Goal: Information Seeking & Learning: Learn about a topic

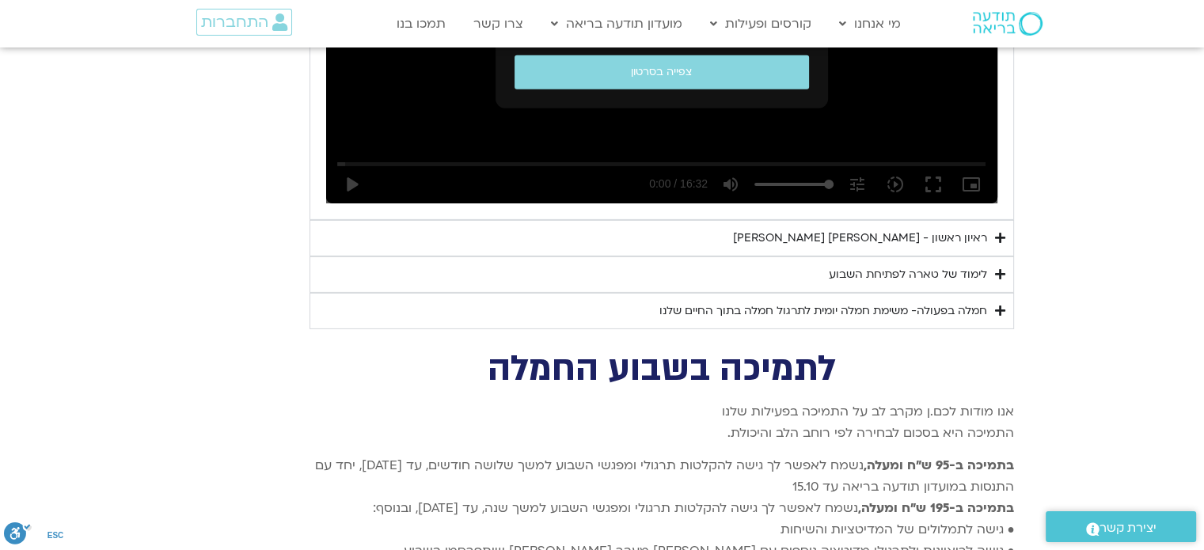
scroll to position [5104, 0]
click at [809, 302] on div "חמלה בפעולה- משימת חמלה יומית לתרגול חמלה בתוך החיים שלנו" at bounding box center [823, 311] width 328 height 19
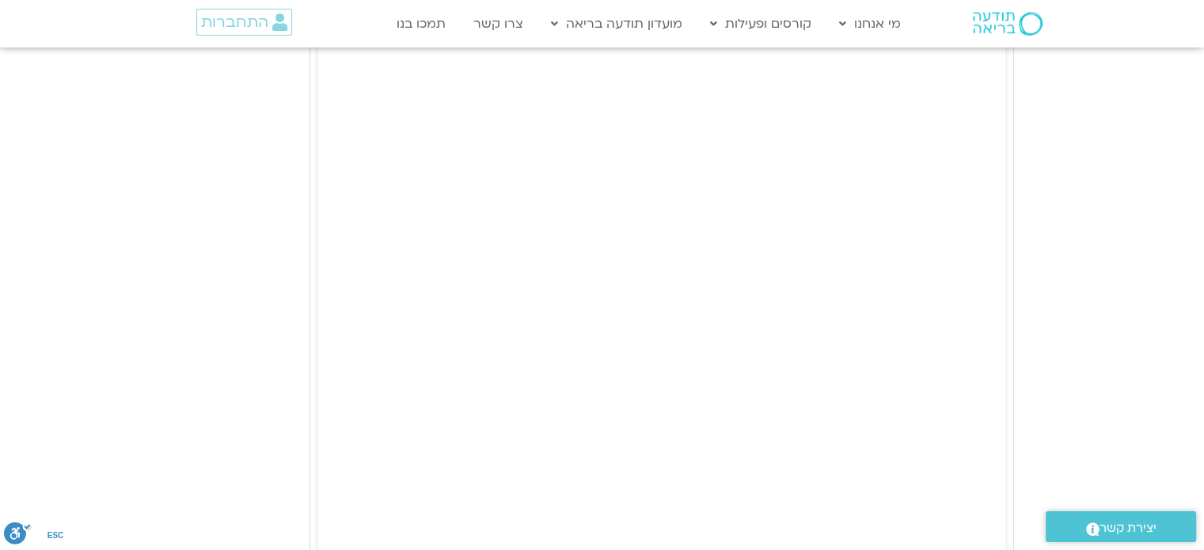
scroll to position [5712, 0]
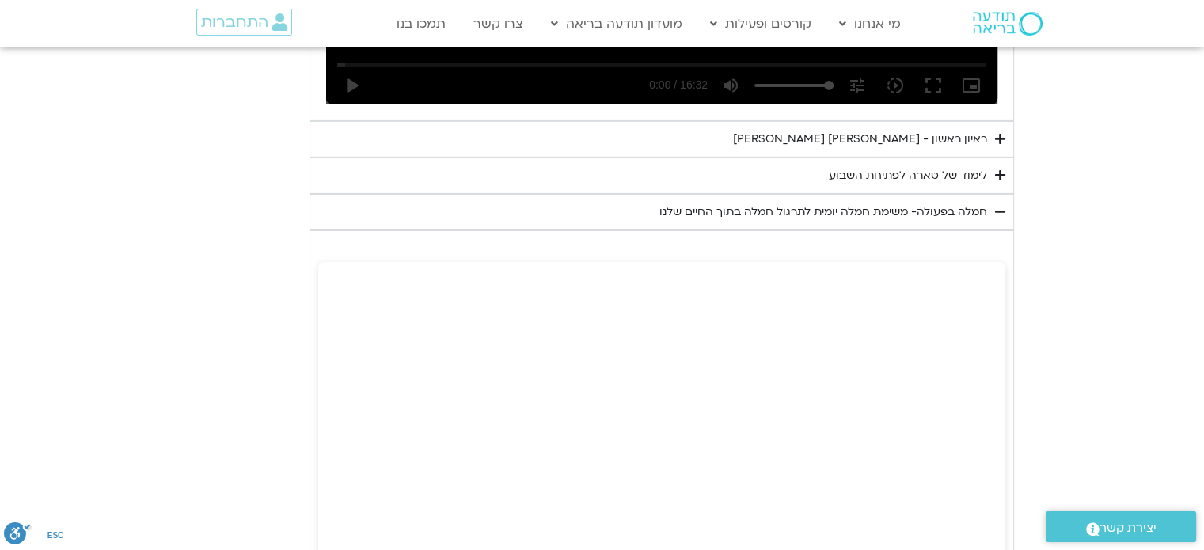
scroll to position [5200, 0]
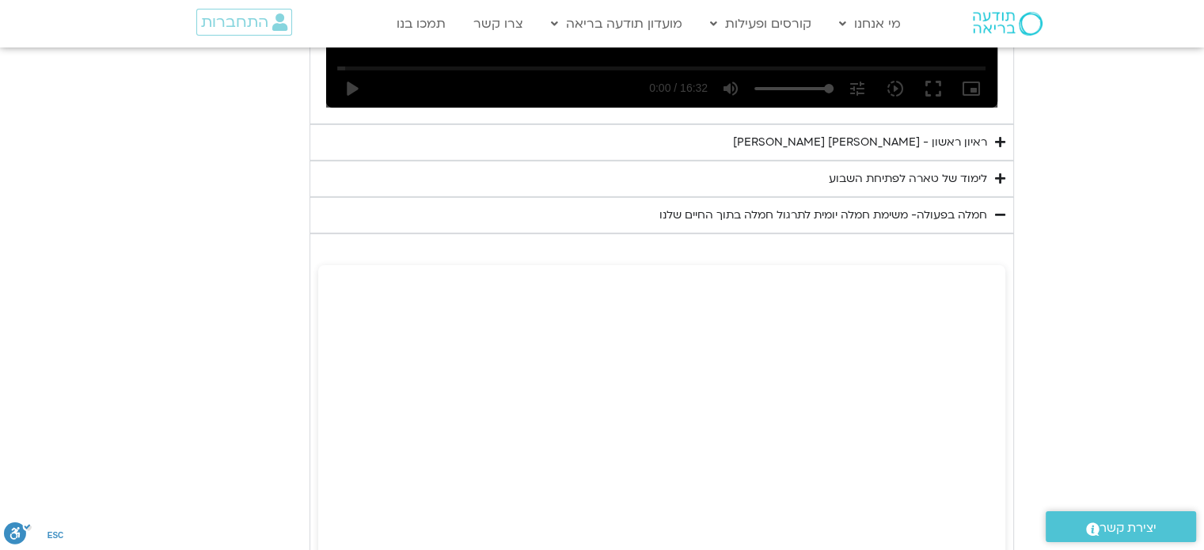
click at [997, 209] on icon "Accordion. Open links with Enter or Space, close with Escape, and navigate with…" at bounding box center [1000, 215] width 10 height 12
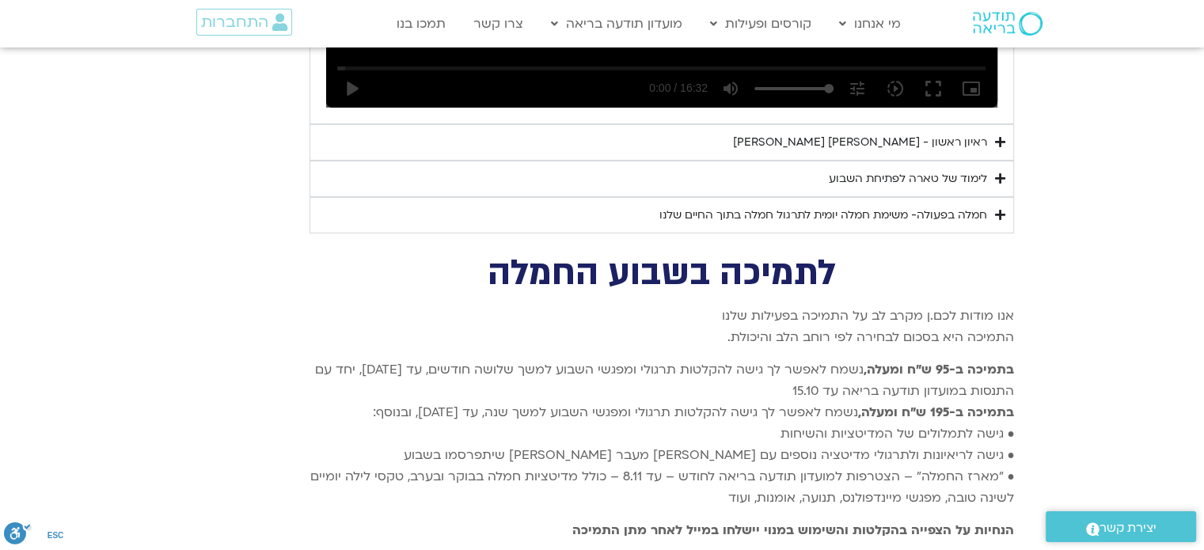
click at [984, 169] on div "לימוד של טארה לפתיחת השבוע" at bounding box center [908, 178] width 158 height 19
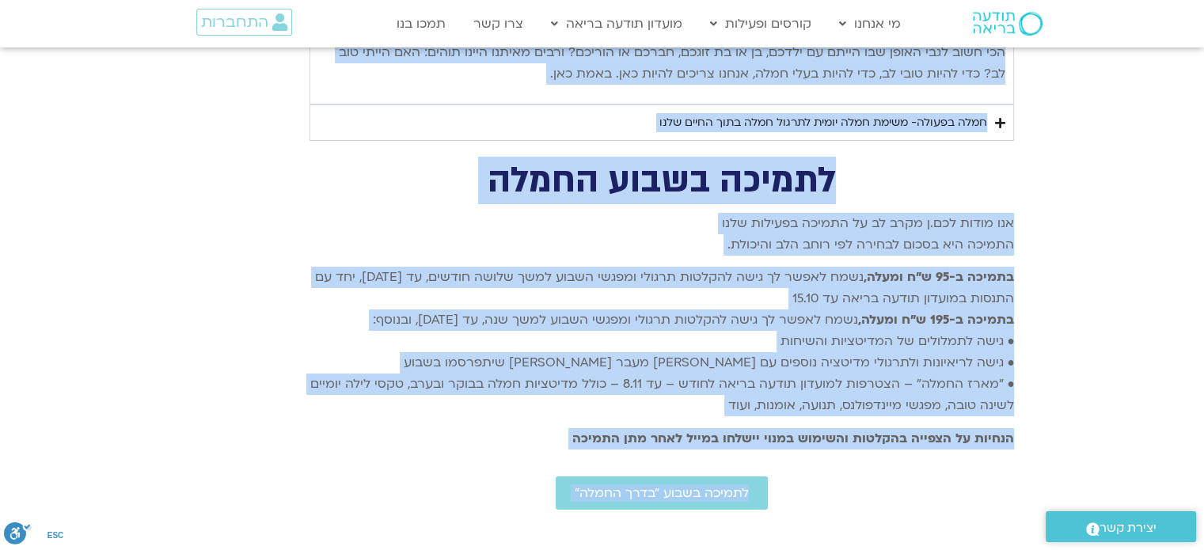
scroll to position [5865, 0]
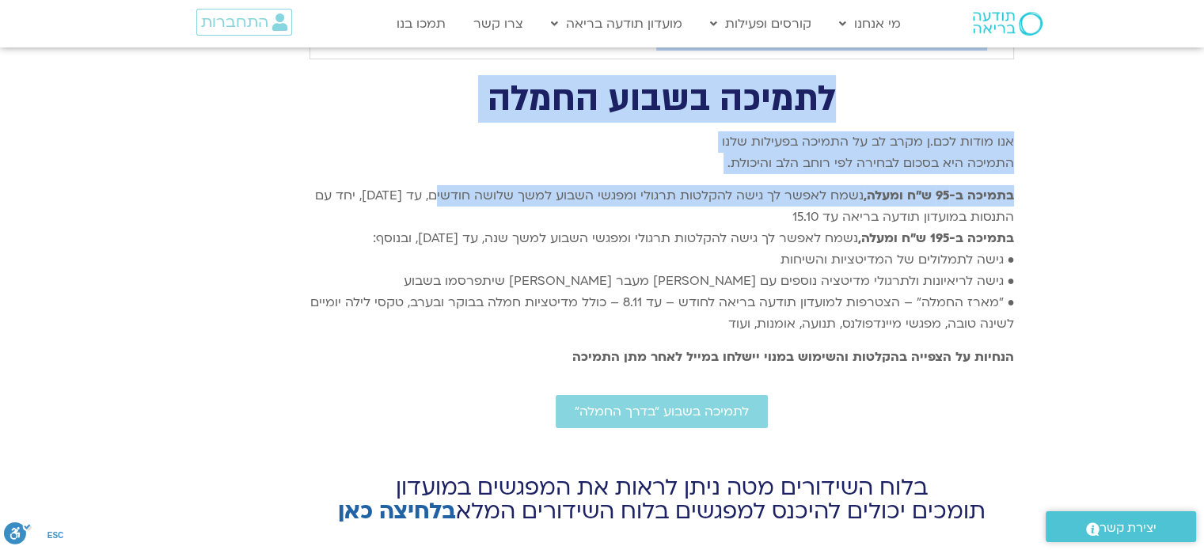
drag, startPoint x: 1000, startPoint y: 202, endPoint x: 446, endPoint y: 139, distance: 556.9
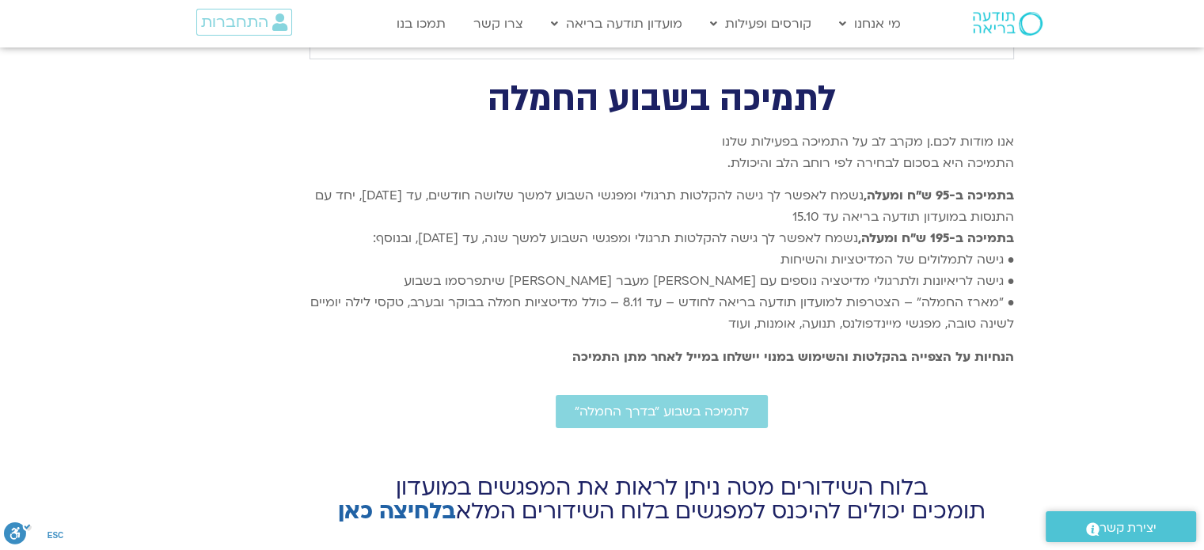
drag, startPoint x: 421, startPoint y: 63, endPoint x: 247, endPoint y: 387, distance: 368.3
click at [247, 387] on div "לתמיכה בשבוע החמלה אנו מודות לכם.ן מקרב לב על התמיכה בפעילות שלנו התמיכה היא בס…" at bounding box center [602, 418] width 823 height 671
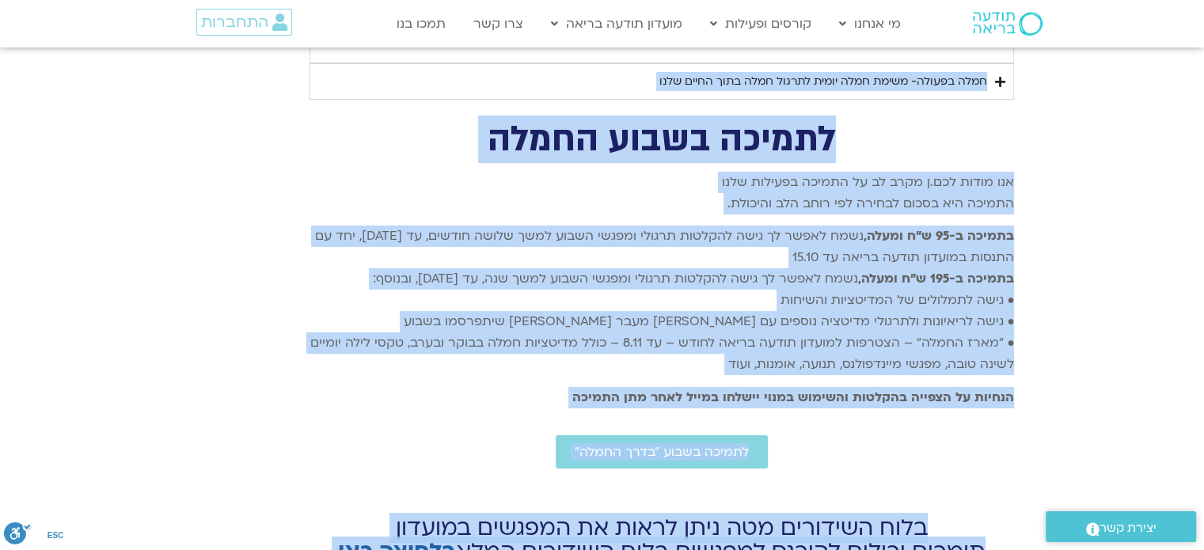
scroll to position [5905, 0]
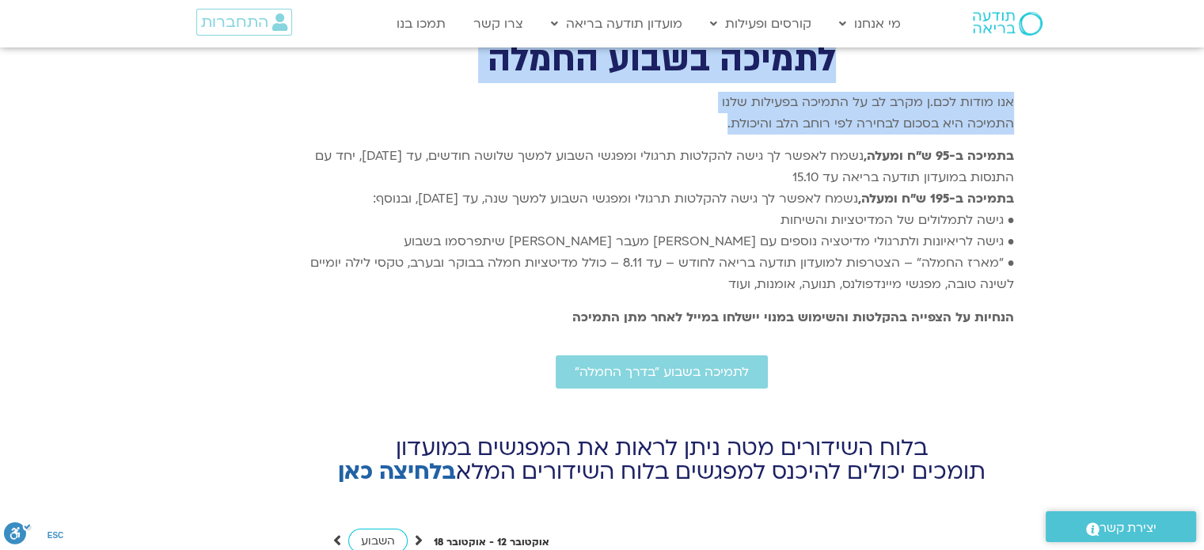
drag, startPoint x: 1000, startPoint y: 84, endPoint x: 670, endPoint y: 101, distance: 331.3
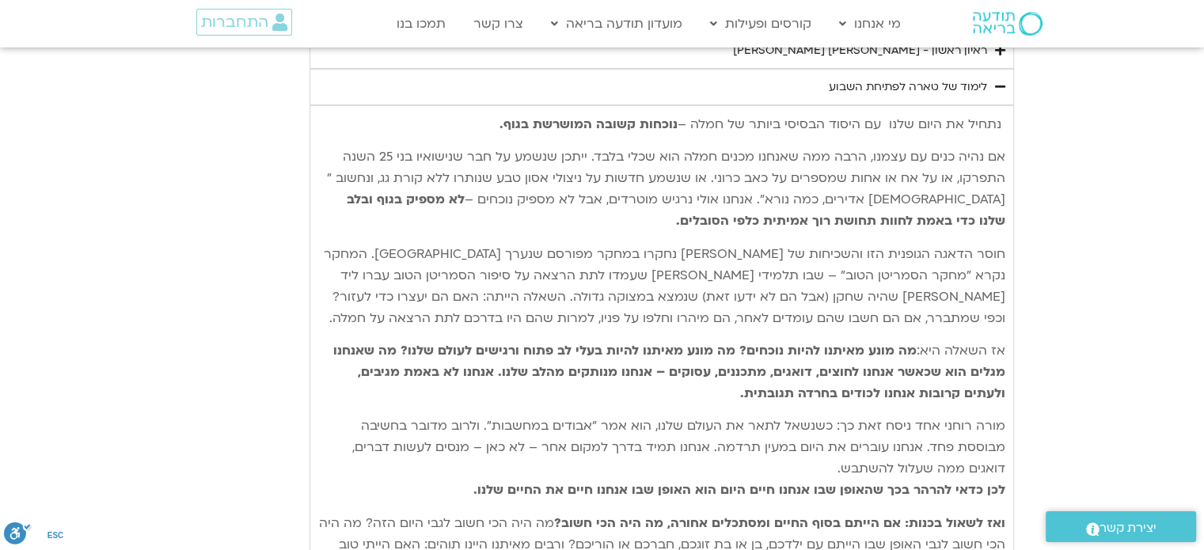
scroll to position [5319, 0]
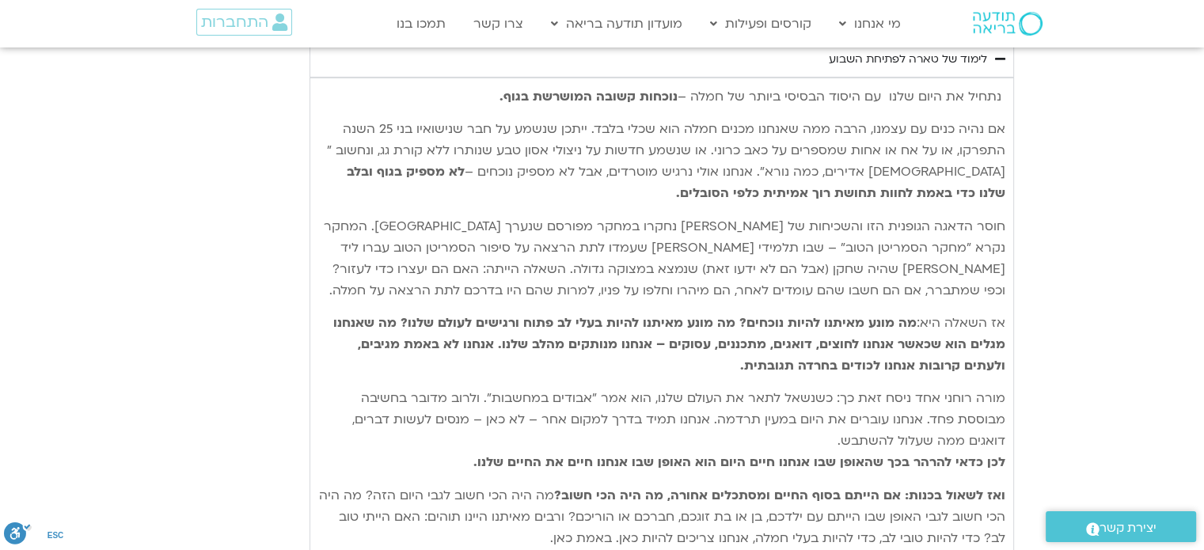
drag, startPoint x: 1005, startPoint y: 69, endPoint x: 477, endPoint y: 500, distance: 681.8
click at [477, 500] on div "נתחיל את היום שלנו עם היסוד הבסיסי ביותר של חמלה – נוכחות קשובה המושרשת בגוף. א…" at bounding box center [661, 324] width 704 height 492
copy div "נתחיל את היום שלנו עם היסוד הבסיסי ביותר של חמלה – נוכחות קשובה המושרשת בגוף. א…"
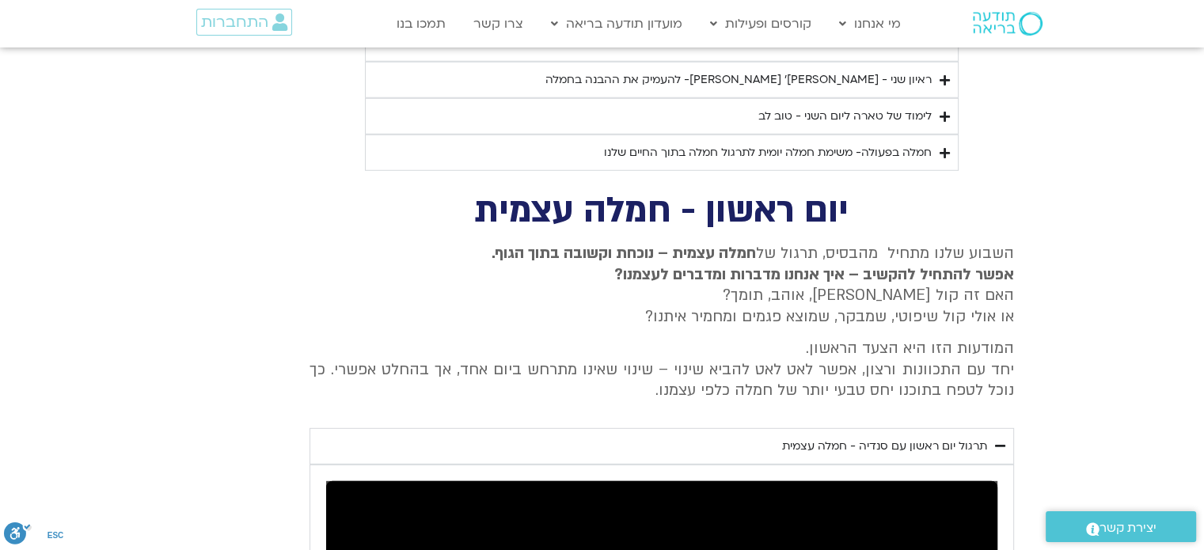
scroll to position [4448, 0]
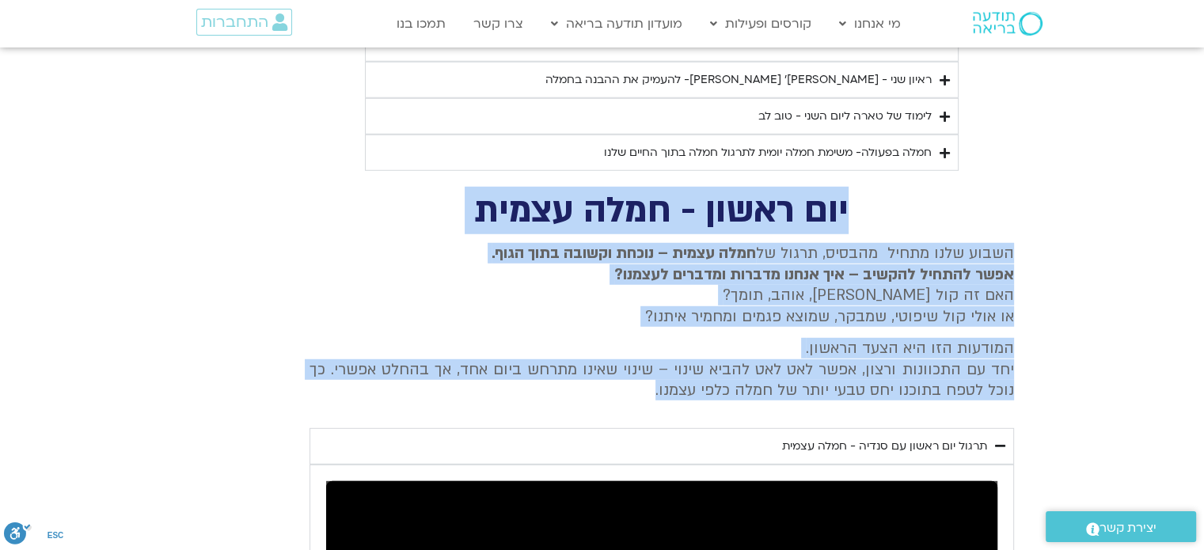
drag, startPoint x: 906, startPoint y: 191, endPoint x: 288, endPoint y: 368, distance: 642.3
copy div "יום ראשון - חמלה עצמית השבוע שלנו מתחיל מהבסיס, תרגול של חמלה עצמית – נוכחת וקש…"
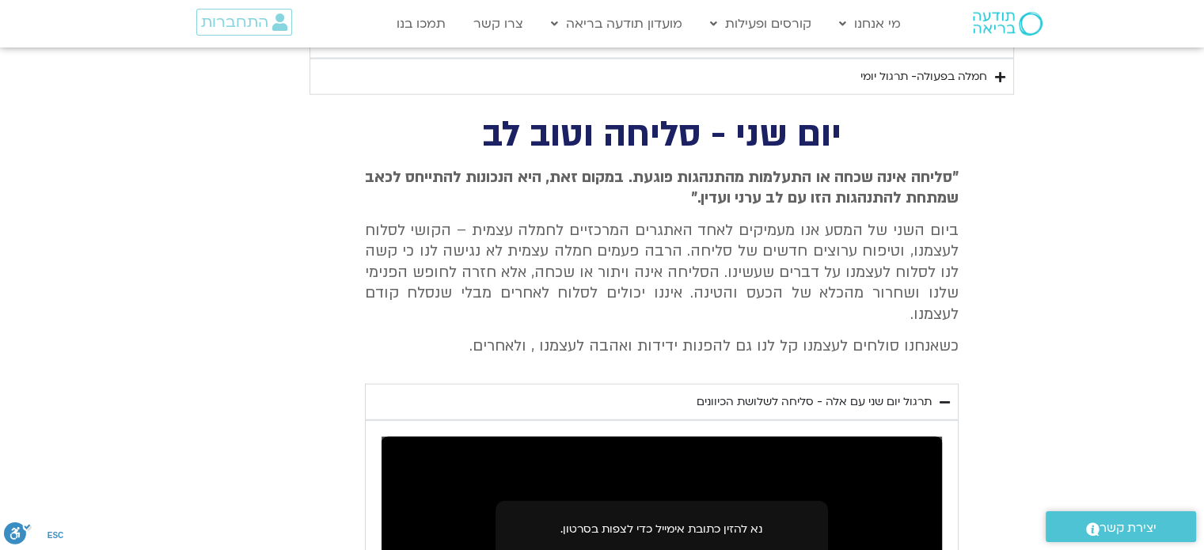
scroll to position [3657, 0]
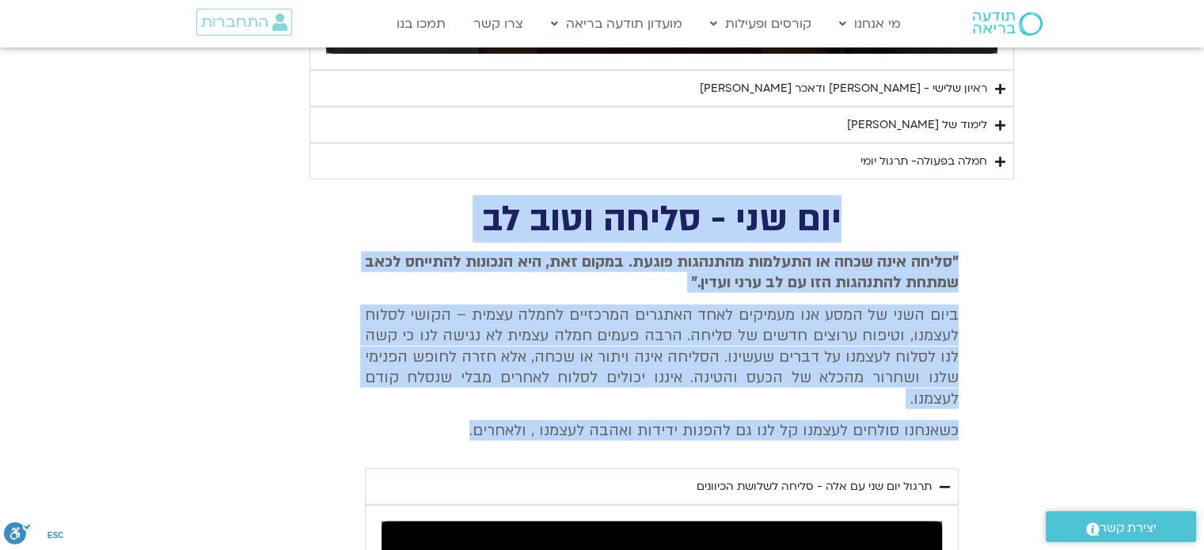
drag, startPoint x: 476, startPoint y: 401, endPoint x: 858, endPoint y: 196, distance: 434.2
copy div "יום שני - סליחה וטוב לב "סליחה אינה שכחה או התעלמות מהתנהגות פוגעת. במקום זאת, …"
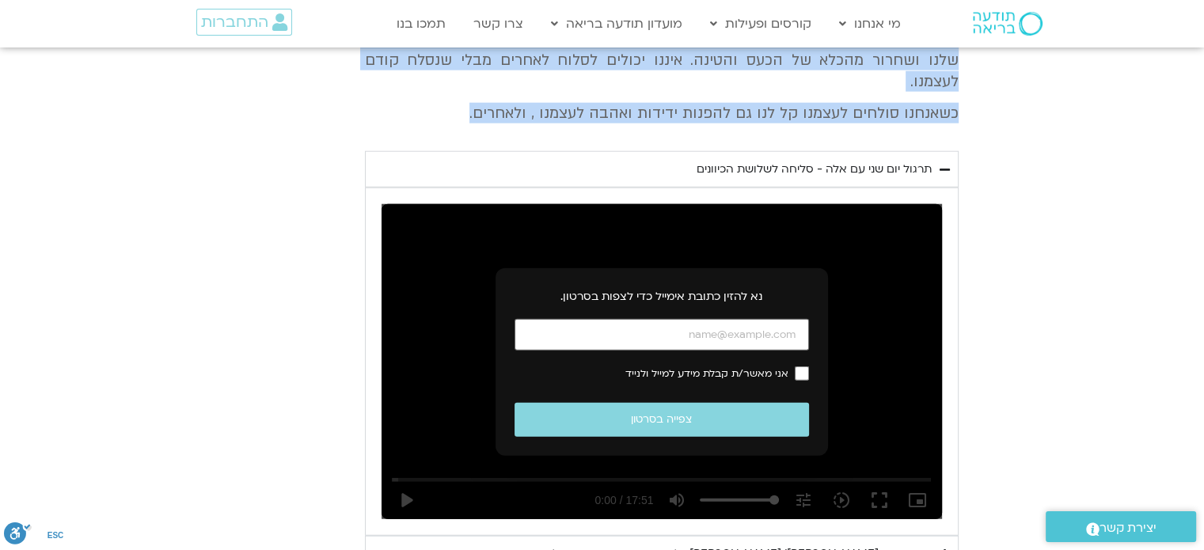
scroll to position [3973, 0]
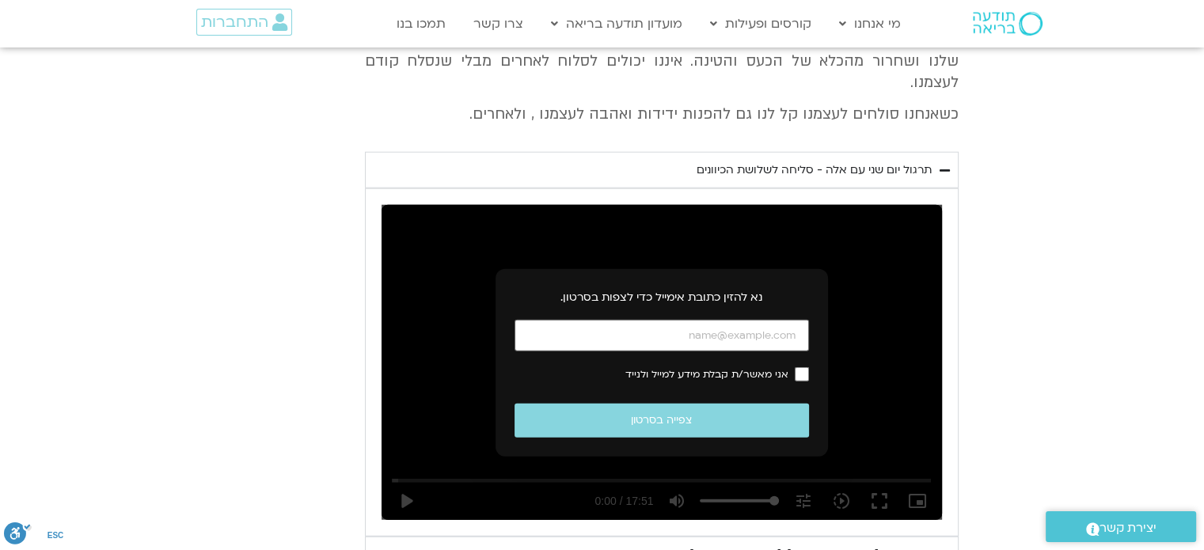
click at [811, 161] on div "תרגול יום שני עם אלה - סליחה לשלושת הכיוונים" at bounding box center [814, 170] width 235 height 19
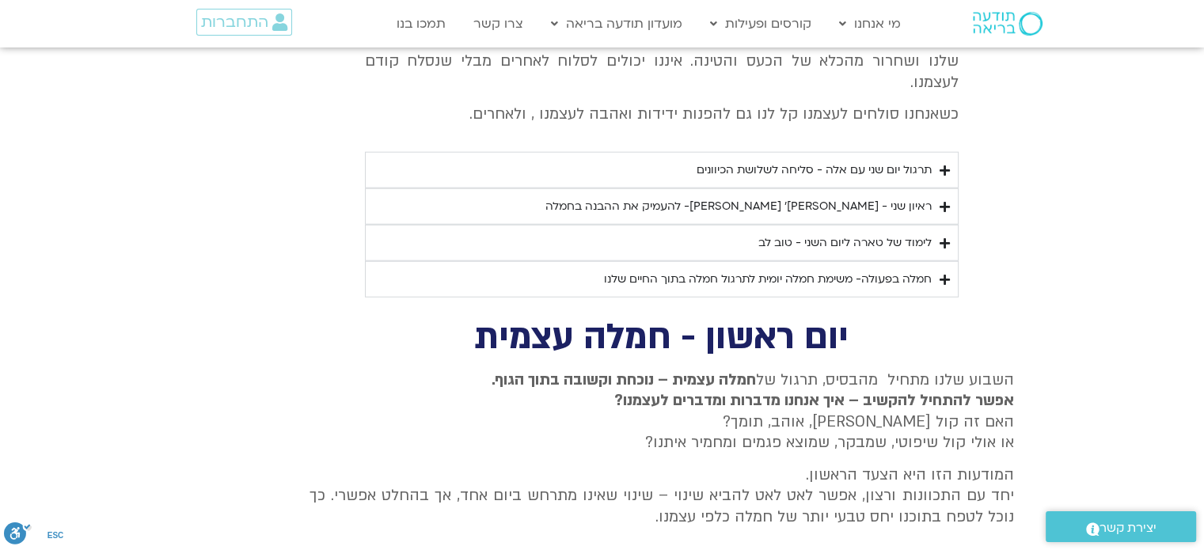
click at [811, 161] on div "תרגול יום שני עם אלה - סליחה לשלושת הכיוונים" at bounding box center [814, 170] width 235 height 19
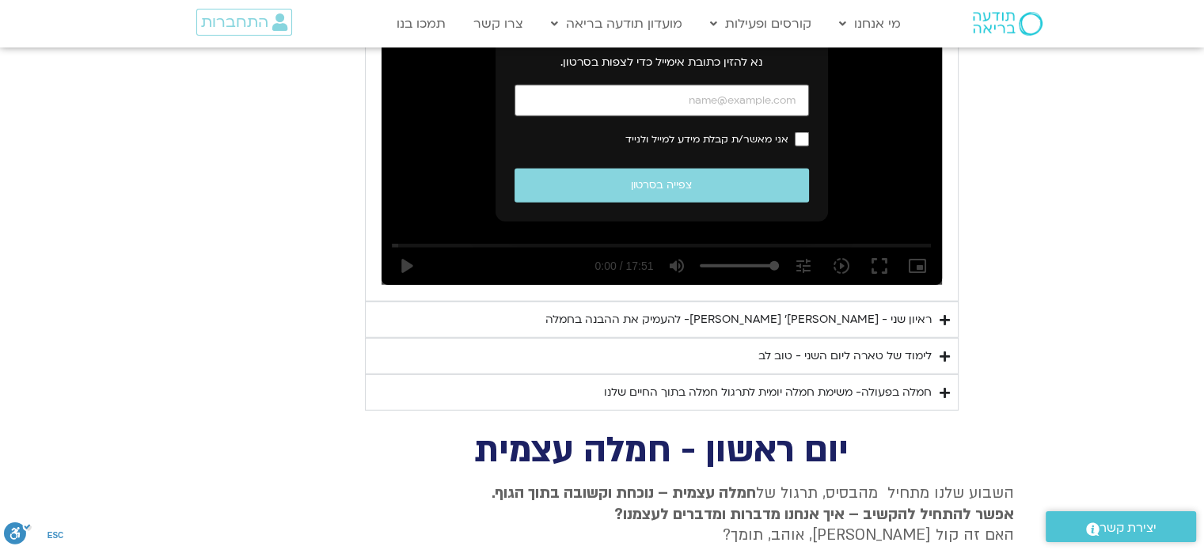
scroll to position [4211, 0]
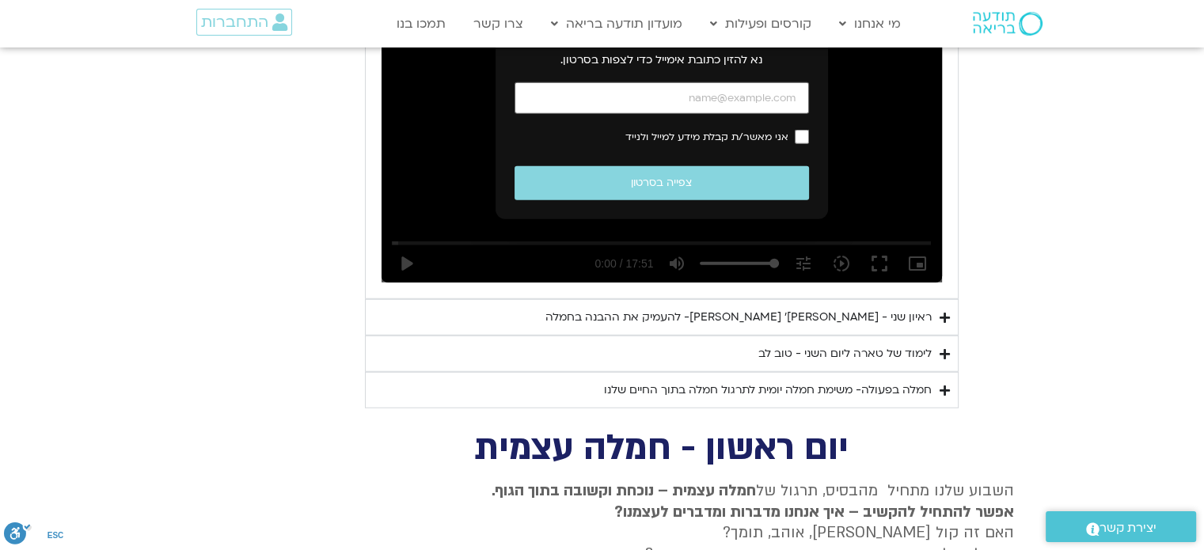
click at [868, 308] on div "ראיון שני - [PERSON_NAME]׳ [PERSON_NAME]- להעמיק את ההבנה בחמלה" at bounding box center [738, 317] width 386 height 19
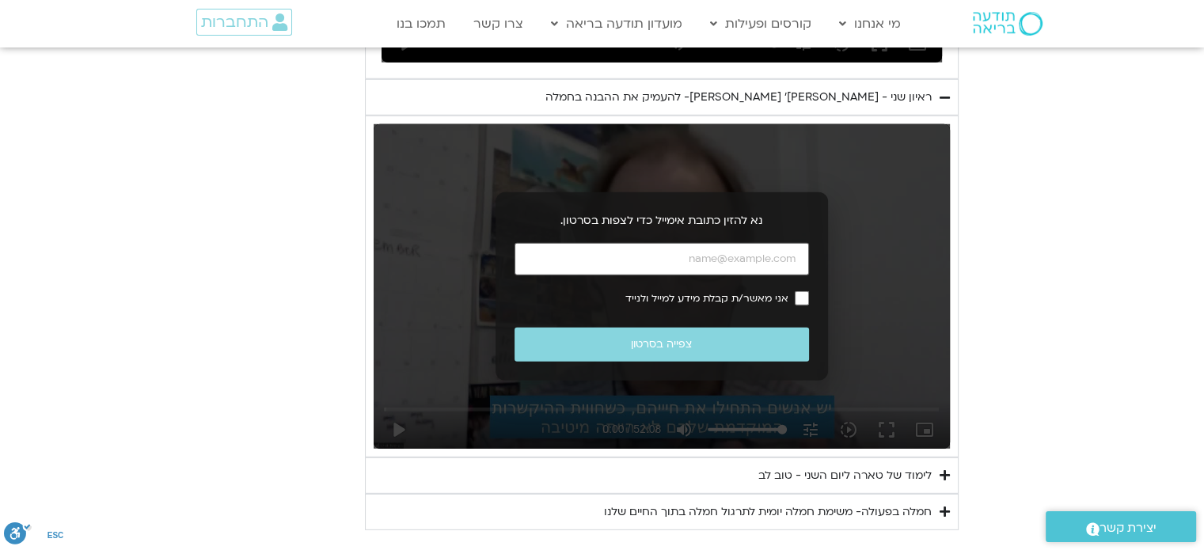
scroll to position [4528, 0]
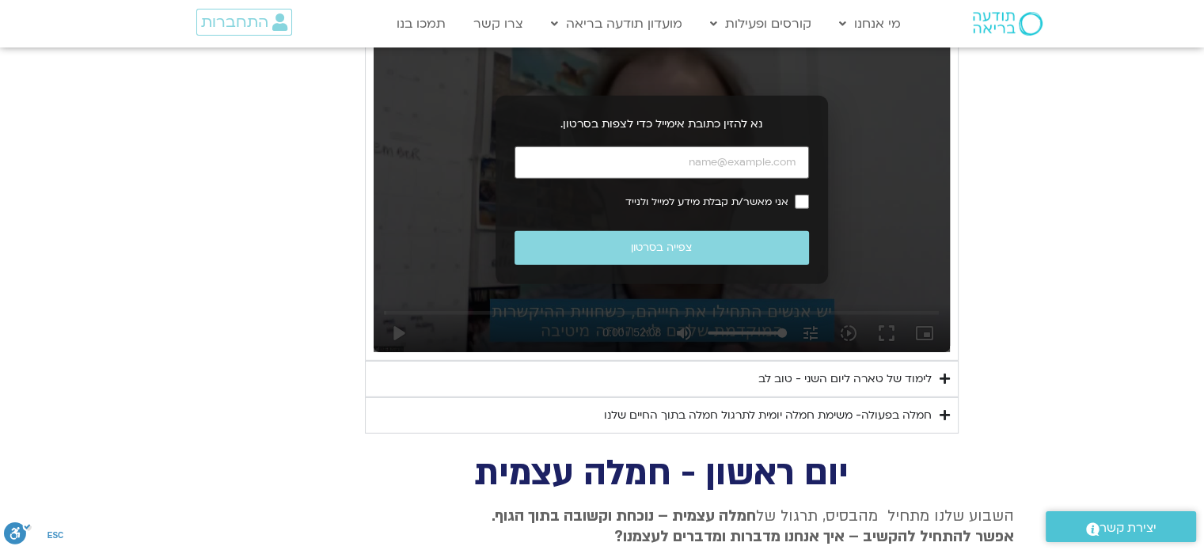
click at [903, 370] on div "לימוד של טארה ליום השני - טוב לב" at bounding box center [844, 379] width 173 height 19
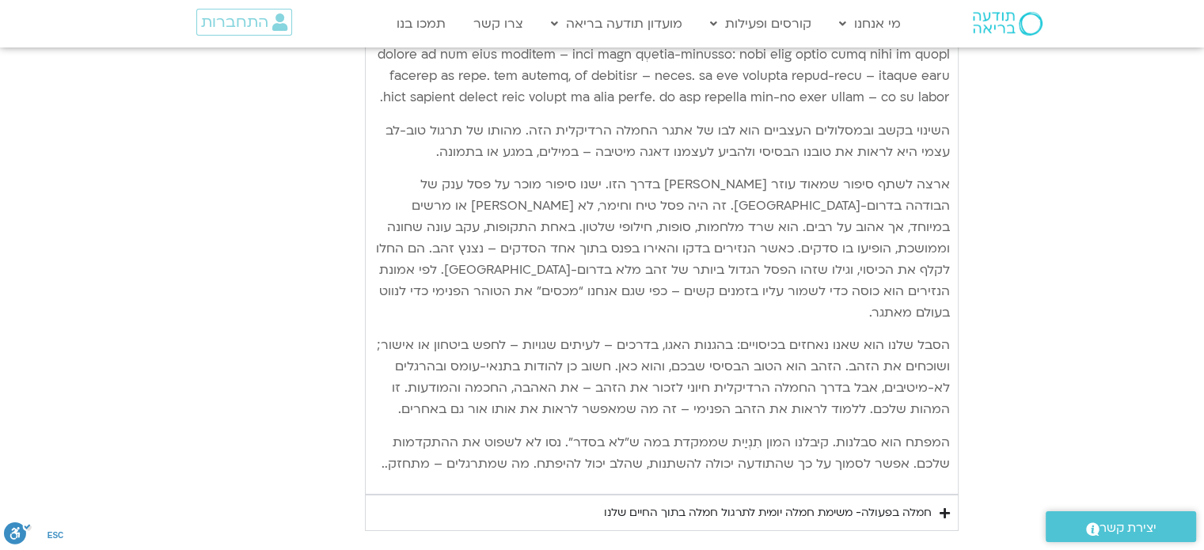
scroll to position [5240, 0]
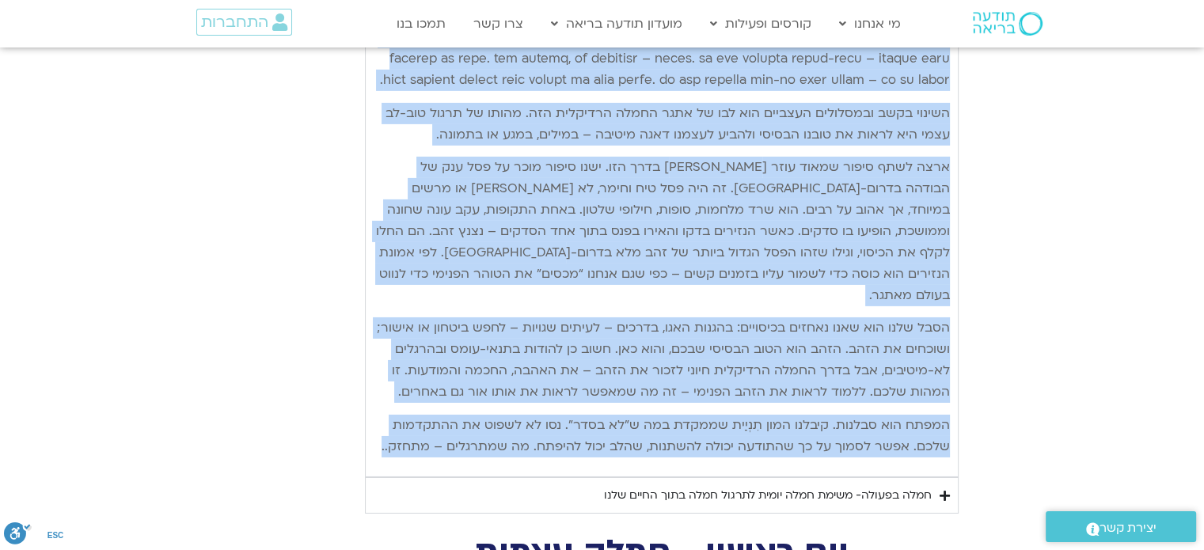
drag, startPoint x: 948, startPoint y: 229, endPoint x: 382, endPoint y: 408, distance: 594.3
click at [378, 411] on div "היום השני של אתגר החמלה מוקדש לסליחה ולטוב-לב כלפי עצמנו – להתייחסות לחיים הפני…" at bounding box center [662, 76] width 576 height 764
copy div "היום השני של אתגר החמלה מוקדש לסליחה ולטוב-לב כלפי עצמנו – להתייחסות לחיים הפני…"
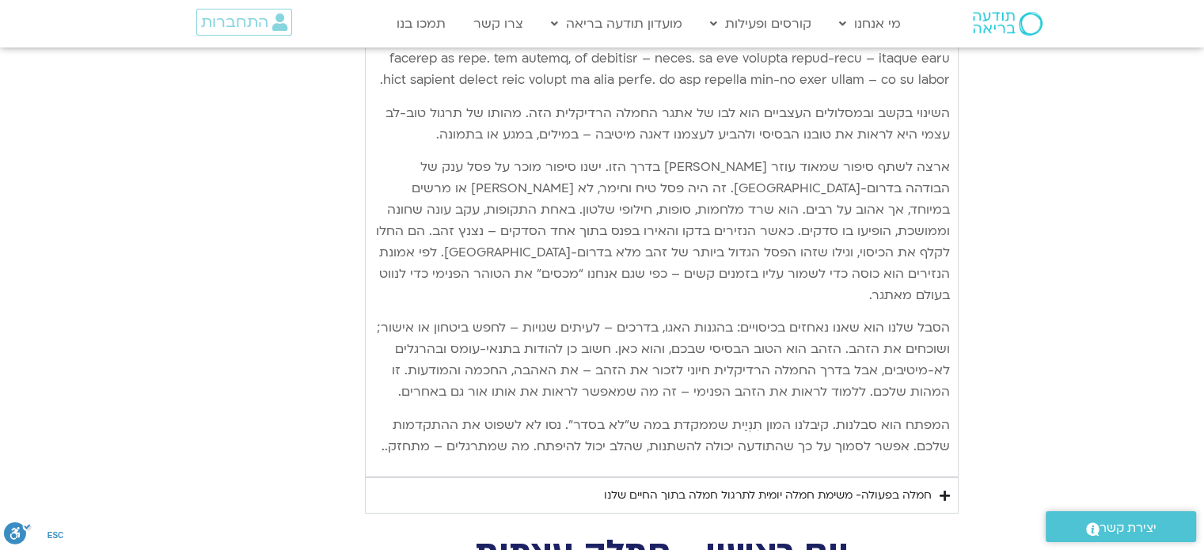
click at [742, 486] on div "חמלה בפעולה- משימת חמלה יומית לתרגול חמלה בתוך החיים שלנו" at bounding box center [768, 495] width 328 height 19
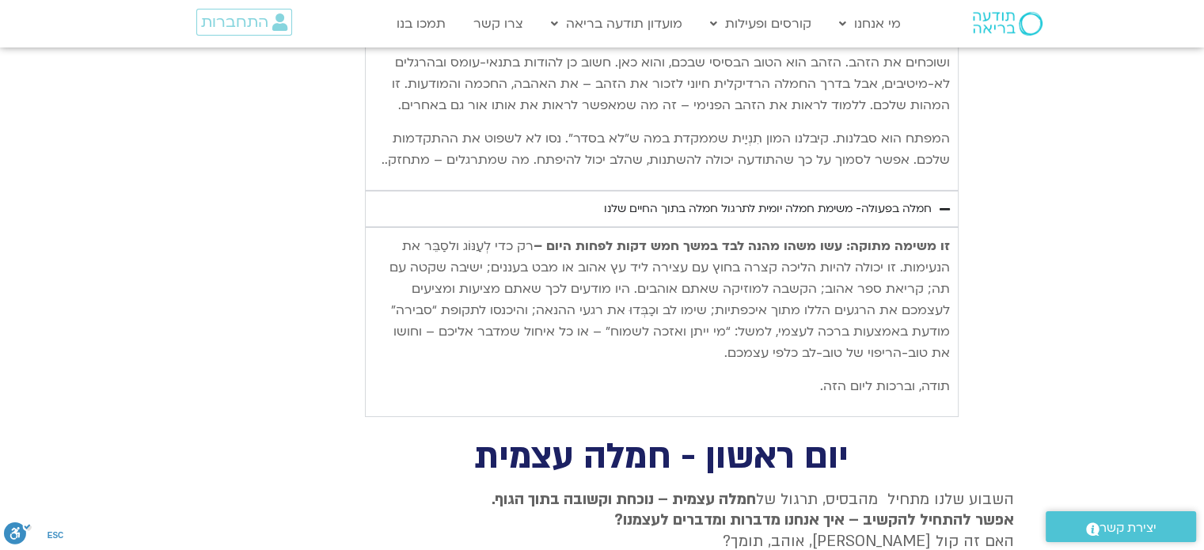
scroll to position [5557, 0]
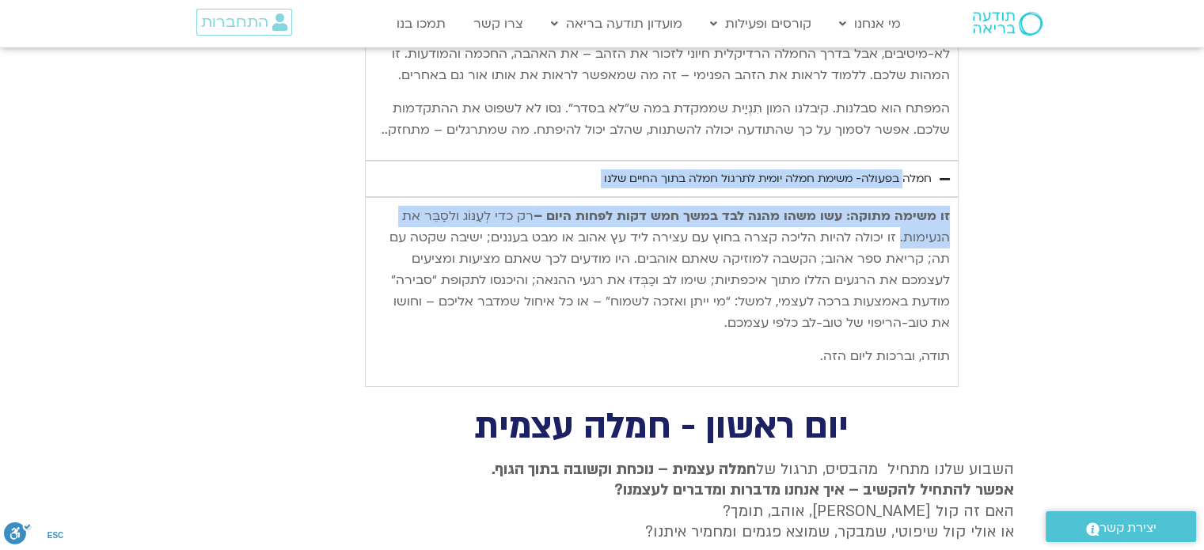
drag, startPoint x: 909, startPoint y: 134, endPoint x: 904, endPoint y: 217, distance: 83.2
click at [904, 217] on details "חמלה בפעולה- משימת חמלה יומית לתרגול חמלה בתוך החיים שלנו זו משימה מתוקה: עשו מ…" at bounding box center [662, 274] width 594 height 226
click at [913, 207] on strong "זו משימה מתוקה: עשו משהו מהנה לבד במשך חמש דקות לפחות היום –" at bounding box center [741, 215] width 416 height 17
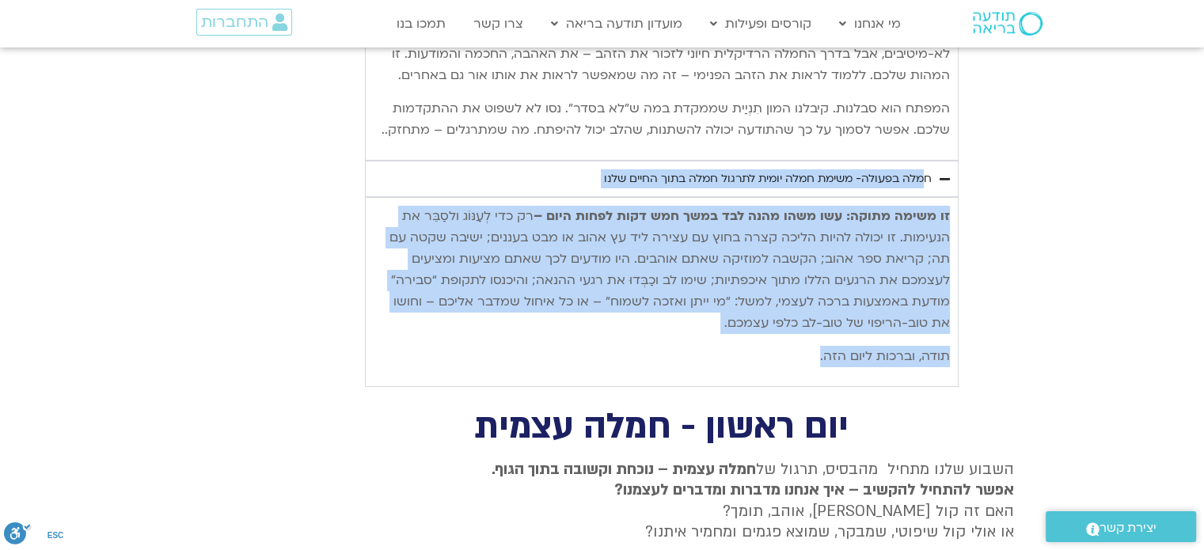
drag, startPoint x: 932, startPoint y: 147, endPoint x: 767, endPoint y: 328, distance: 244.8
click at [767, 328] on details "חמלה בפעולה- משימת חמלה יומית לתרגול חמלה בתוך החיים שלנו זו משימה מתוקה: עשו מ…" at bounding box center [662, 274] width 594 height 226
copy details "חמלה בפעולה- משימת חמלה יומית לתרגול חמלה בתוך החיים שלנו זו משימה מתוקה: עשו מ…"
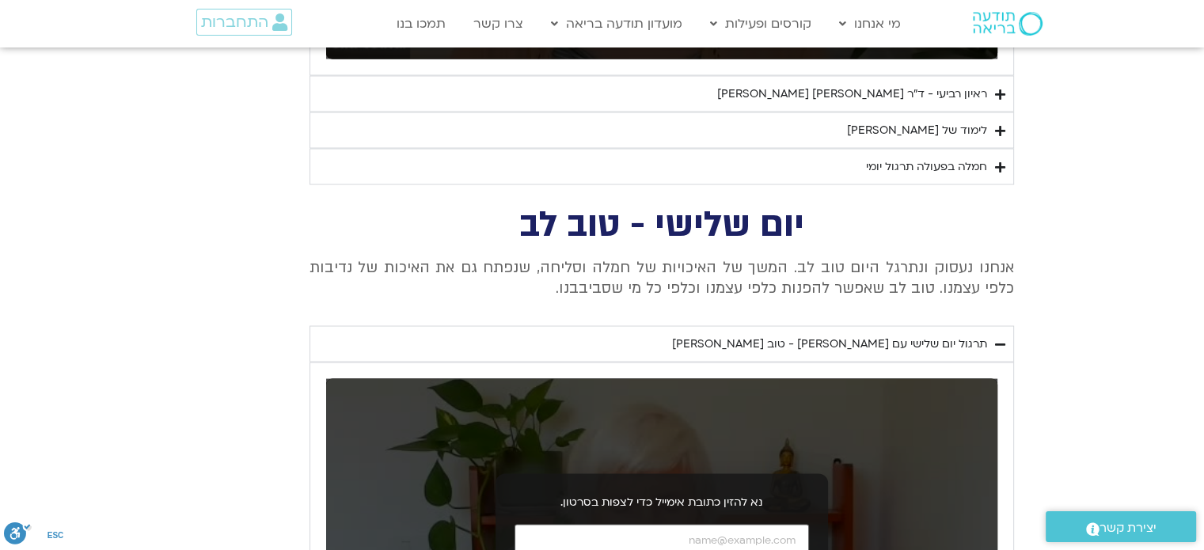
scroll to position [2944, 0]
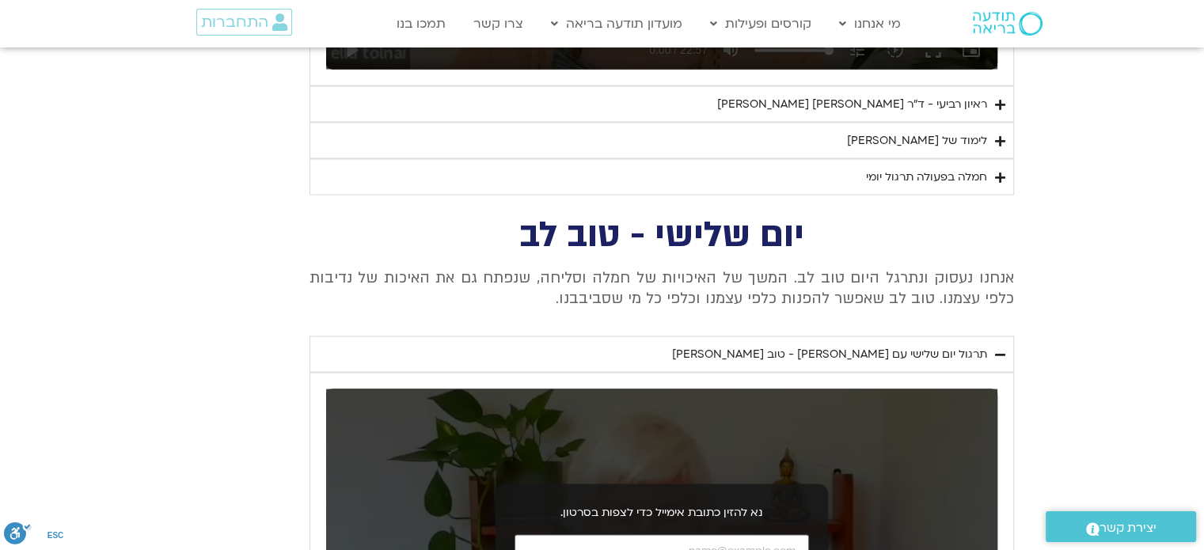
drag, startPoint x: 818, startPoint y: 234, endPoint x: 583, endPoint y: 287, distance: 241.9
click at [583, 287] on div "יום שלישי - טוב לב אנחנו נעסוק ונתרגל היום טוב לב. המשך של האיכויות של חמלה וסל…" at bounding box center [602, 555] width 823 height 674
copy div "יום שלישי - טוב לב אנחנו נעסוק ונתרגל היום טוב לב. המשך של האיכויות של חמלה וסל…"
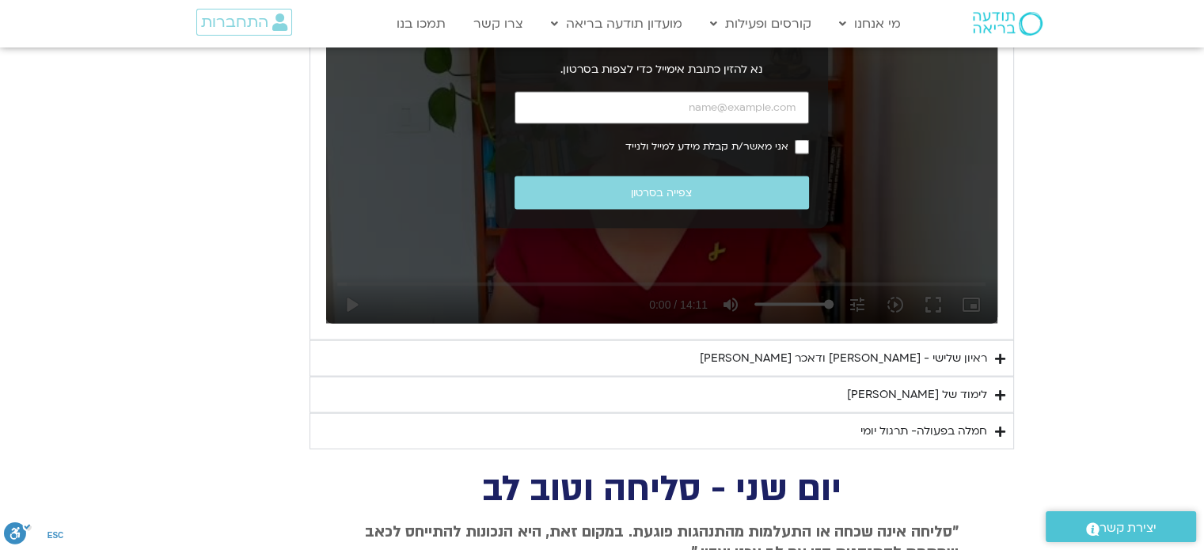
scroll to position [3419, 0]
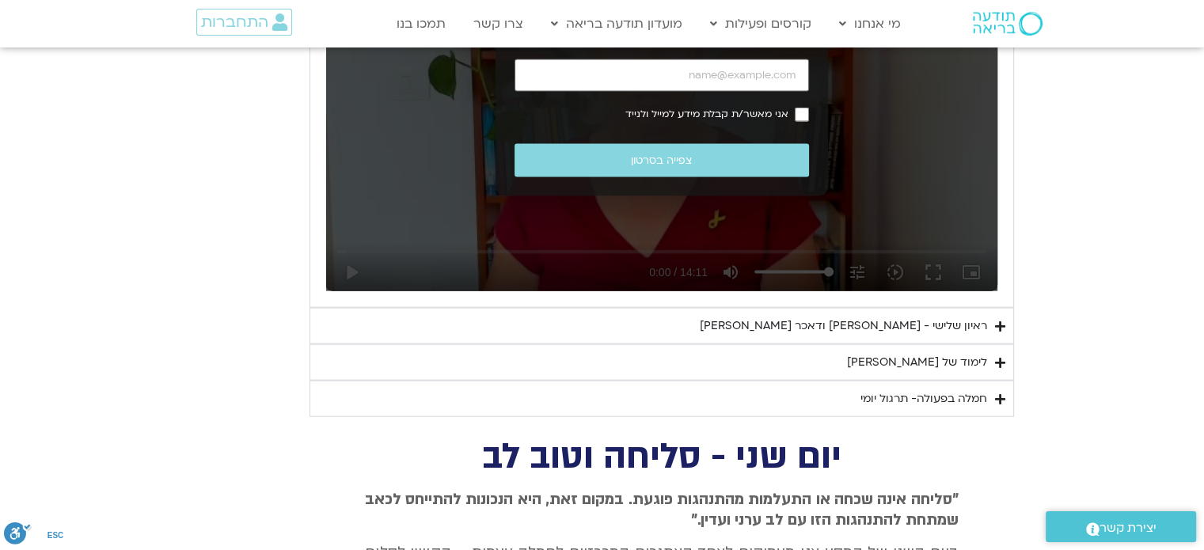
click at [940, 318] on div "ראיון שלישי - [PERSON_NAME] ודאכר [PERSON_NAME]" at bounding box center [843, 326] width 287 height 19
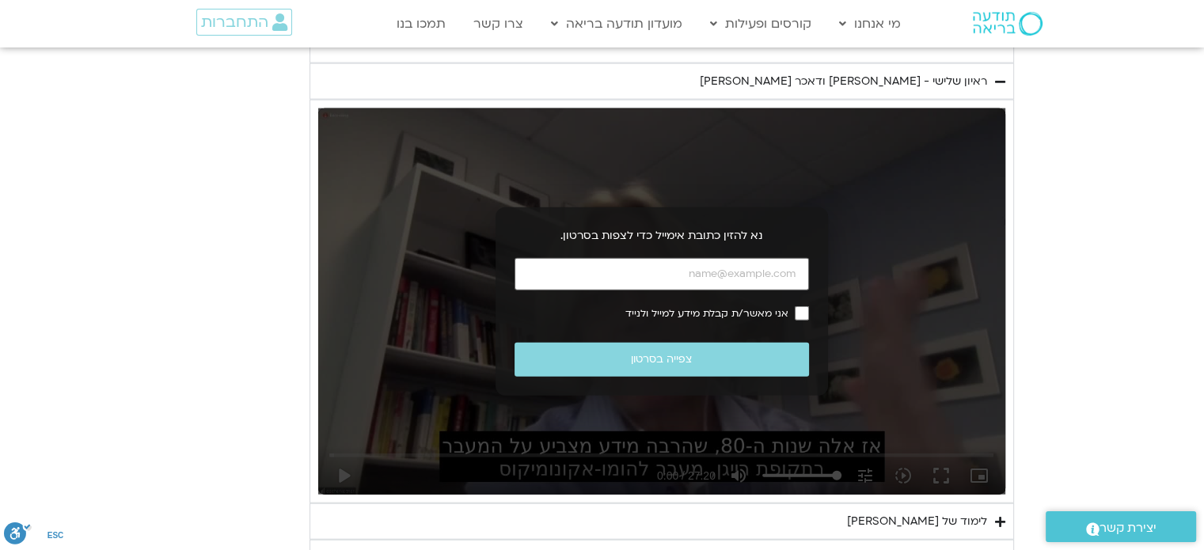
scroll to position [3736, 0]
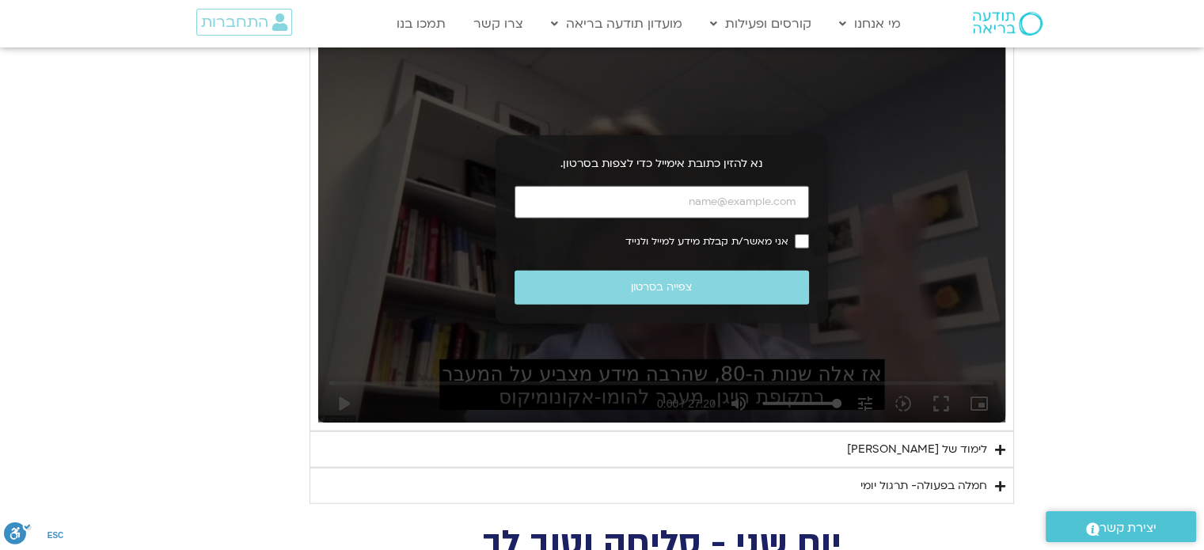
click at [954, 440] on div "לימוד של [PERSON_NAME]" at bounding box center [917, 449] width 140 height 19
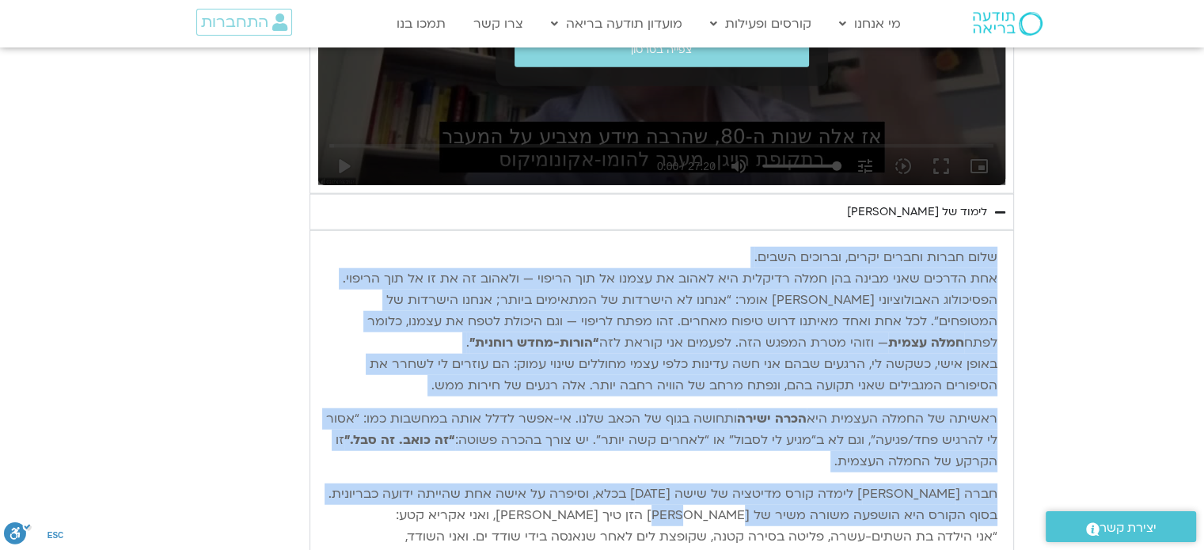
scroll to position [4211, 0]
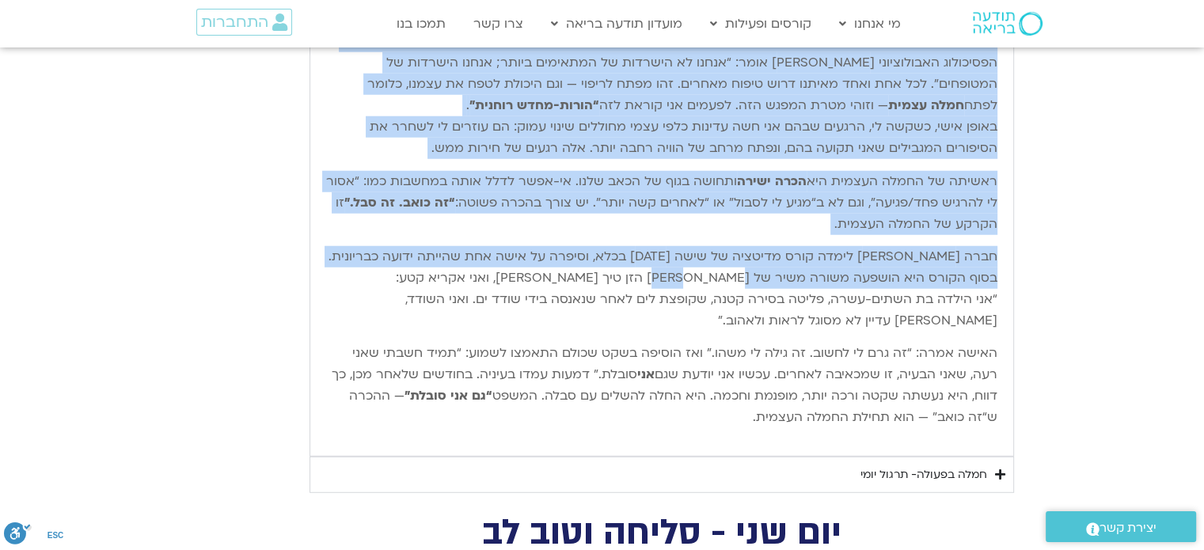
drag, startPoint x: 1002, startPoint y: 252, endPoint x: 656, endPoint y: 417, distance: 383.4
click at [656, 417] on div "שלום חברות וחברים יקרים, וברוכים השבים. אחת הדרכים שאני מבינה בהן חמלה רדיקלית …" at bounding box center [661, 225] width 687 height 446
copy div "שלום חברות וחברים יקרים, וברוכים השבים. אחת הדרכים שאני מבינה בהן חמלה רדיקלית …"
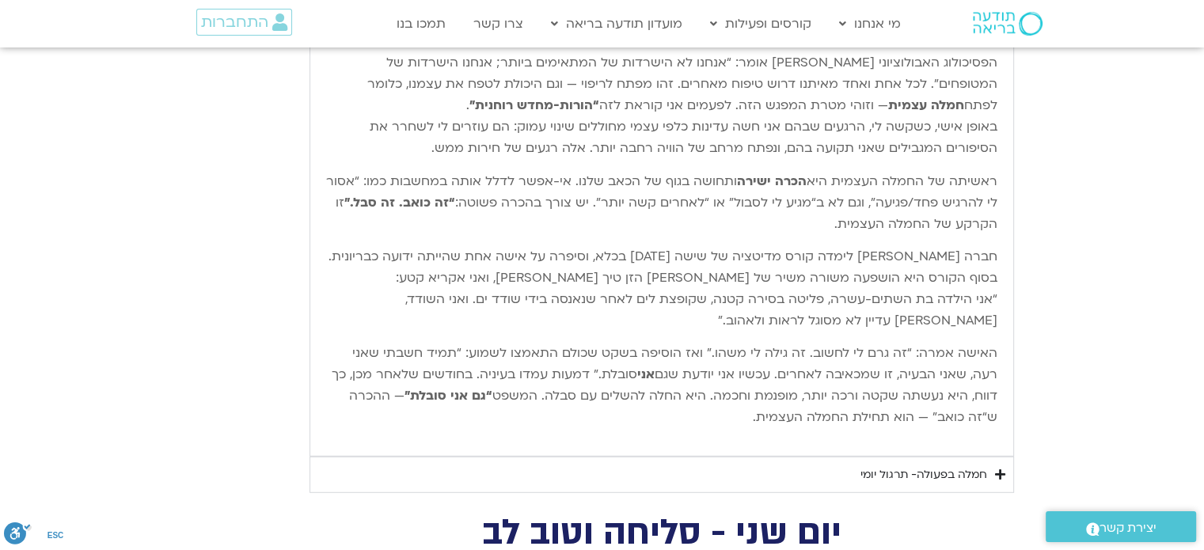
click at [949, 468] on div "חמלה בפעולה- תרגול יומי" at bounding box center [923, 474] width 127 height 19
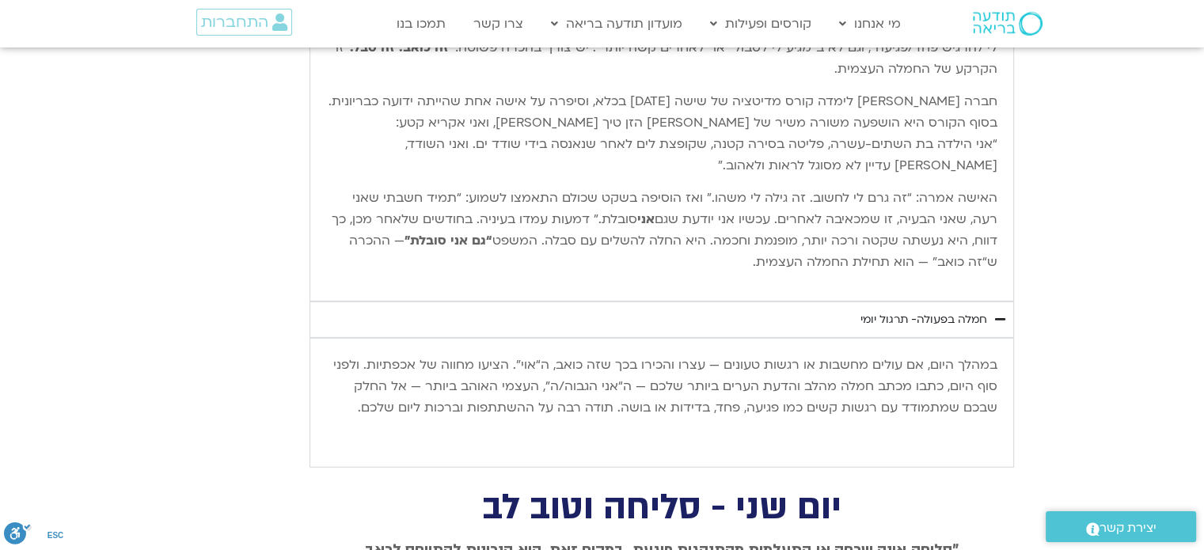
scroll to position [4369, 0]
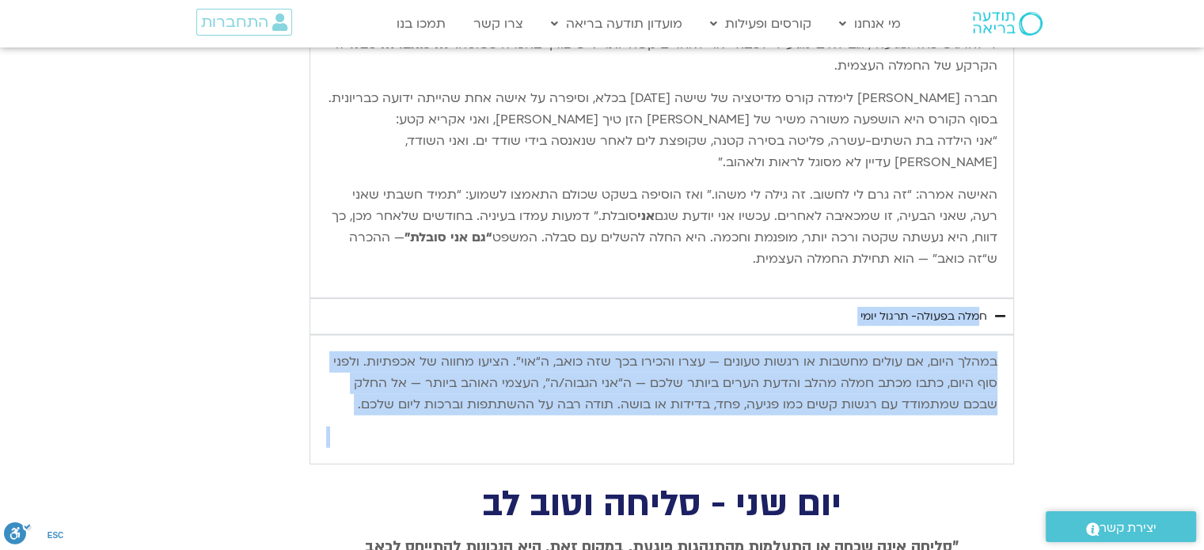
drag, startPoint x: 986, startPoint y: 306, endPoint x: 691, endPoint y: 412, distance: 313.7
click at [691, 412] on details "חמלה בפעולה- תרגול יומי במהלך היום, אם עולים מחשבות או רגשות טעונים — עצרו והכי…" at bounding box center [661, 381] width 704 height 166
copy details "חמלה בפעולה- תרגול יומי במהלך היום, אם עולים מחשבות או רגשות טעונים — עצרו והכי…"
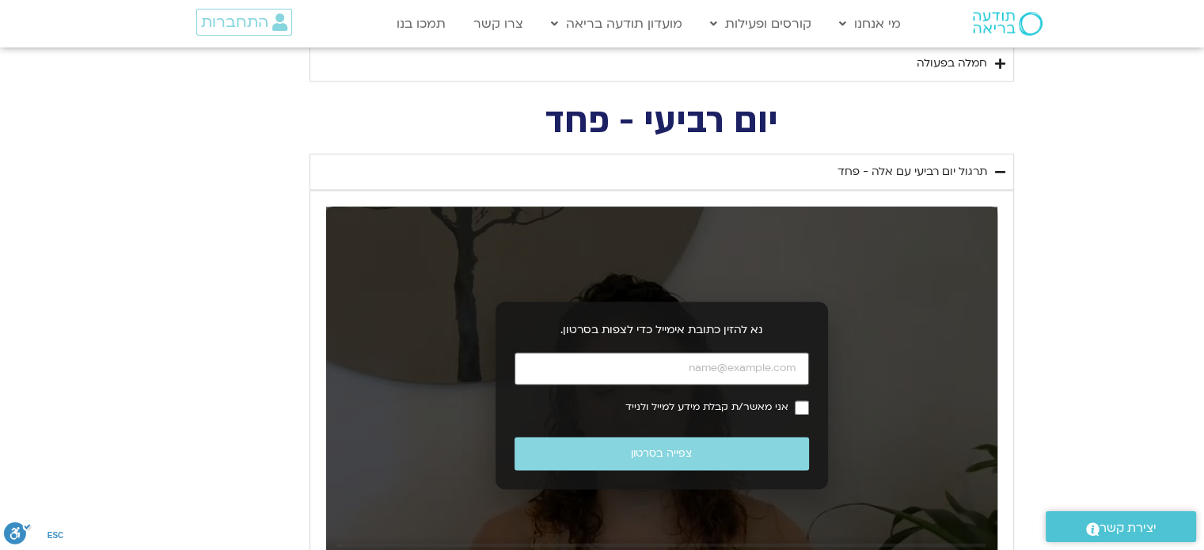
scroll to position [2390, 0]
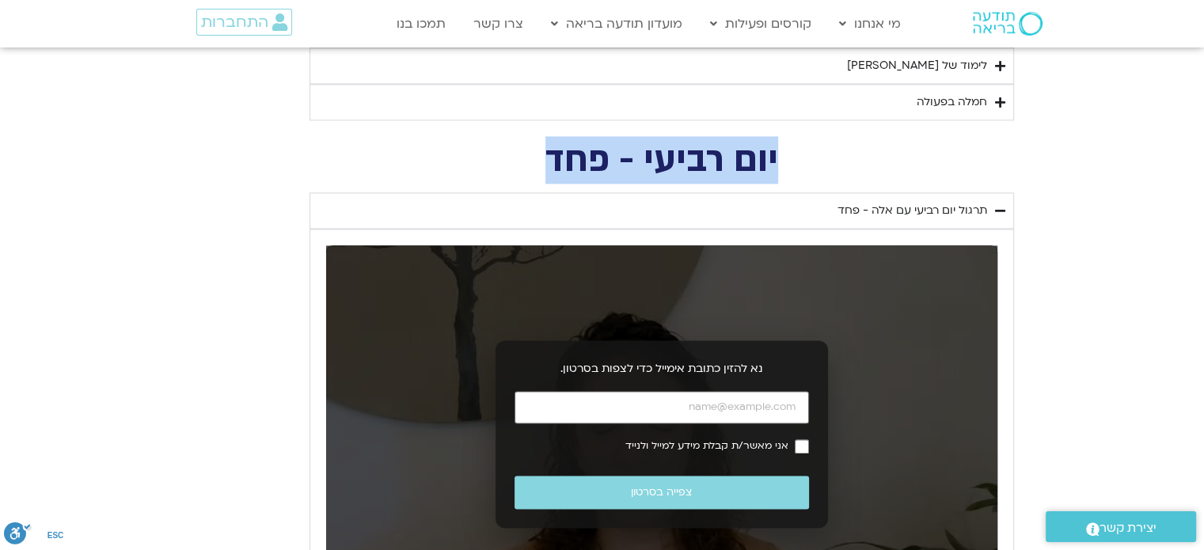
drag, startPoint x: 782, startPoint y: 155, endPoint x: 530, endPoint y: 180, distance: 253.7
click at [530, 180] on div "יום רביעי - פחד השבוע שלנו מתחיל מהבסיס, תרגול של חמלה עצמית – נוכחת וקשובה בתו…" at bounding box center [602, 446] width 823 height 605
copy h2 "יום רביעי - פחד"
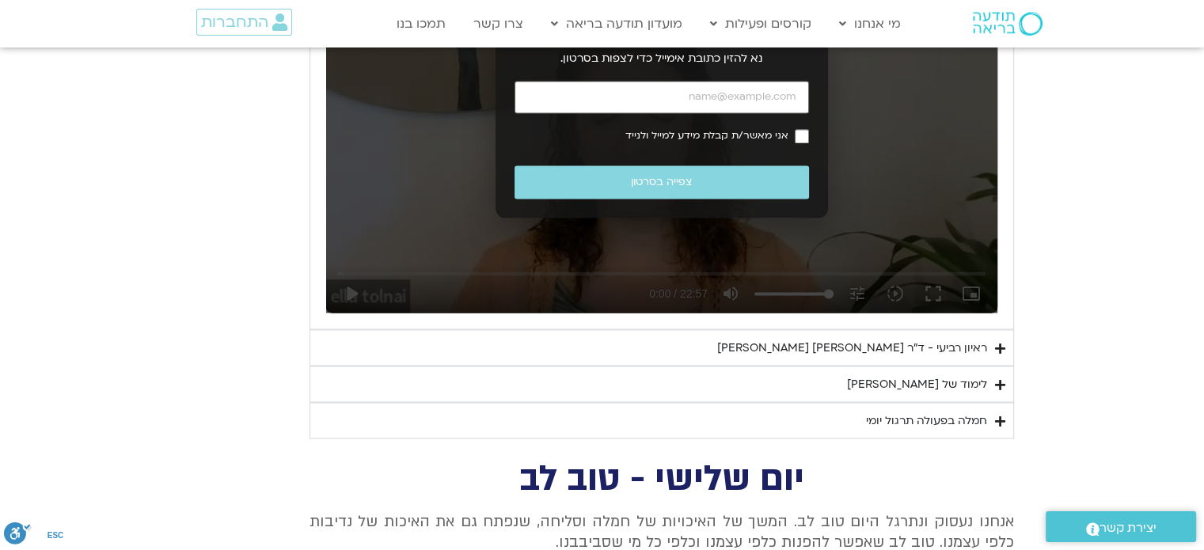
scroll to position [2707, 0]
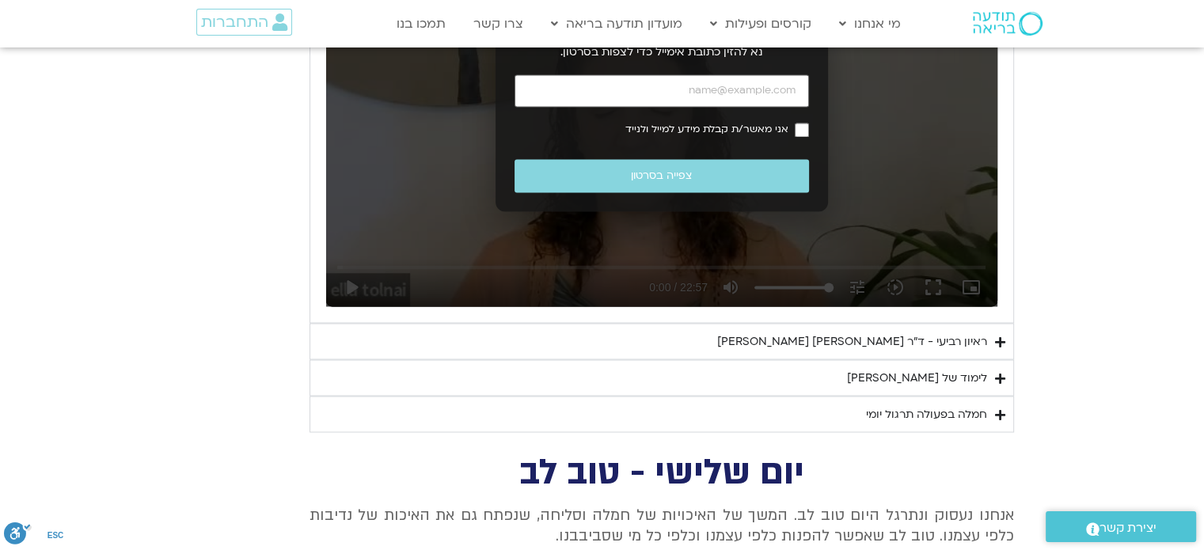
click at [843, 332] on div "ראיון רביעי - ד"ר [PERSON_NAME] [PERSON_NAME]" at bounding box center [852, 341] width 270 height 19
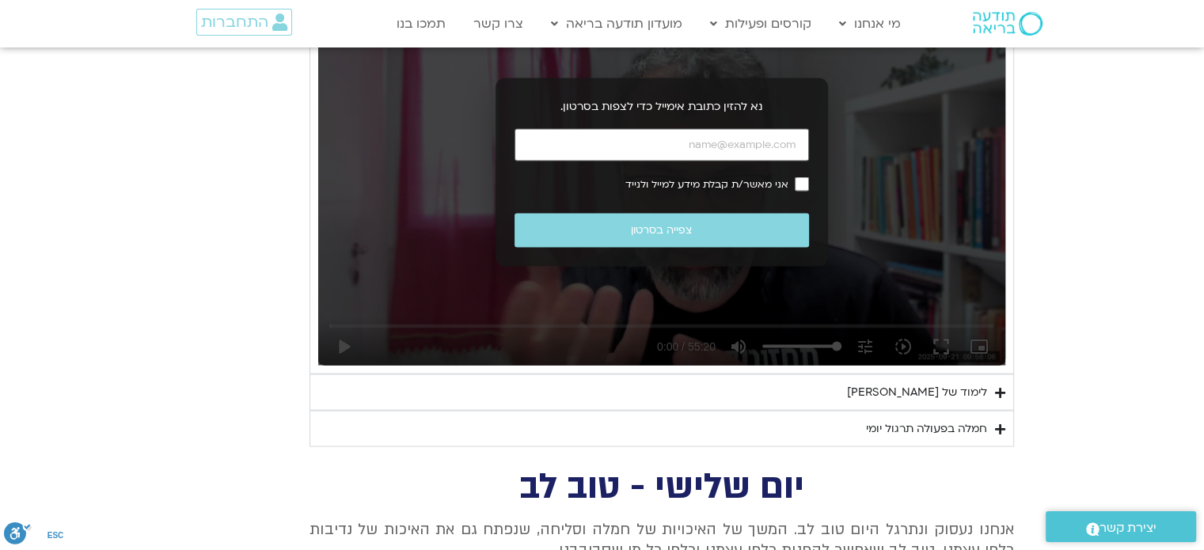
scroll to position [3103, 0]
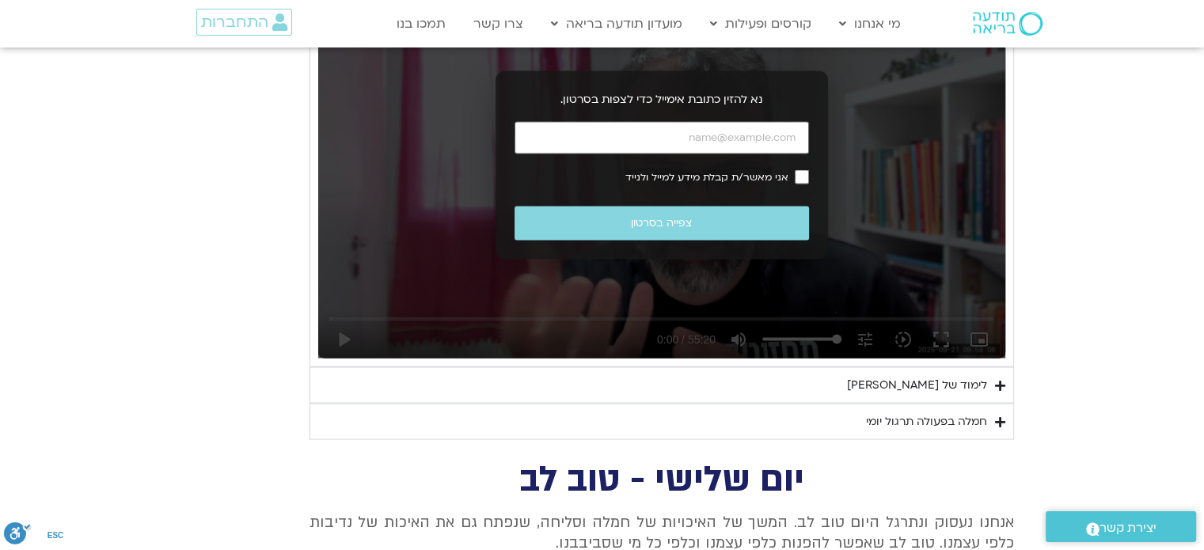
click at [925, 379] on div "לימוד של [PERSON_NAME]" at bounding box center [917, 385] width 140 height 19
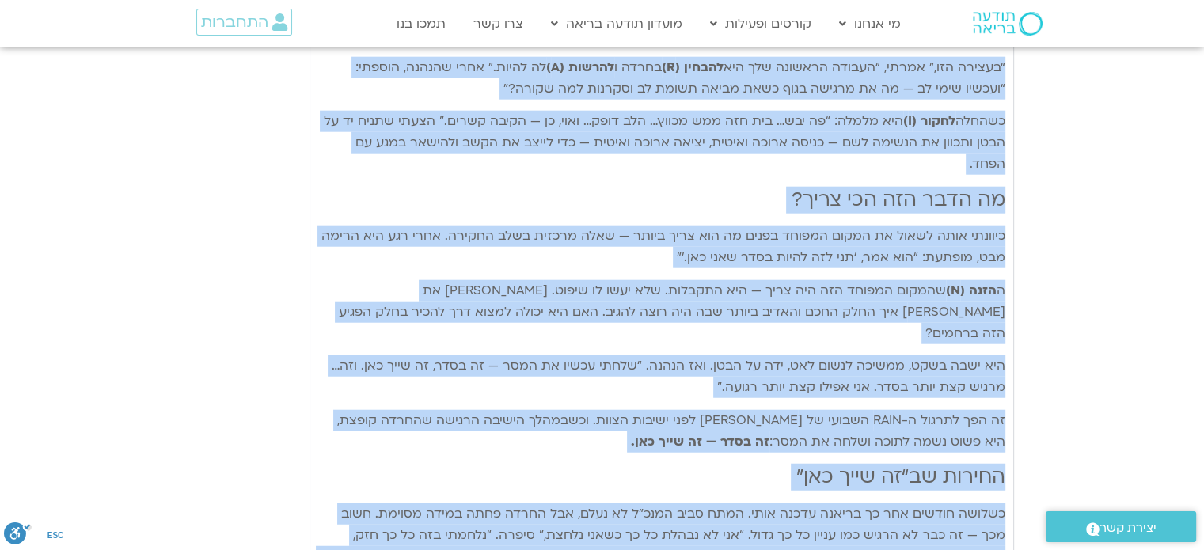
scroll to position [4132, 0]
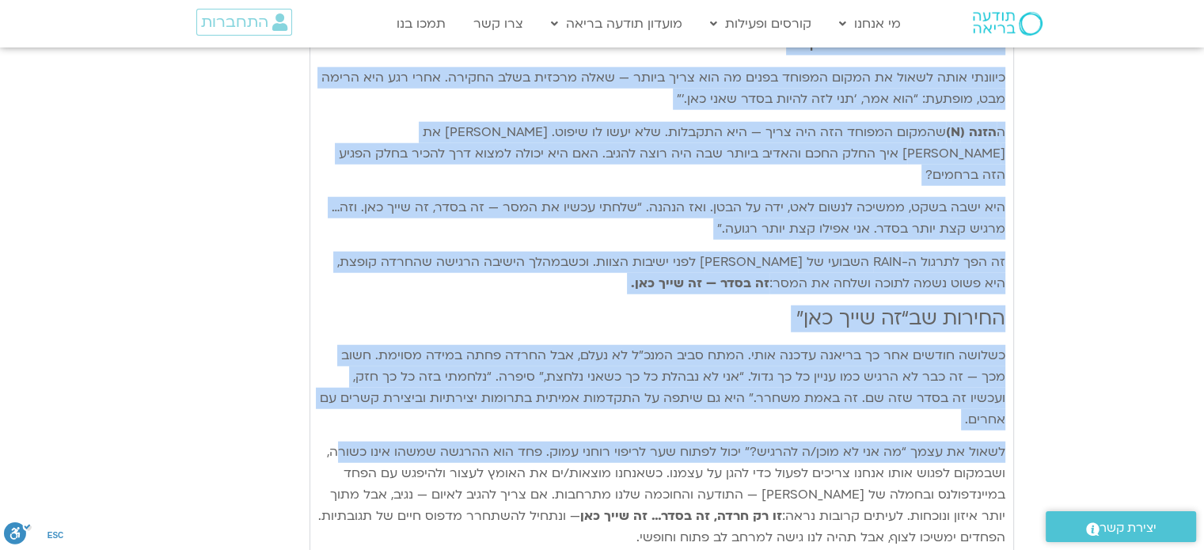
drag, startPoint x: 1006, startPoint y: 256, endPoint x: 389, endPoint y: 444, distance: 644.7
copy div "פנייה אל הפחד בעזרת RAIN בעיבוד מתוך ספרה החדש של טארה: חמלה רדיקלית – ללמוד לא…"
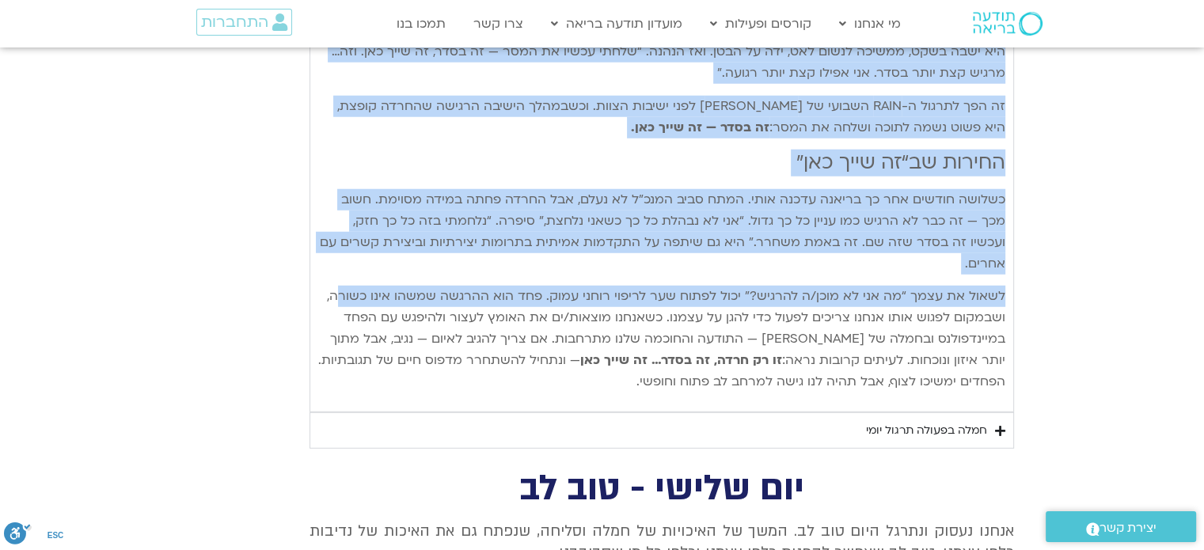
scroll to position [4290, 0]
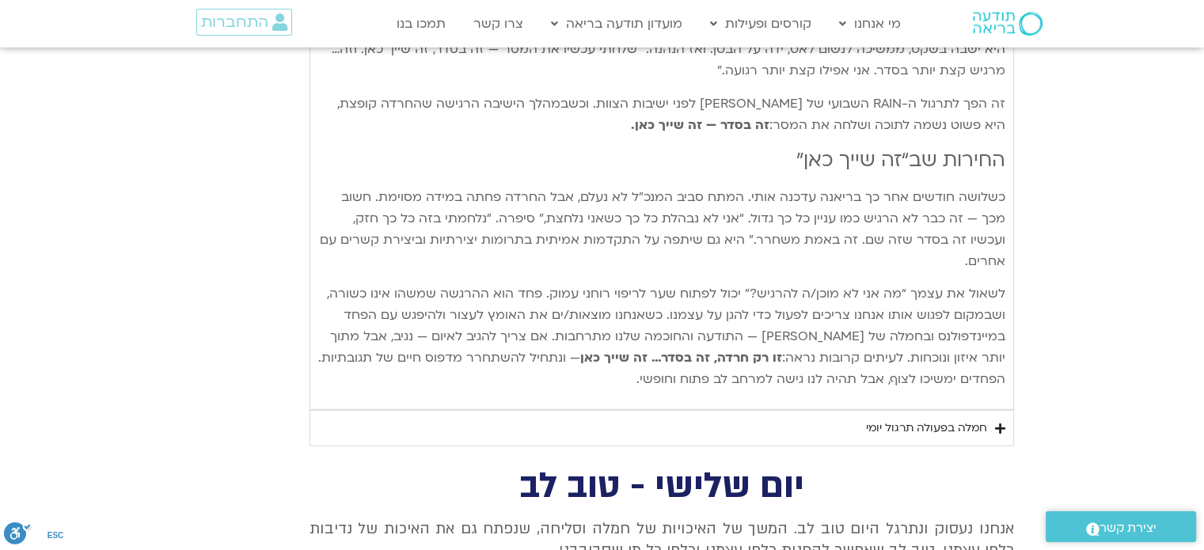
click at [942, 419] on div "חמלה בפעולה תרגול יומי" at bounding box center [926, 428] width 121 height 19
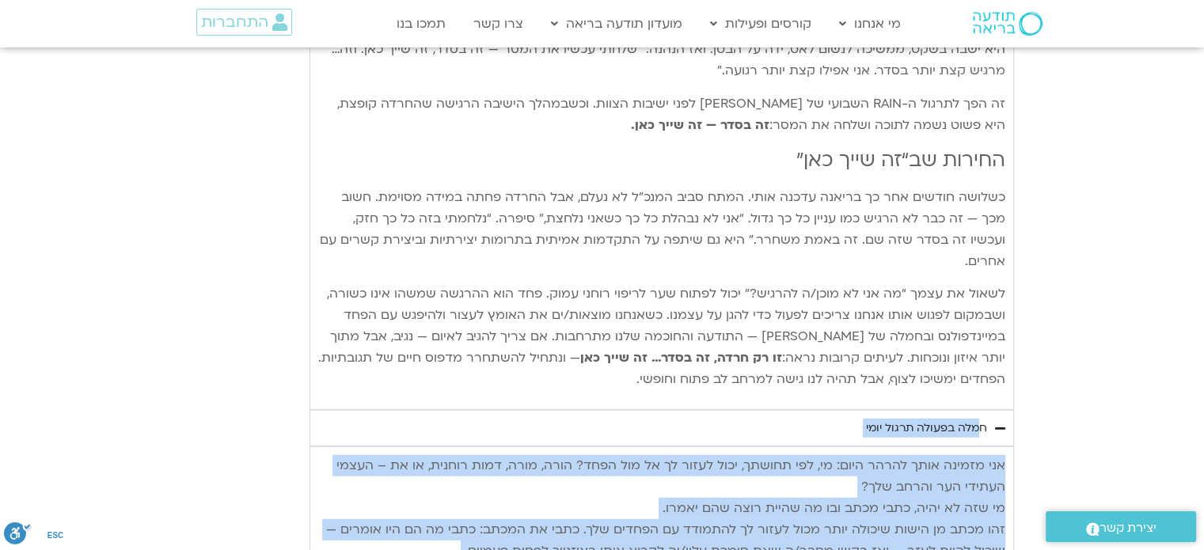
drag, startPoint x: 985, startPoint y: 334, endPoint x: 584, endPoint y: 484, distance: 428.3
click at [584, 484] on details "חמלה בפעולה תרגול יומי אני מזמינה אותך להרהר היום: מי, לפי תחושתך, יכול לעזור ל…" at bounding box center [661, 506] width 704 height 193
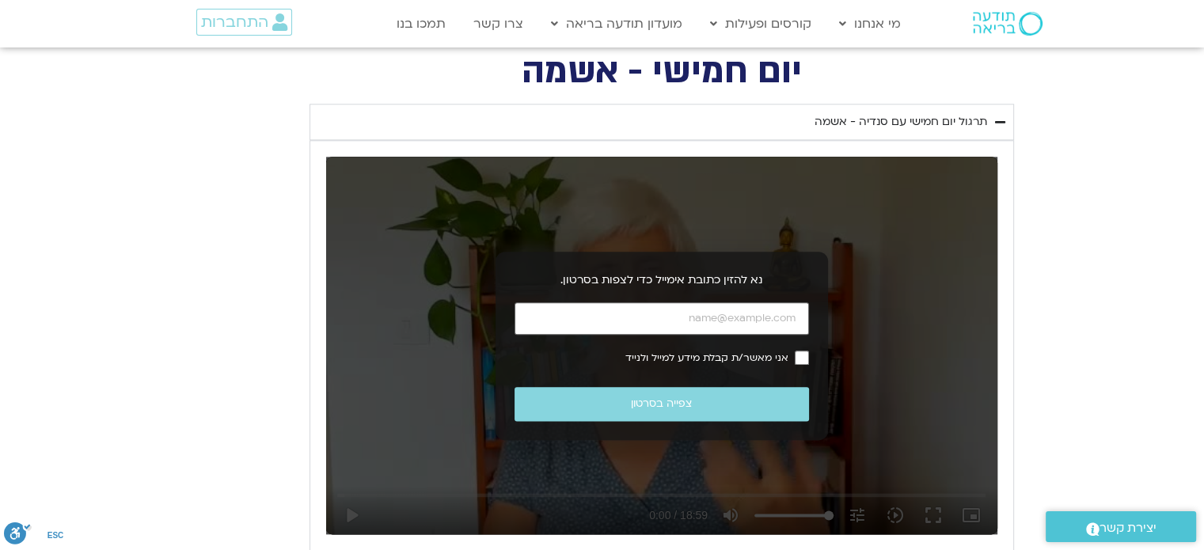
scroll to position [1757, 0]
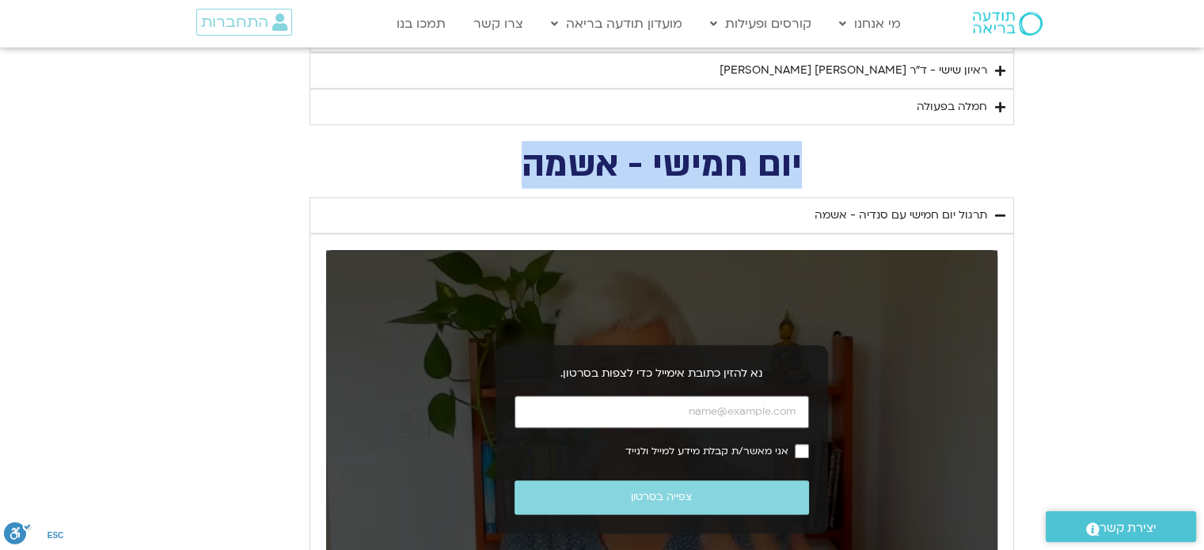
drag, startPoint x: 801, startPoint y: 161, endPoint x: 514, endPoint y: 173, distance: 286.8
click at [514, 173] on h2 "יום חמישי - אשמה" at bounding box center [661, 165] width 704 height 32
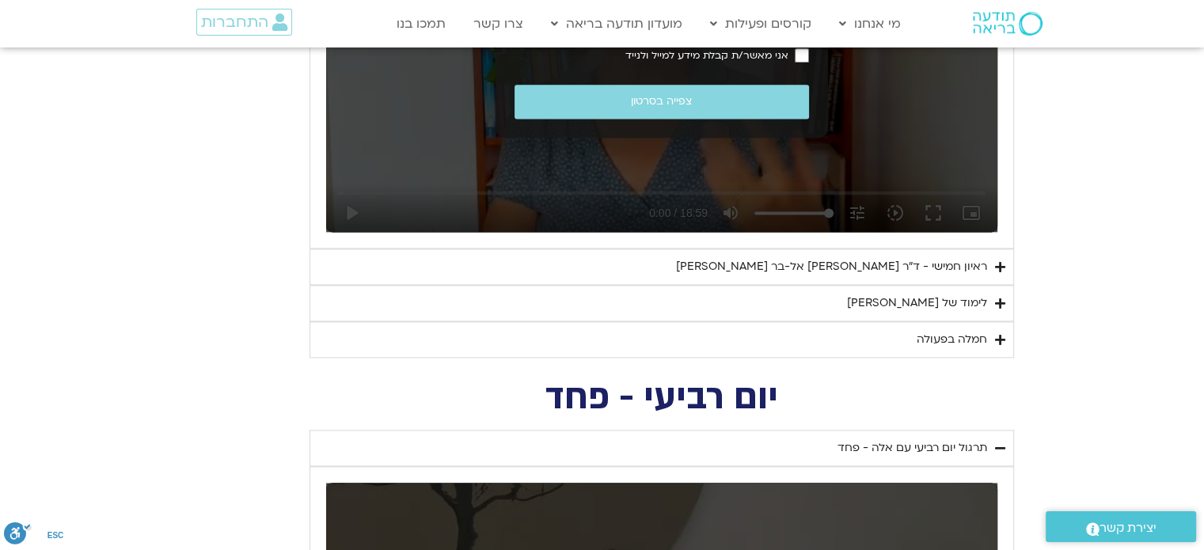
scroll to position [2153, 0]
click at [899, 261] on div "ראיון חמישי - ד"ר [PERSON_NAME] אל-בר [PERSON_NAME]" at bounding box center [831, 266] width 311 height 19
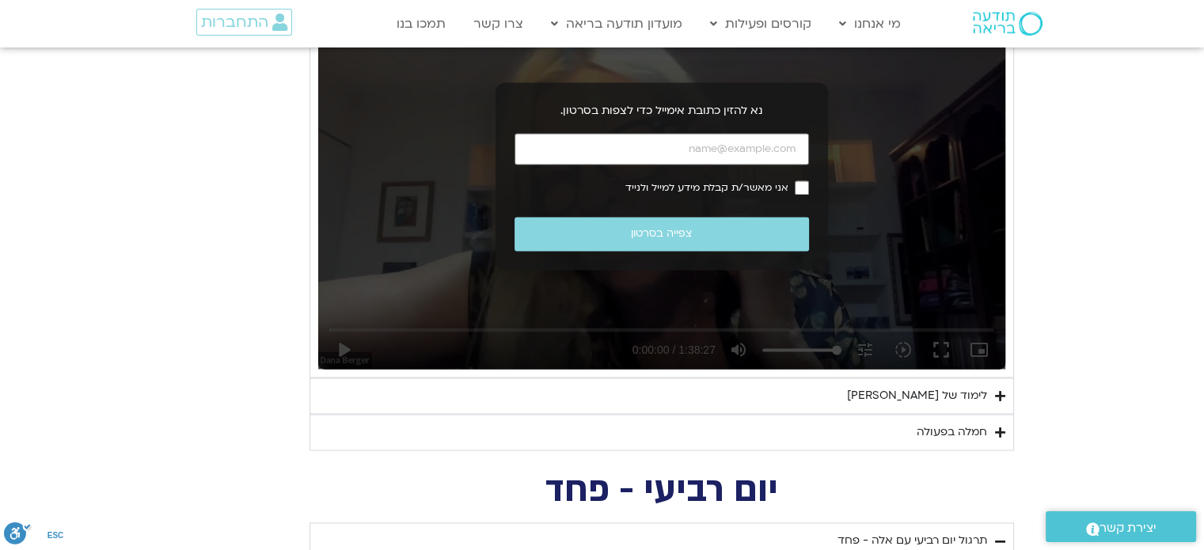
scroll to position [2470, 0]
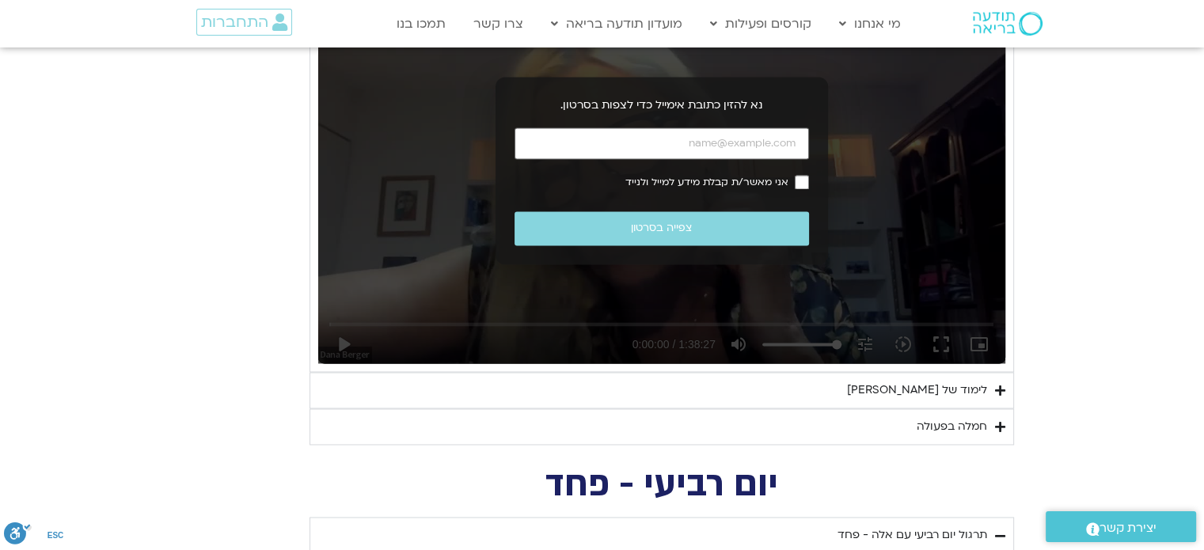
click at [928, 392] on div "לימוד של [PERSON_NAME]" at bounding box center [917, 390] width 140 height 19
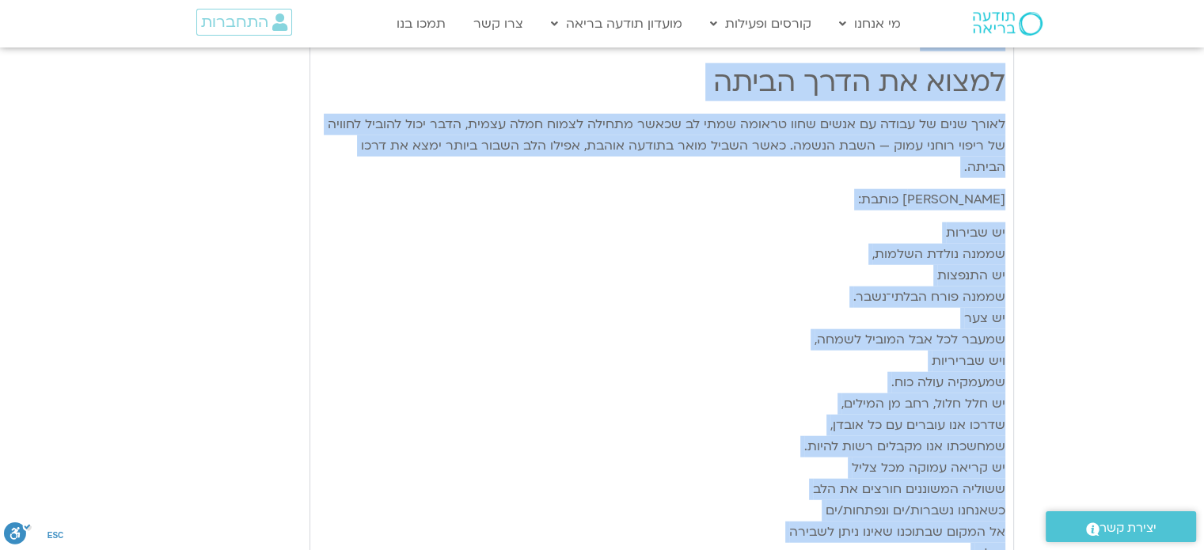
scroll to position [4053, 0]
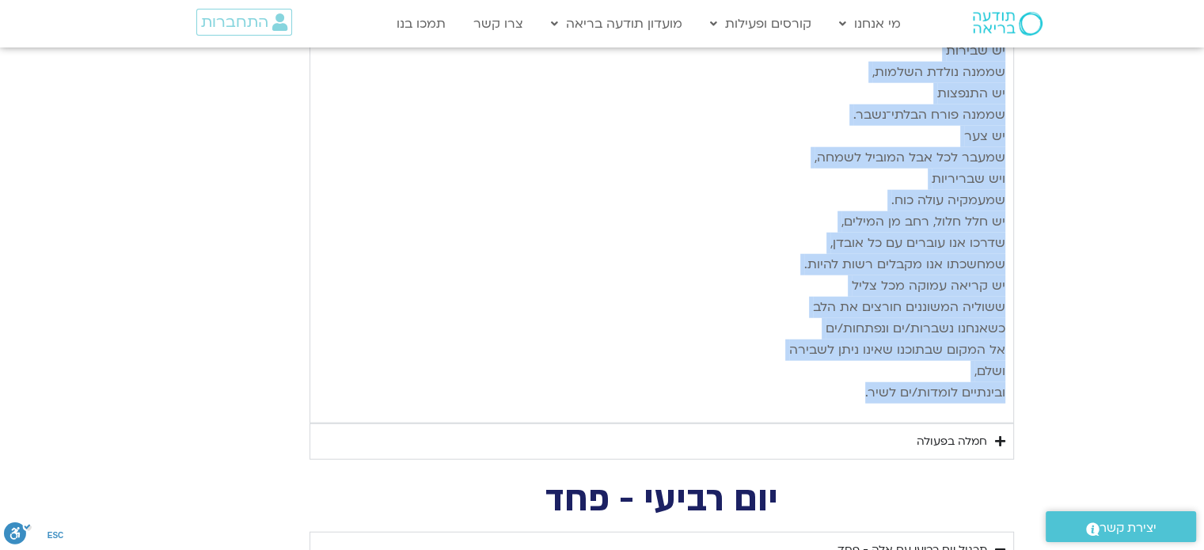
drag, startPoint x: 1004, startPoint y: 420, endPoint x: 457, endPoint y: 350, distance: 551.4
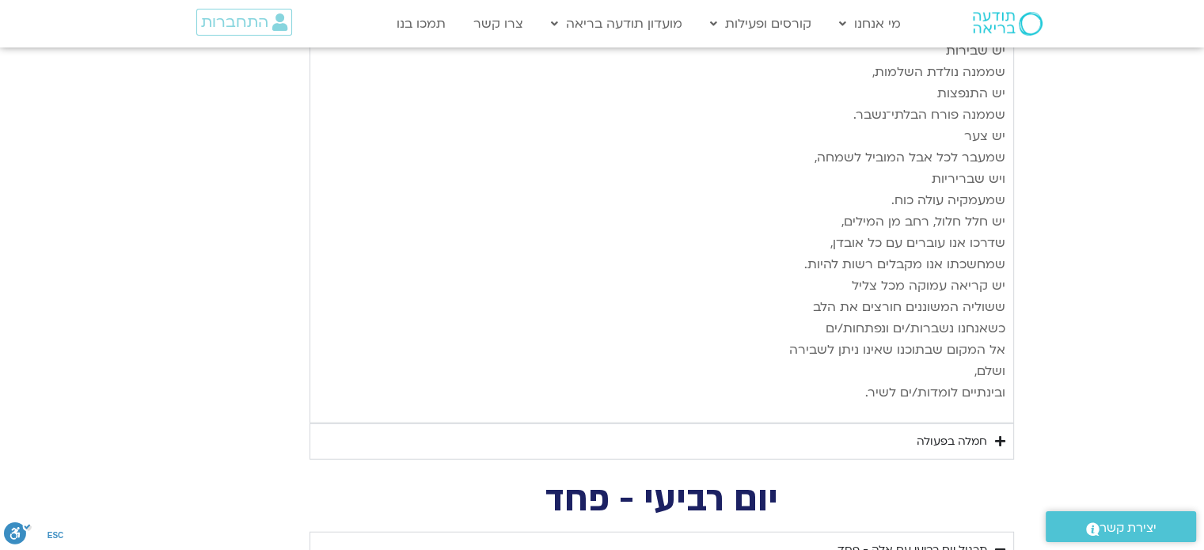
click at [936, 432] on div "חמלה בפעולה" at bounding box center [952, 441] width 70 height 19
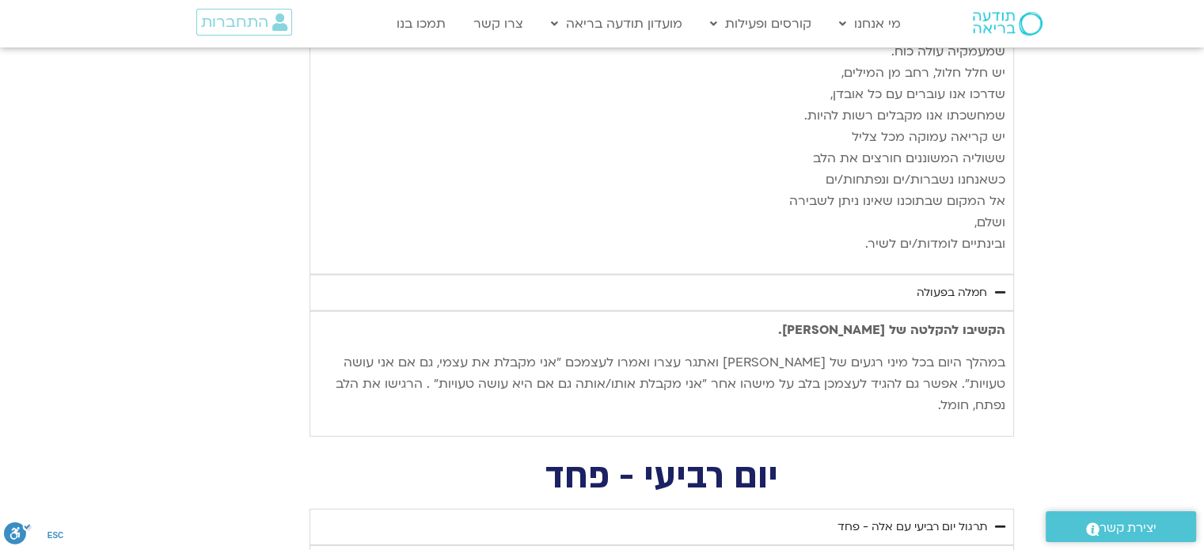
scroll to position [4211, 0]
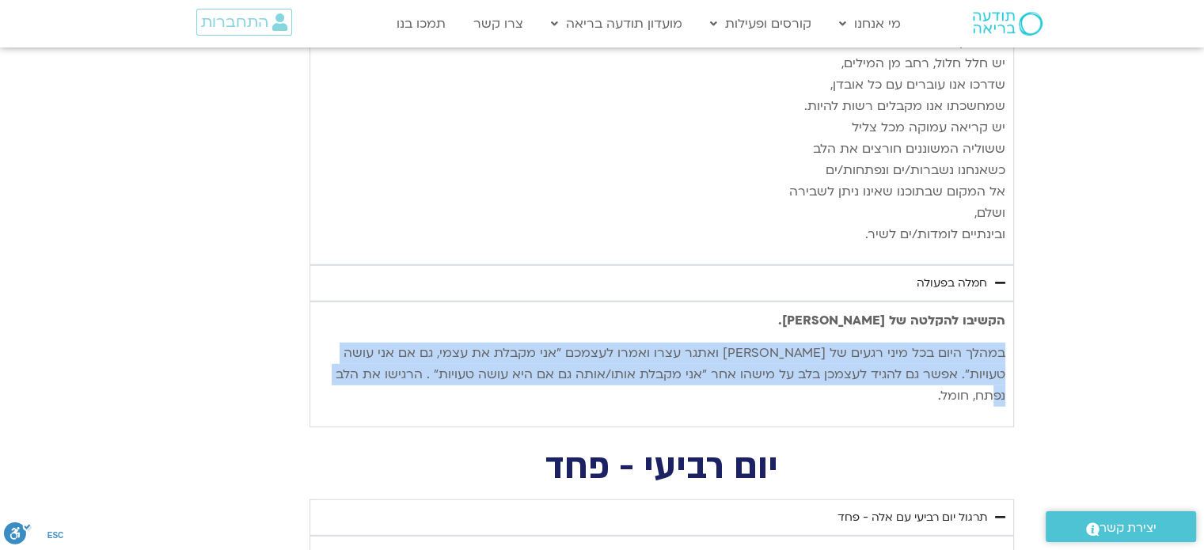
drag, startPoint x: 1003, startPoint y: 304, endPoint x: 354, endPoint y: 326, distance: 649.4
click at [354, 343] on p "במהלך היום בכל מיני רגעים של [PERSON_NAME] ואתגר עצרו ואמרו לעצמכם ״אני מקבלת א…" at bounding box center [661, 375] width 687 height 64
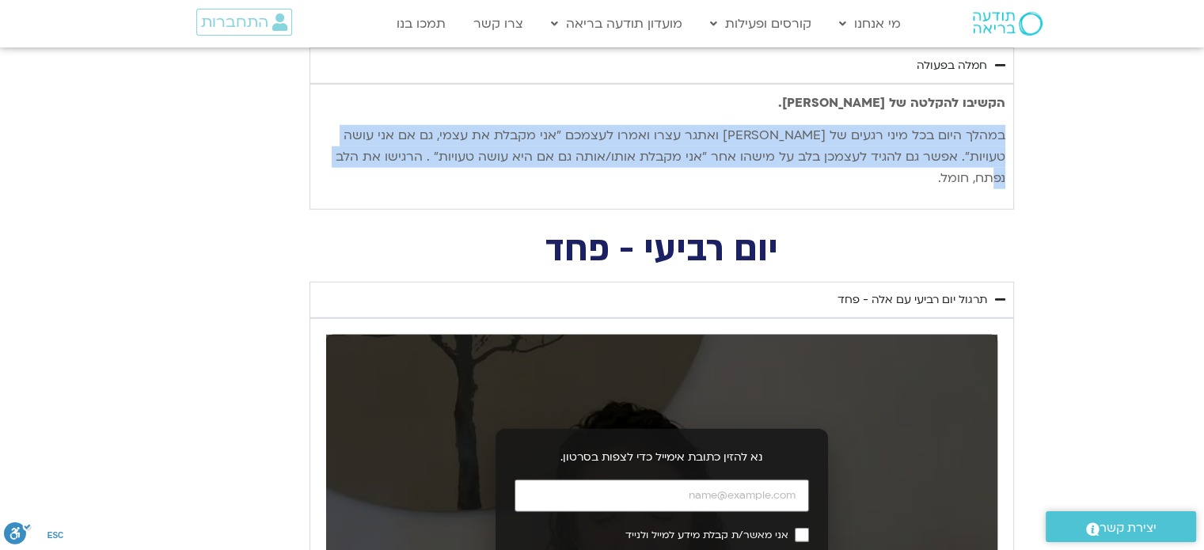
scroll to position [4132, 0]
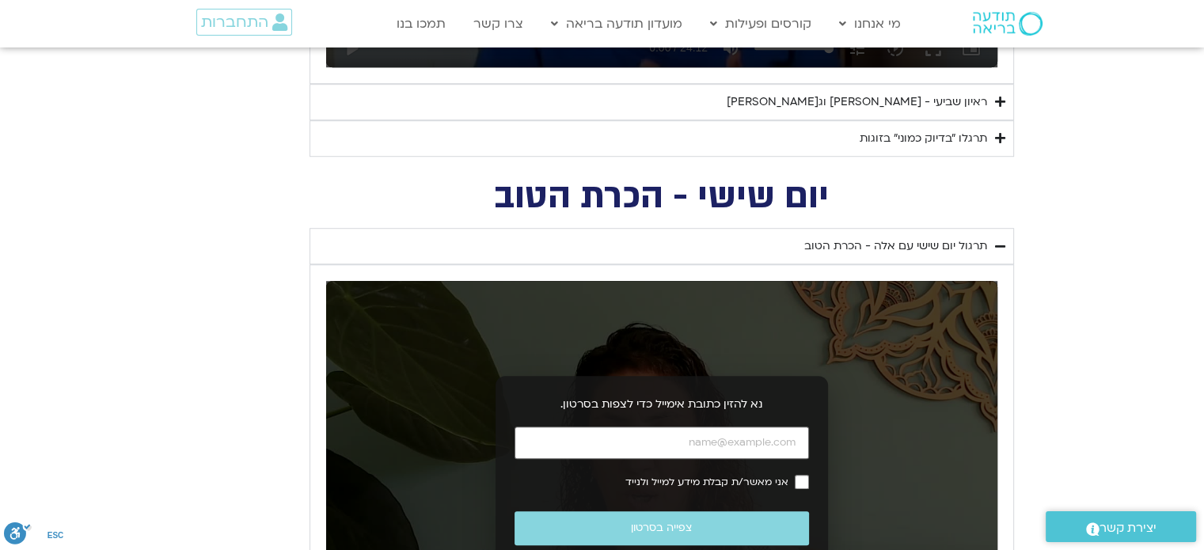
scroll to position [1124, 0]
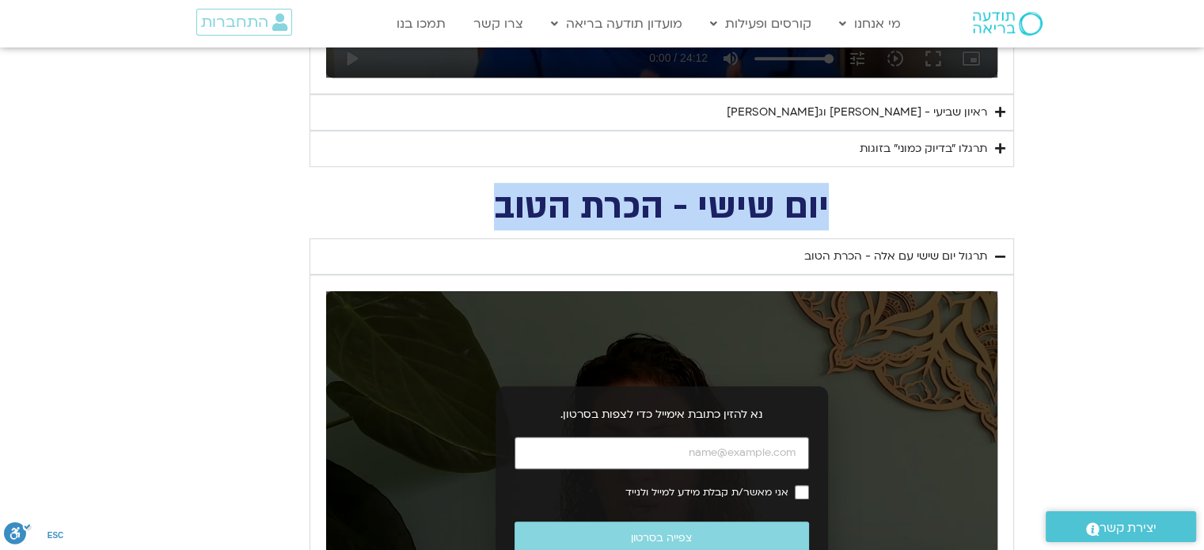
drag, startPoint x: 847, startPoint y: 208, endPoint x: 442, endPoint y: 207, distance: 405.3
click at [442, 207] on h2 "יום שישי - הכרת הטוב" at bounding box center [661, 207] width 704 height 32
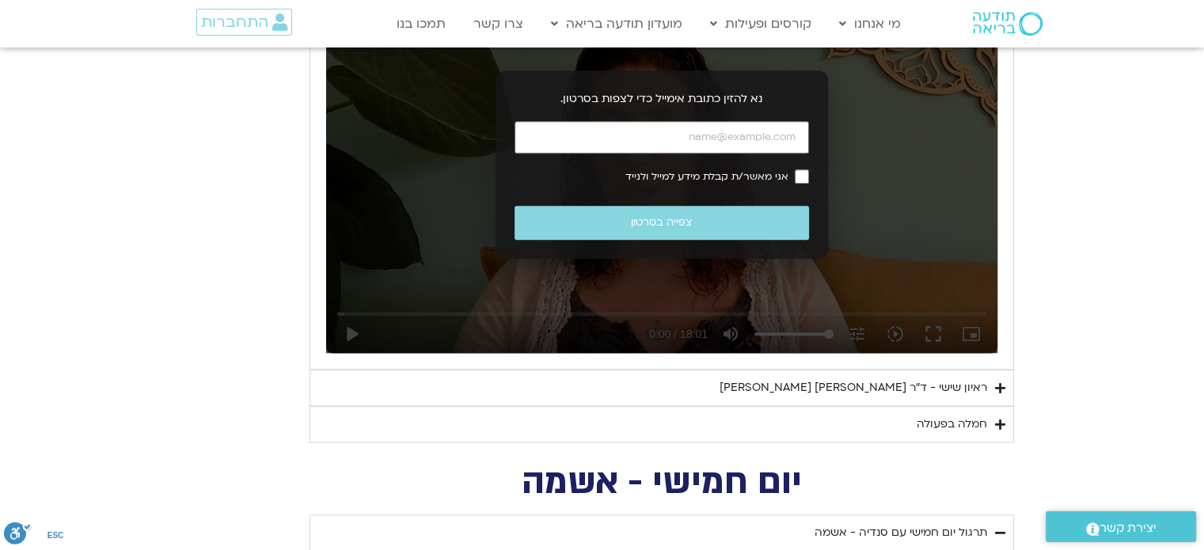
scroll to position [1520, 0]
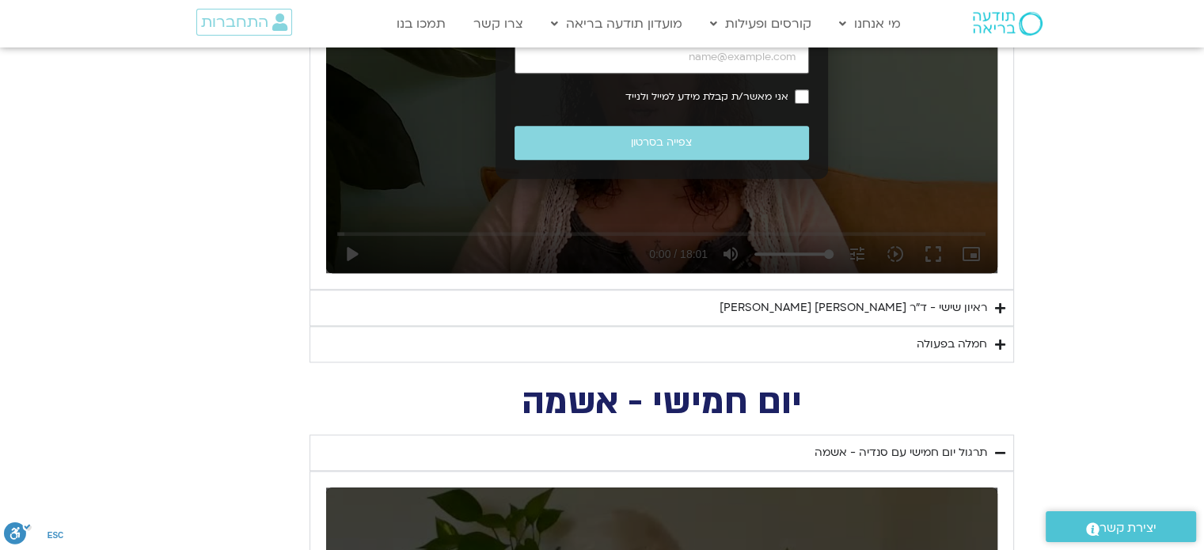
click at [906, 306] on div "ראיון שישי - ד"ר [PERSON_NAME] [PERSON_NAME]" at bounding box center [854, 307] width 268 height 19
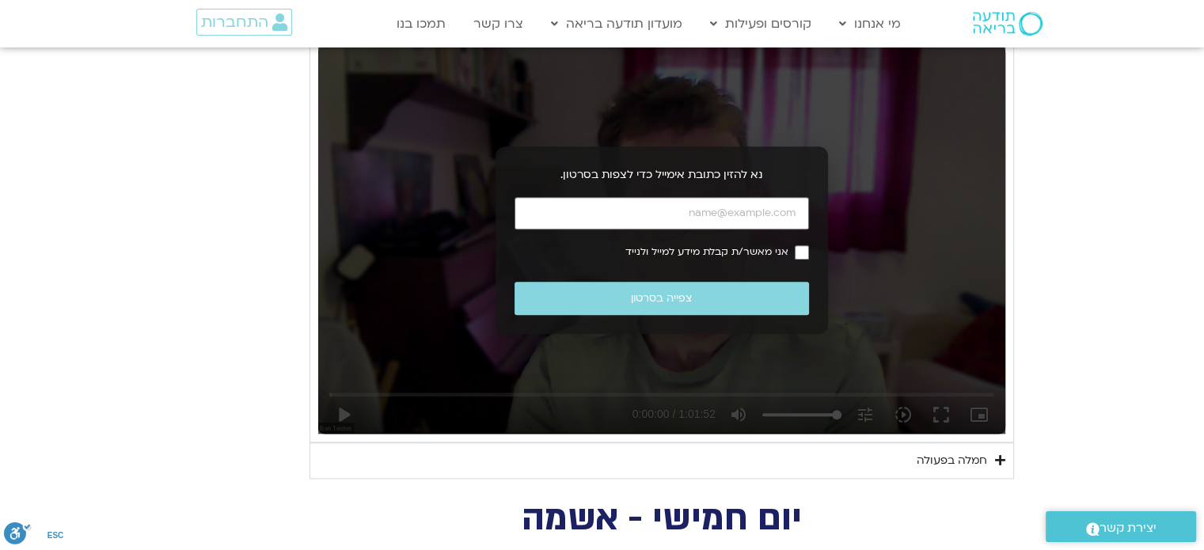
scroll to position [1916, 0]
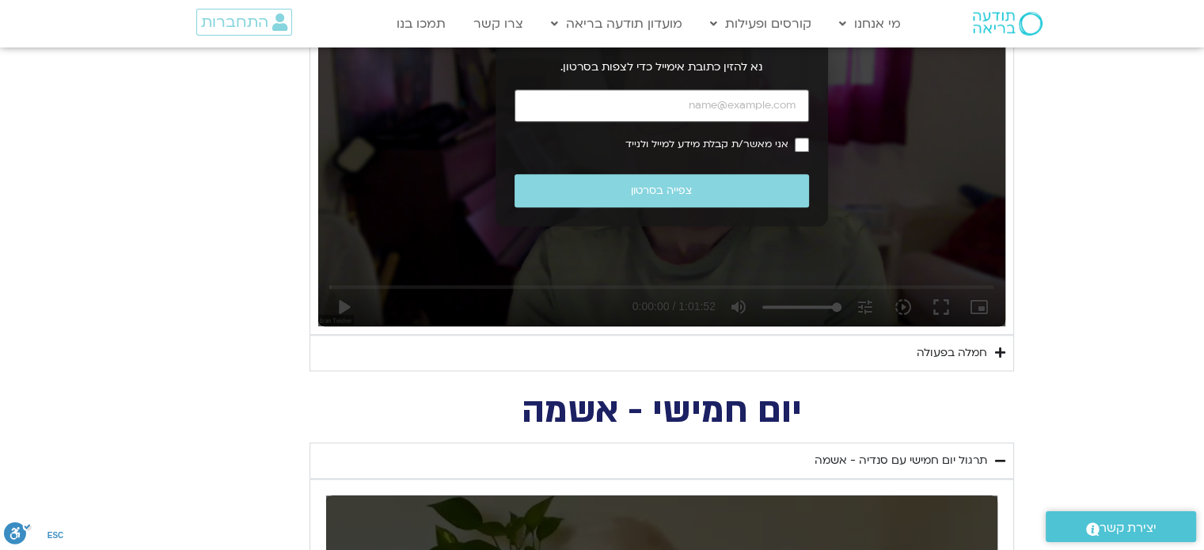
click at [960, 347] on div "חמלה בפעולה" at bounding box center [952, 353] width 70 height 19
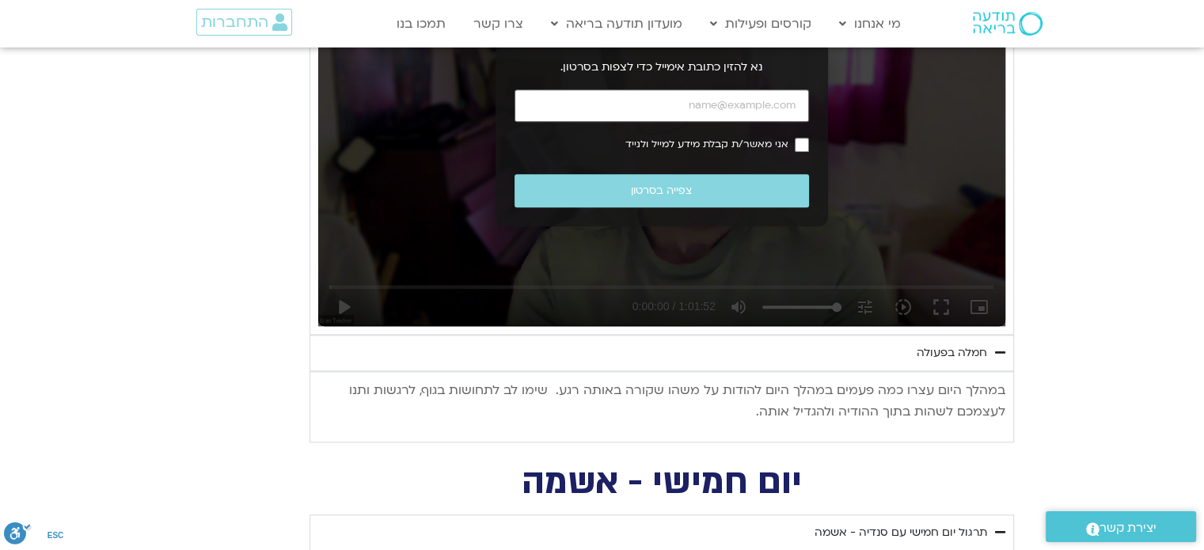
drag, startPoint x: 1004, startPoint y: 388, endPoint x: 751, endPoint y: 408, distance: 254.1
click at [751, 408] on div "במהלך היום עצרו כמה פעמים במהלך היום להודות על משהו שקורה באותה רגע. שימו לב לת…" at bounding box center [661, 406] width 704 height 71
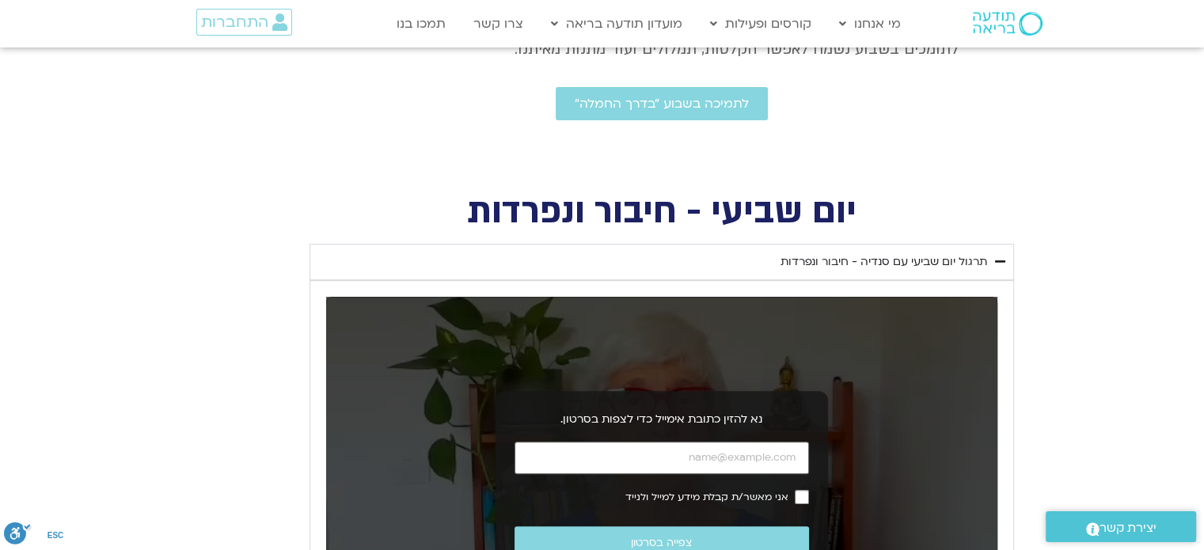
scroll to position [491, 0]
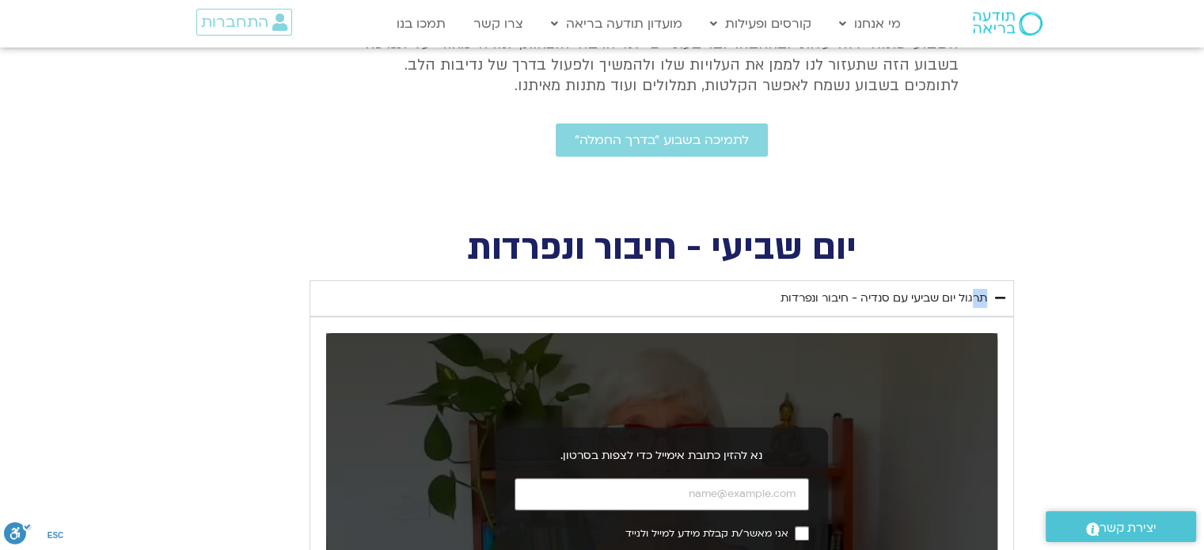
drag, startPoint x: 463, startPoint y: 238, endPoint x: 977, endPoint y: 280, distance: 515.4
click at [977, 280] on div "יום שביעי - חיבור ונפרדות תרגול יום שביעי עם סנדיה - חיבור ונפרדות נא להזין כתו…" at bounding box center [602, 516] width 823 height 568
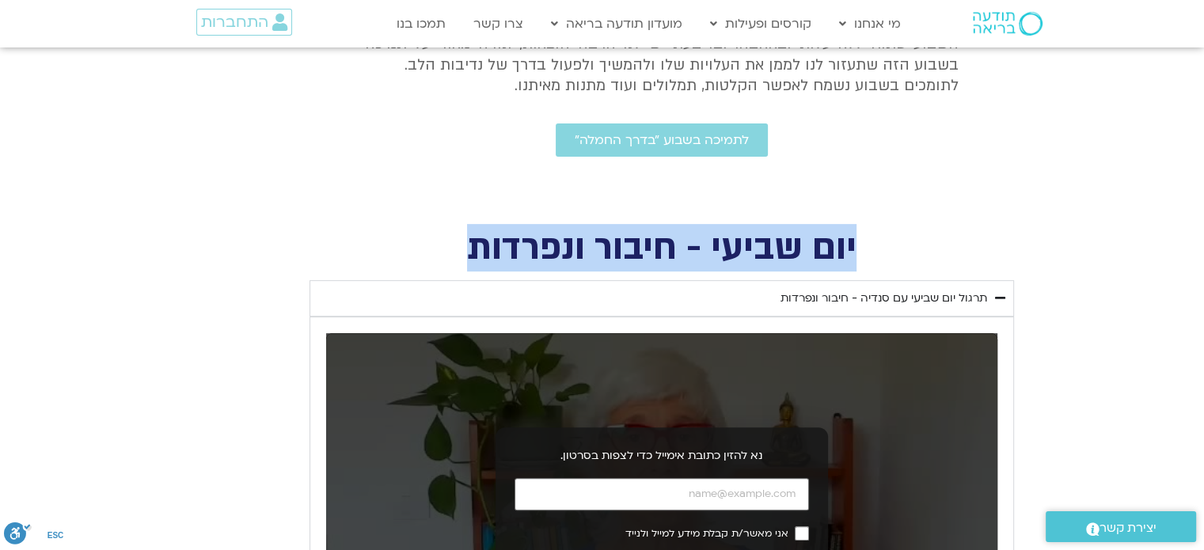
drag, startPoint x: 855, startPoint y: 246, endPoint x: 442, endPoint y: 238, distance: 412.5
click at [442, 238] on h2 "יום שביעי - חיבור ונפרדות" at bounding box center [661, 248] width 704 height 32
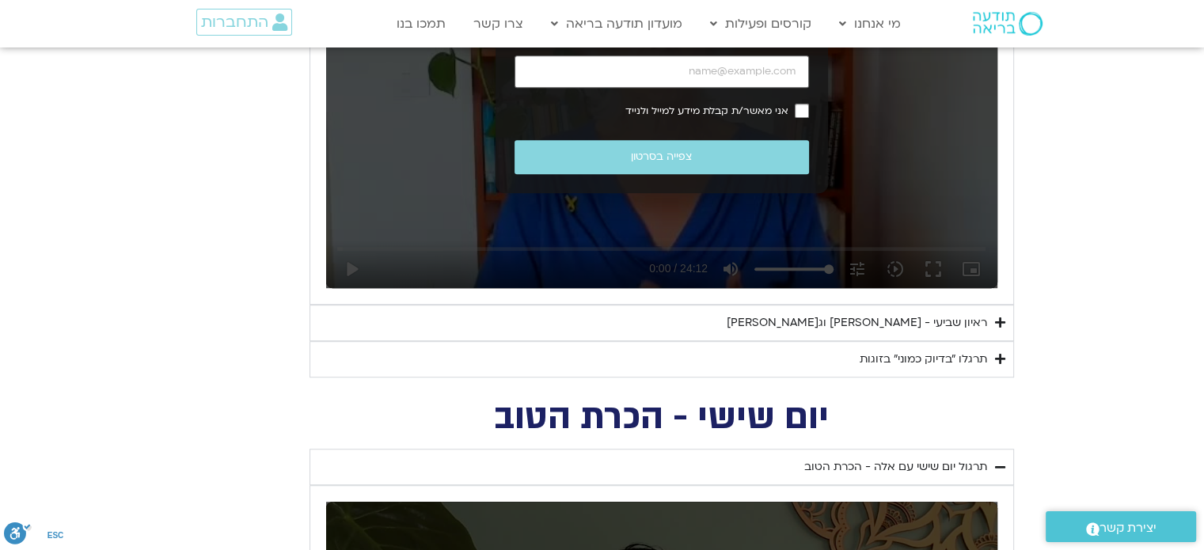
scroll to position [966, 0]
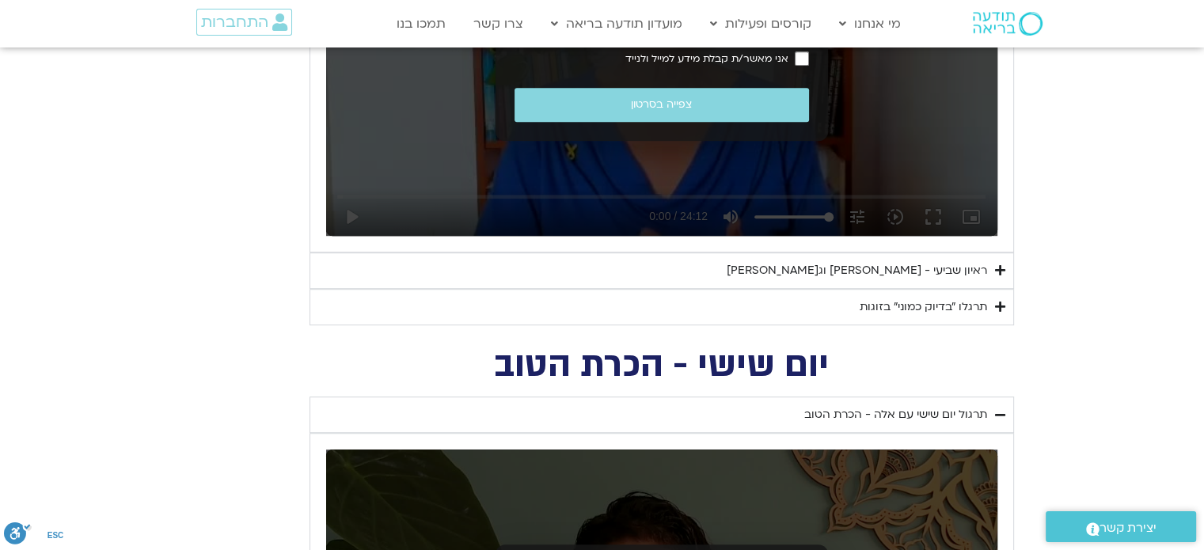
click at [973, 298] on div "תרגלו ״בדיוק כמוני״ בזוגות" at bounding box center [923, 307] width 127 height 19
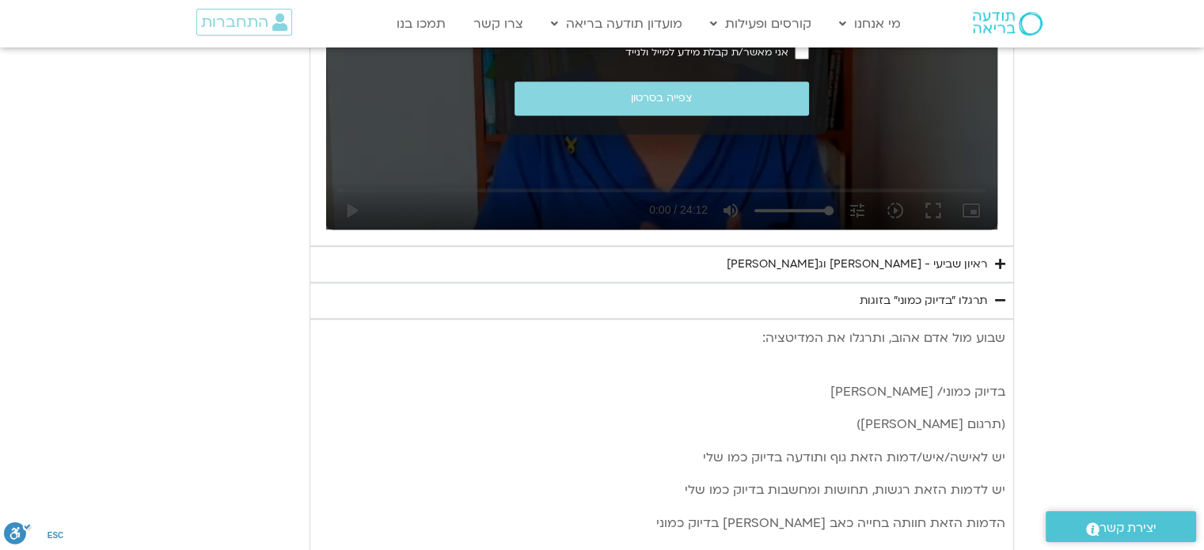
scroll to position [1045, 0]
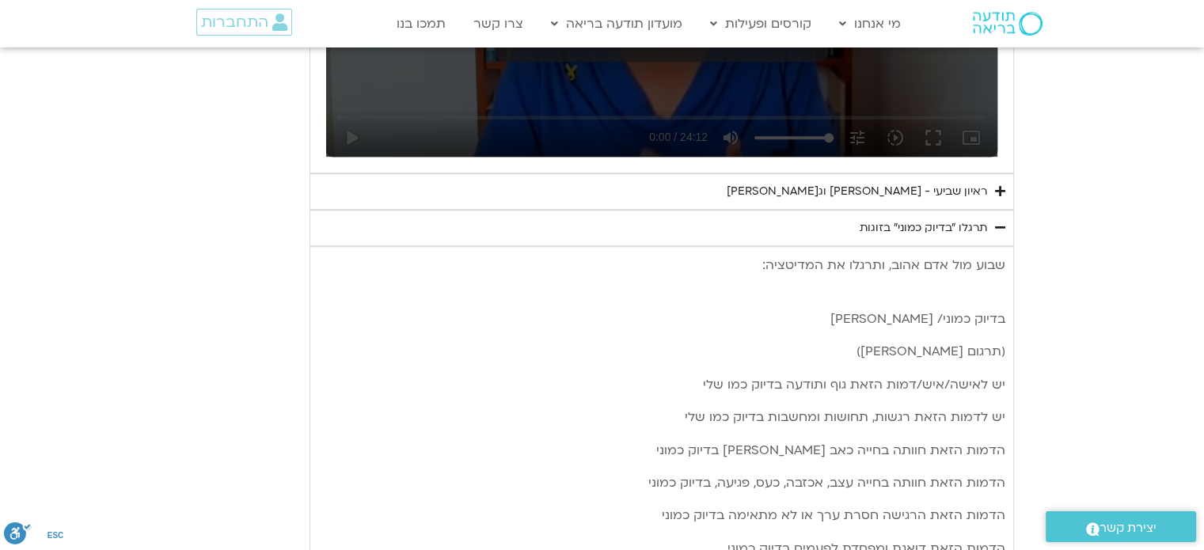
click at [1000, 222] on icon "Accordion. Open links with Enter or Space, close with Escape, and navigate with…" at bounding box center [1000, 228] width 10 height 12
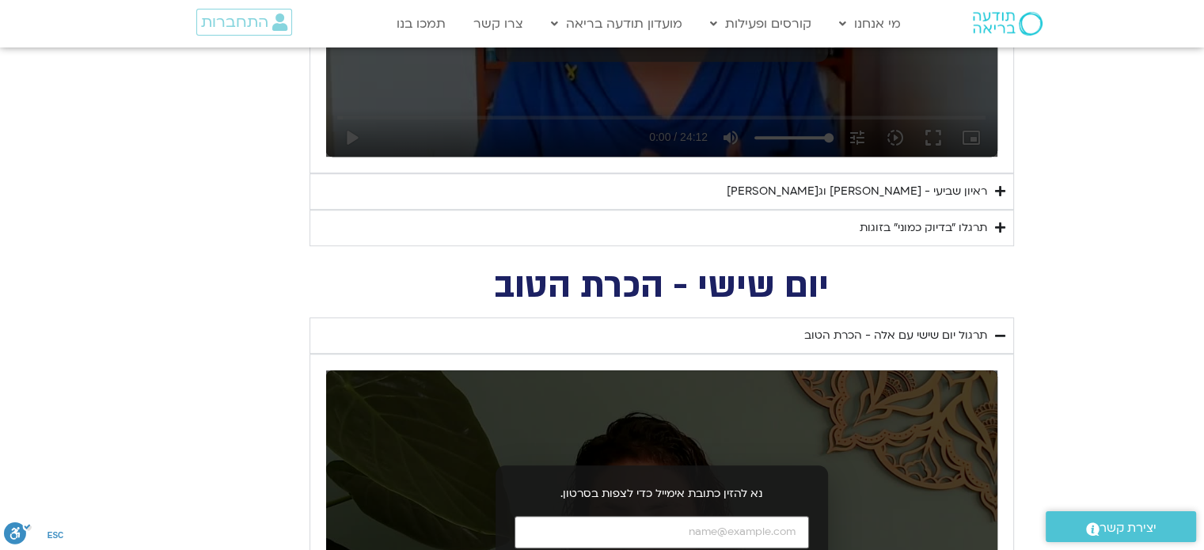
click at [1000, 218] on summary "תרגלו ״בדיוק כמוני״ בזוגות" at bounding box center [661, 228] width 704 height 36
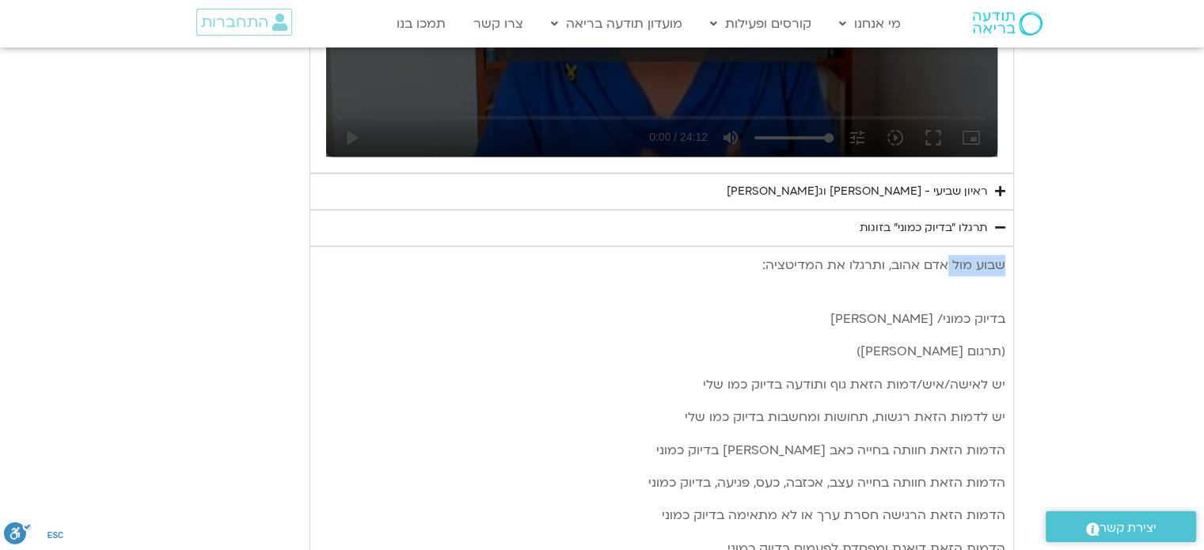
drag, startPoint x: 1000, startPoint y: 218, endPoint x: 965, endPoint y: 224, distance: 36.0
click at [951, 242] on summary "תרגלו ״בדיוק כמוני״ בזוגות" at bounding box center [661, 228] width 704 height 36
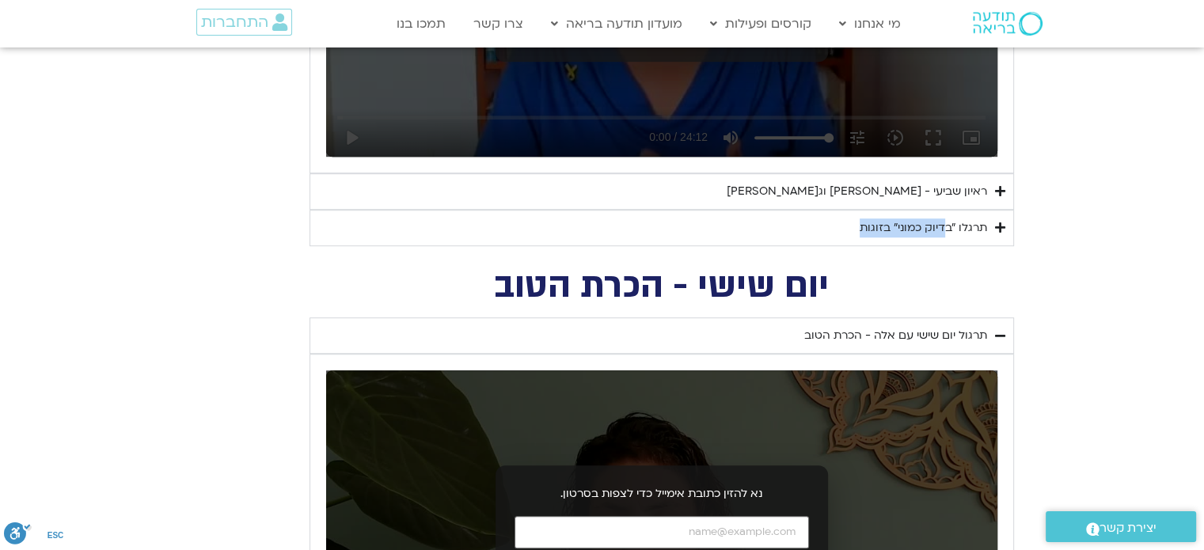
click at [1009, 228] on summary "תרגלו ״בדיוק כמוני״ בזוגות" at bounding box center [661, 228] width 704 height 36
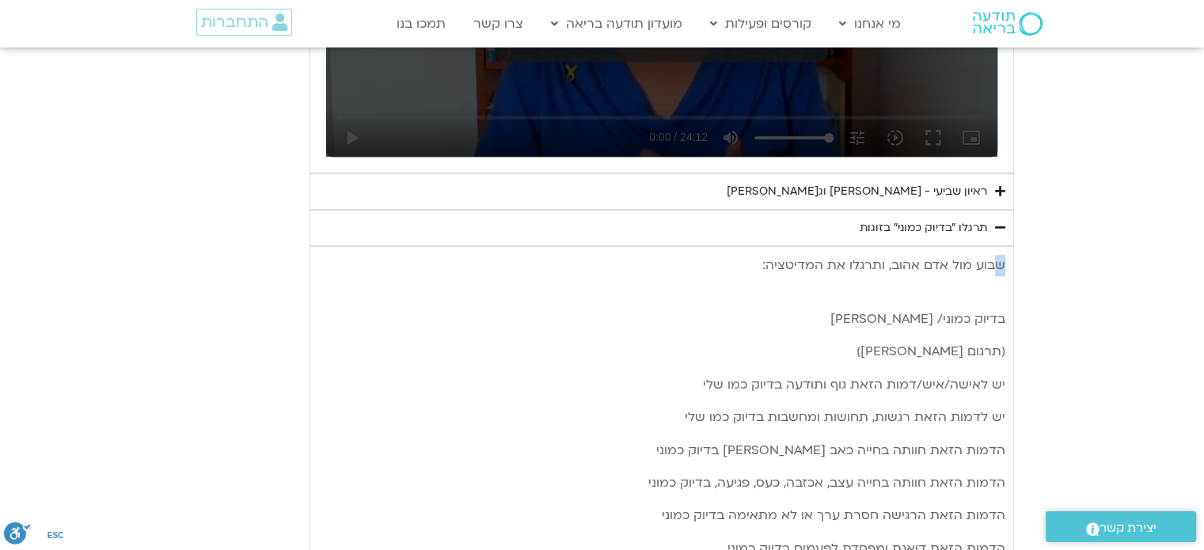
drag, startPoint x: 1000, startPoint y: 225, endPoint x: 991, endPoint y: 227, distance: 9.8
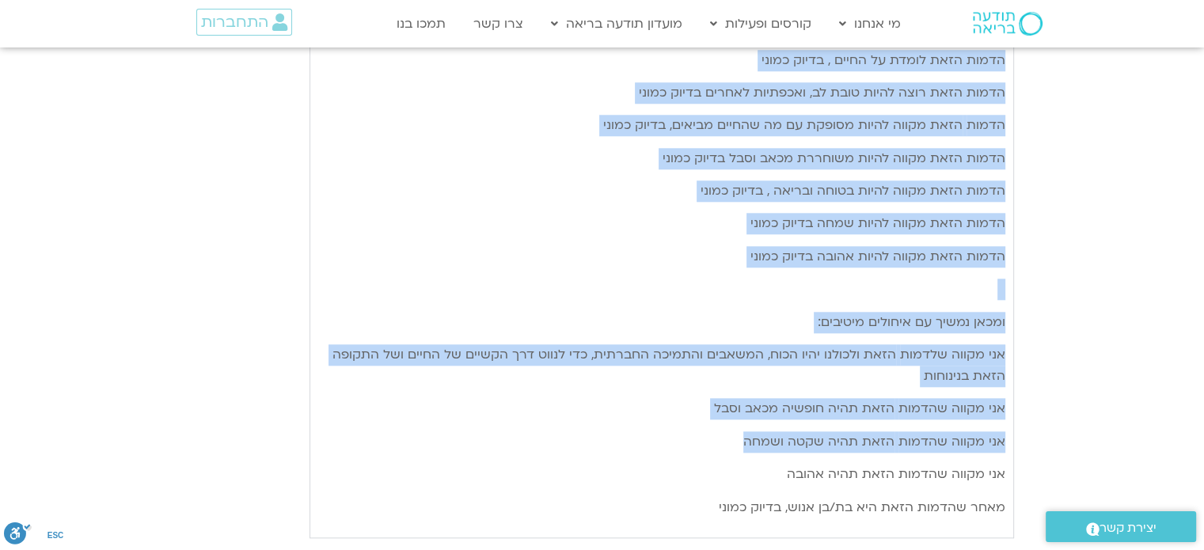
scroll to position [1757, 0]
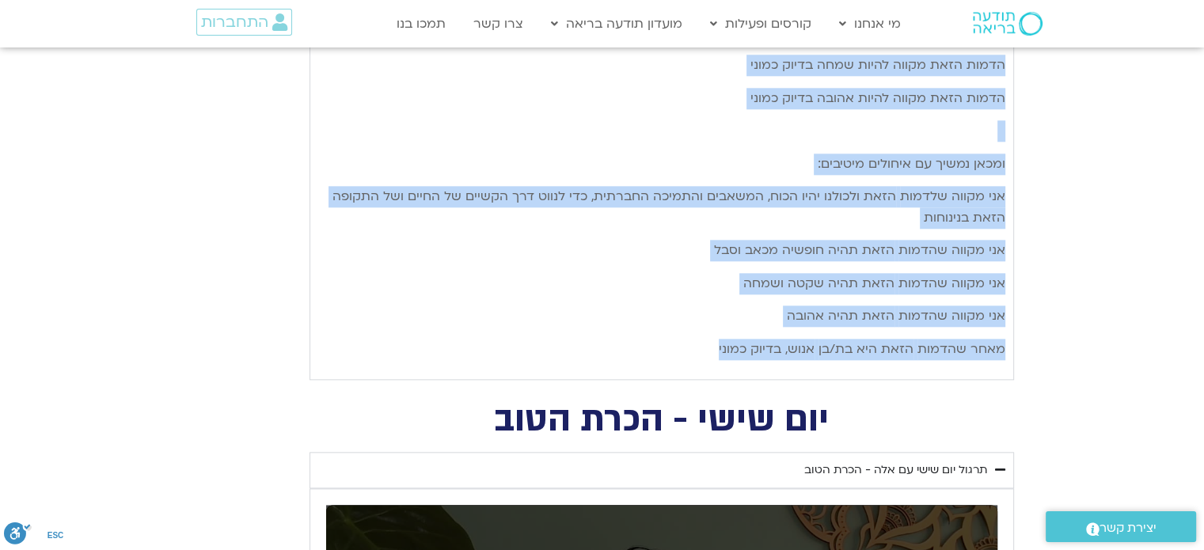
drag, startPoint x: 988, startPoint y: 219, endPoint x: 689, endPoint y: 329, distance: 318.8
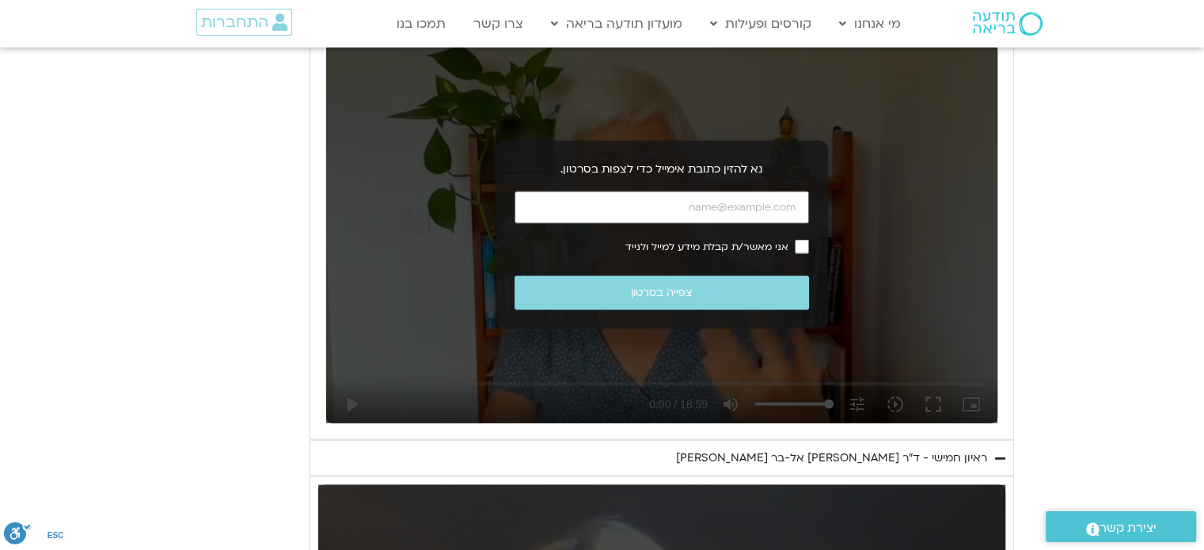
scroll to position [3283, 0]
click at [564, 201] on input "כתובת אימייל" at bounding box center [661, 208] width 294 height 32
type input "bergi2004@walla.co.il"
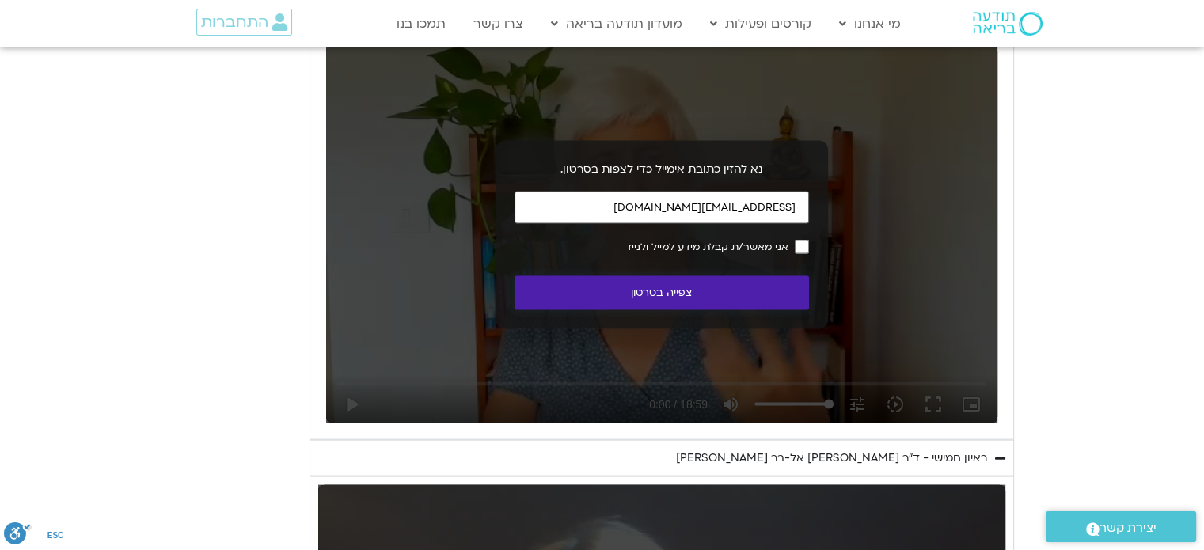
click at [703, 285] on button "צפייה בסרטון" at bounding box center [661, 293] width 294 height 34
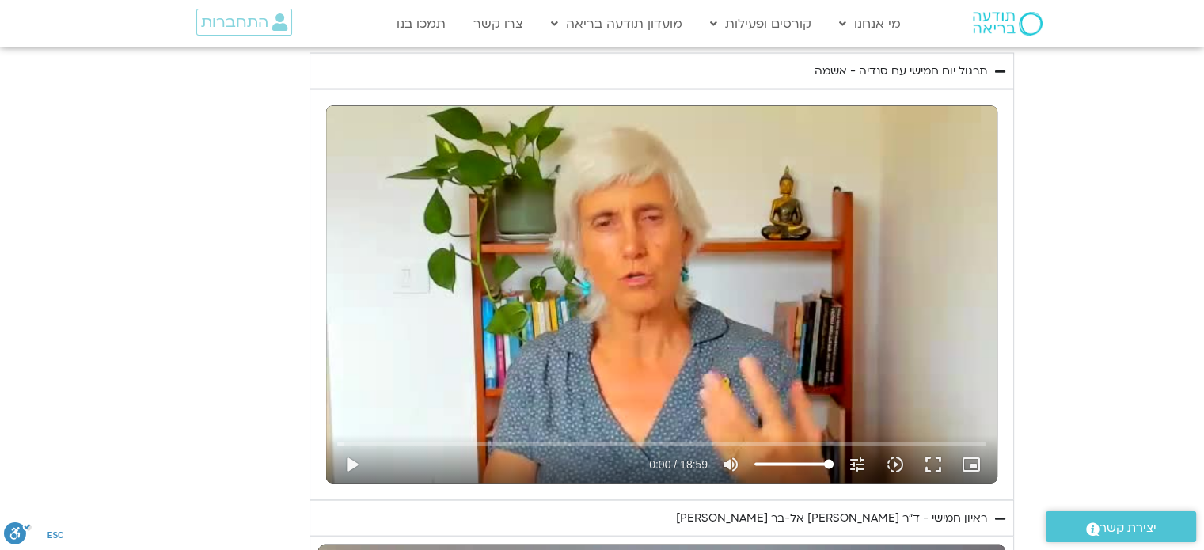
scroll to position [3213, 0]
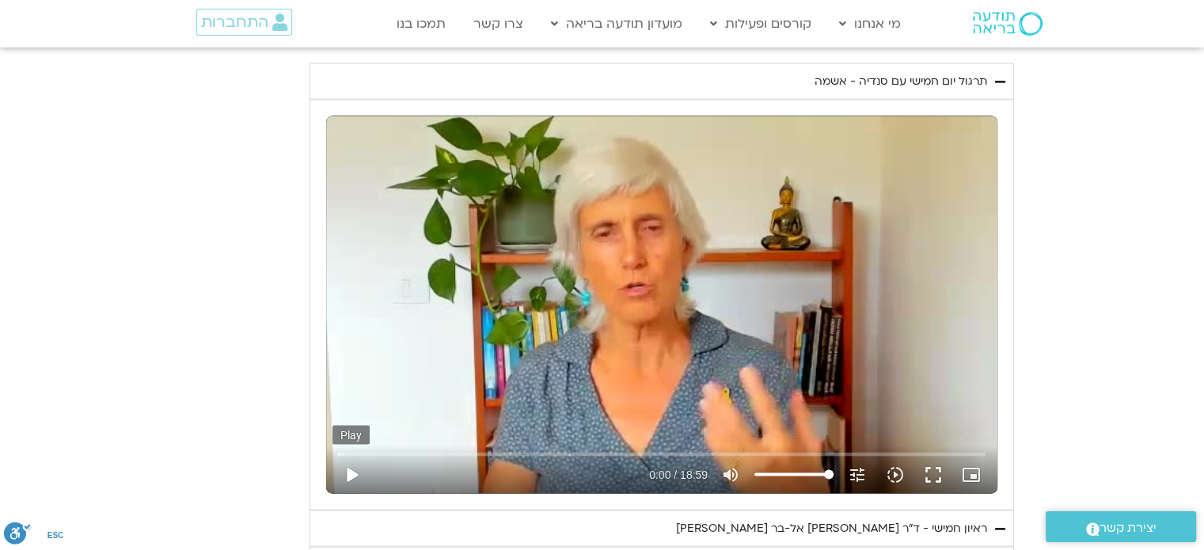
click at [347, 468] on button "play_arrow" at bounding box center [351, 475] width 38 height 38
click at [351, 472] on button "pause" at bounding box center [351, 475] width 38 height 38
click at [345, 468] on button "play_arrow" at bounding box center [351, 475] width 38 height 38
click at [493, 450] on input "Seek" at bounding box center [661, 454] width 648 height 9
type input "1139.36"
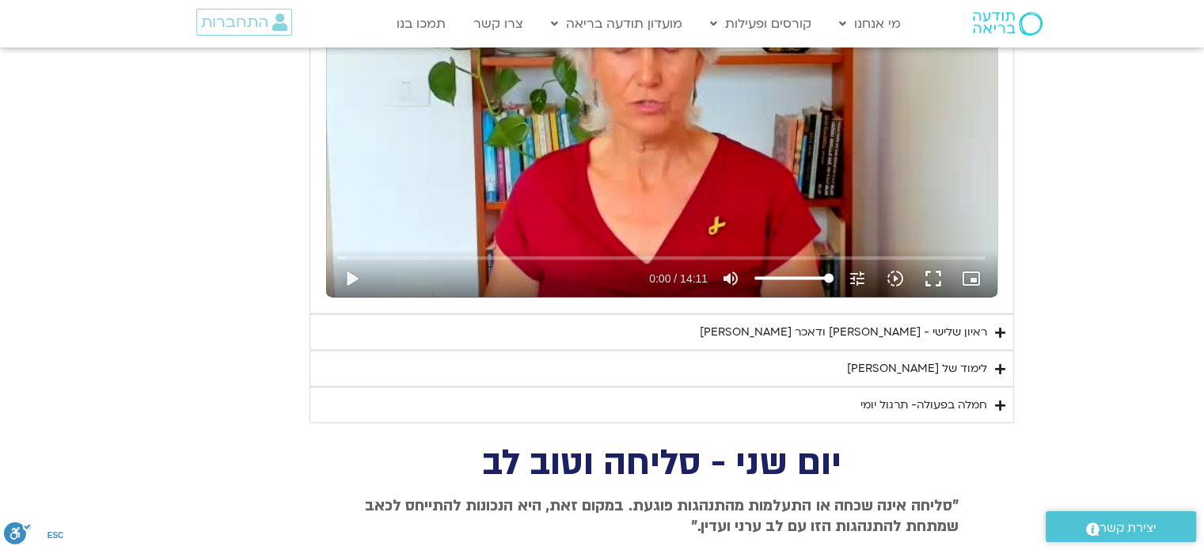
scroll to position [3416, 0]
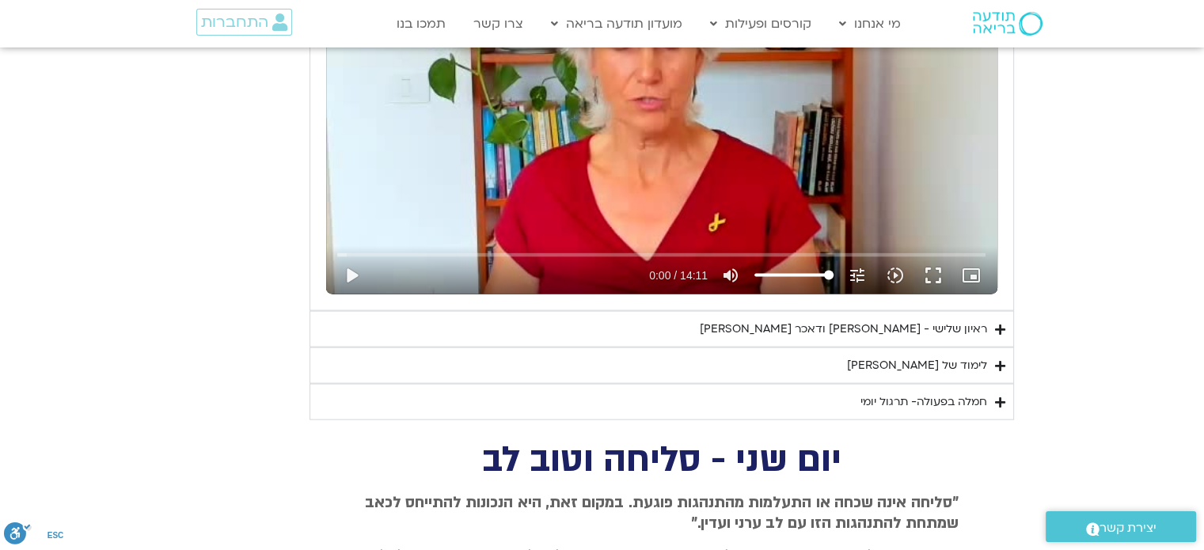
click at [863, 320] on div "ראיון שלישי - [PERSON_NAME] ודאכר [PERSON_NAME]" at bounding box center [843, 329] width 287 height 19
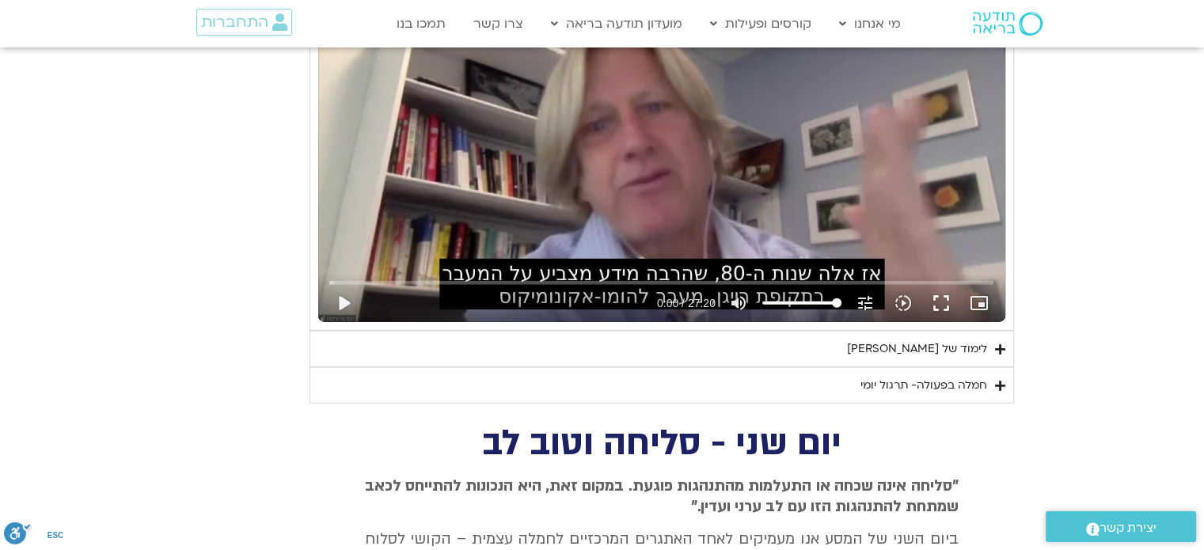
scroll to position [3834, 0]
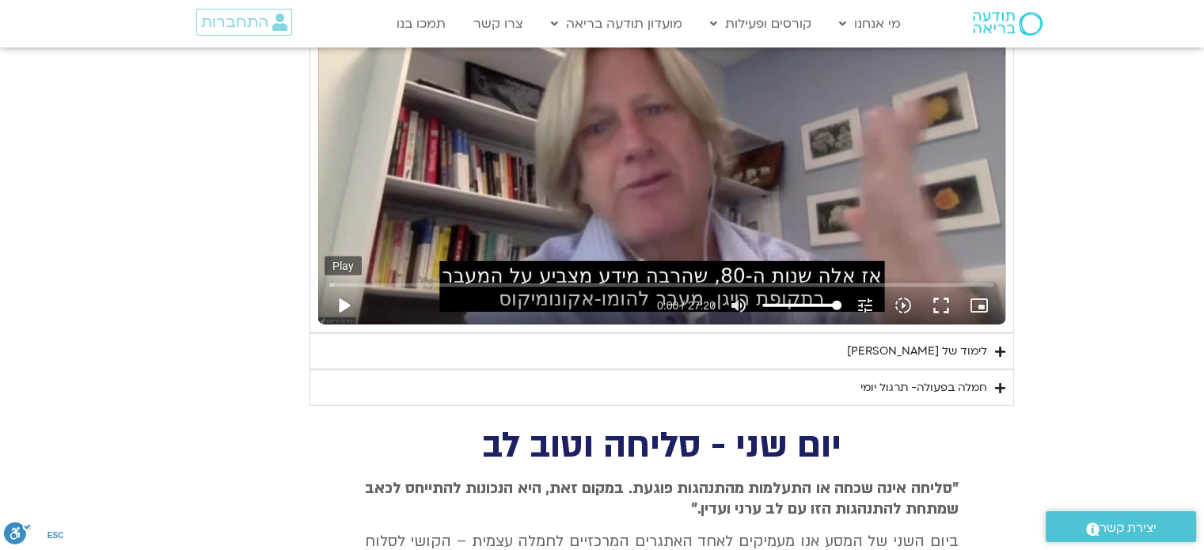
click at [345, 296] on button "play_arrow" at bounding box center [344, 306] width 38 height 38
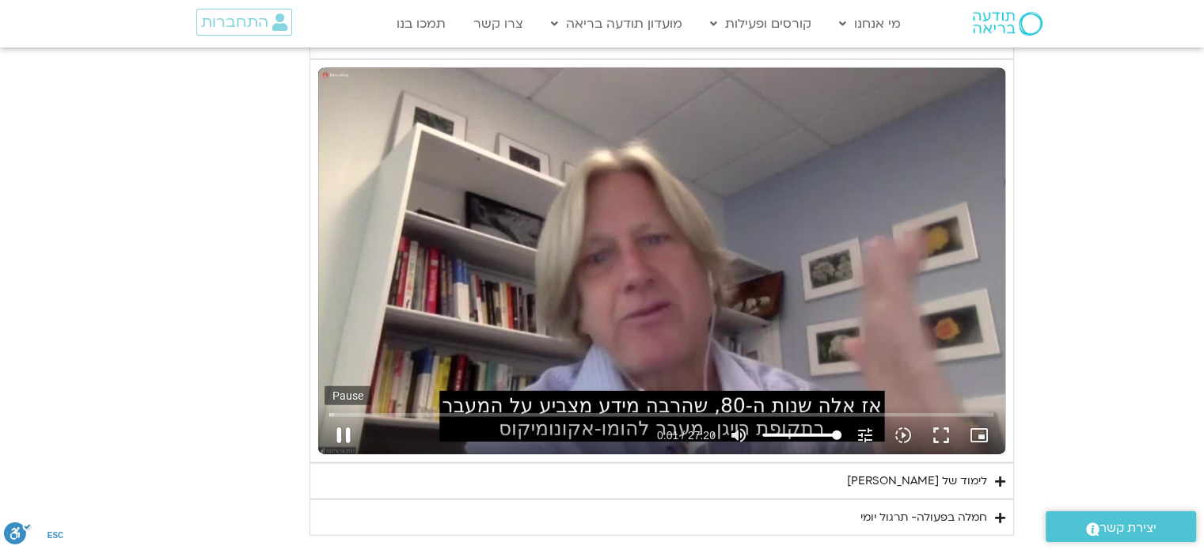
scroll to position [3704, 0]
click at [940, 431] on button "fullscreen" at bounding box center [941, 435] width 38 height 38
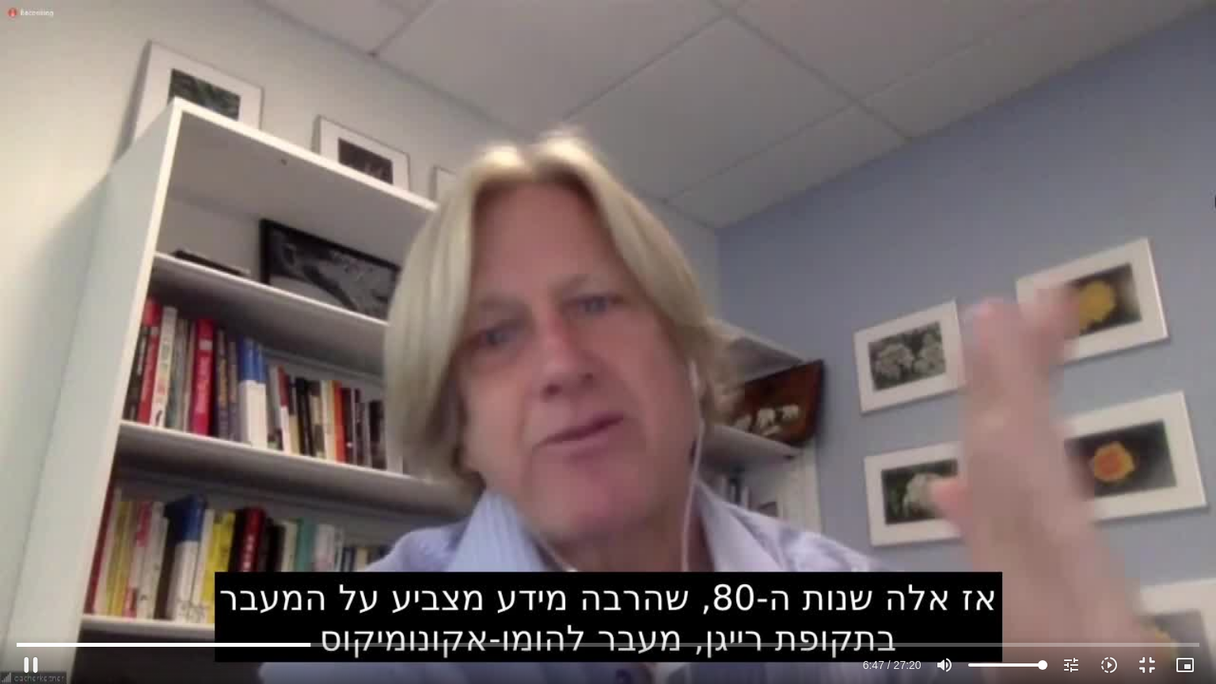
click at [773, 358] on div "Skip Ad 25:36 pause 6:47 / 27:20 volume_up Mute tune Resolution Auto 720p slow_…" at bounding box center [608, 342] width 1216 height 684
click at [773, 358] on div "Skip Ad 25:36 play_arrow 6:47 / 27:20 volume_up Mute tune Resolution Auto 720p …" at bounding box center [608, 342] width 1216 height 684
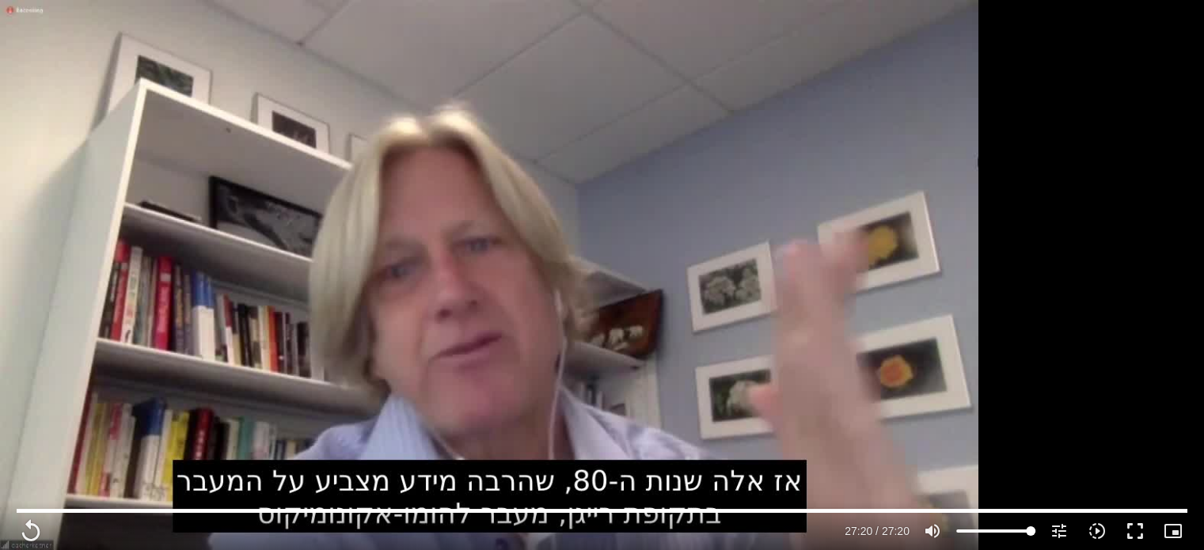
scroll to position [4530, 0]
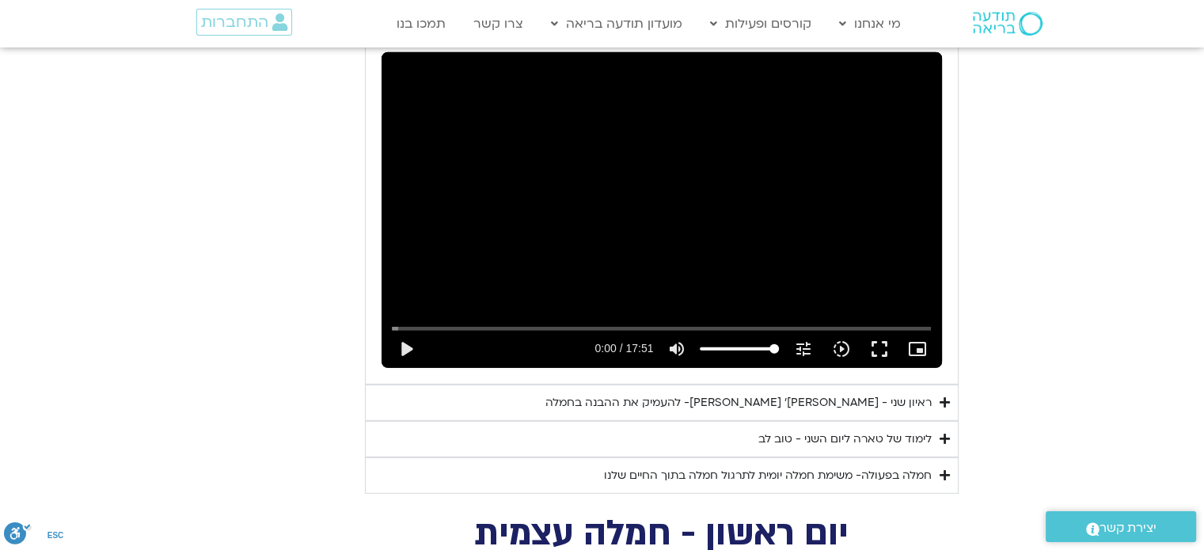
click at [913, 393] on div "ראיון שני - [PERSON_NAME]׳ [PERSON_NAME]- להעמיק את ההבנה בחמלה" at bounding box center [738, 402] width 386 height 19
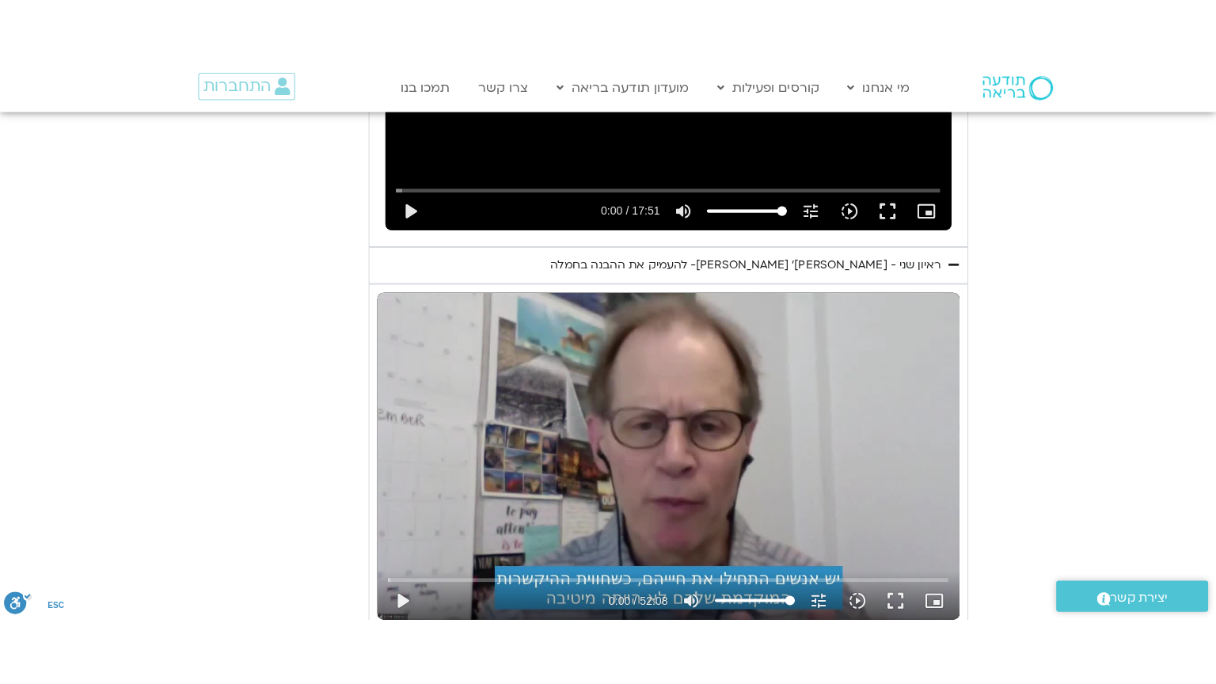
scroll to position [4740, 0]
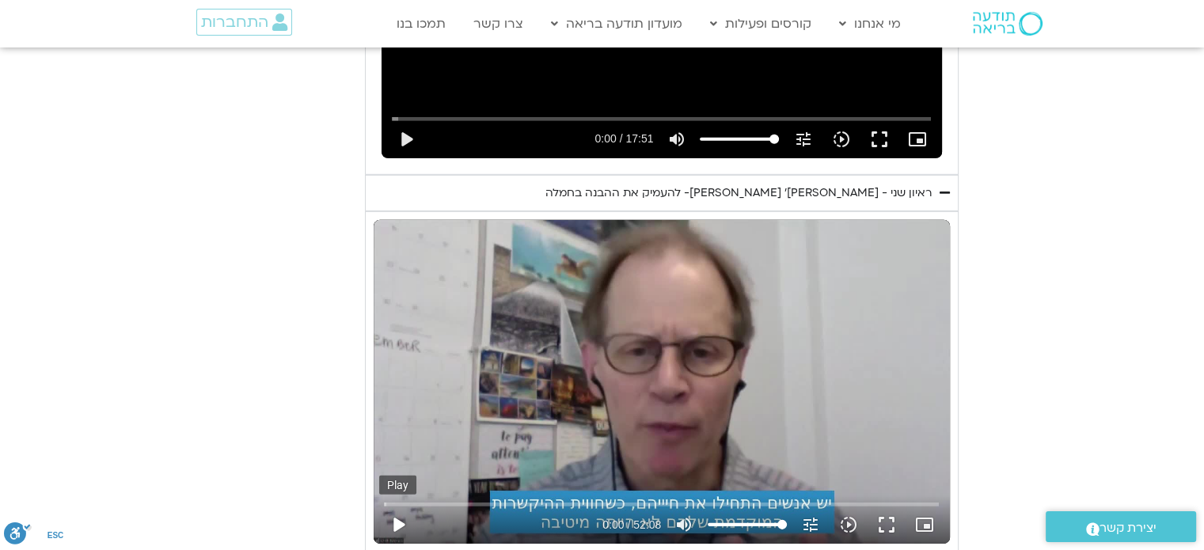
click at [391, 506] on button "play_arrow" at bounding box center [398, 525] width 38 height 38
type input "1640.5"
type input "0.067928"
type input "1640.5"
type input "0.203959"
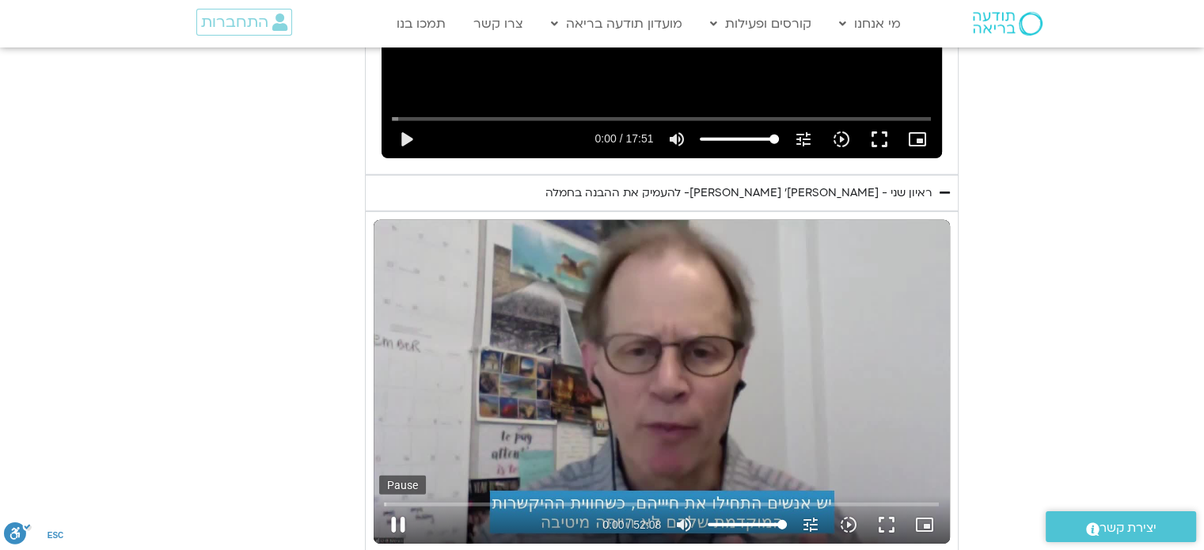
type input "1640.5"
type input "0.341917"
type input "1640.5"
type input "0.479886"
type input "1640.5"
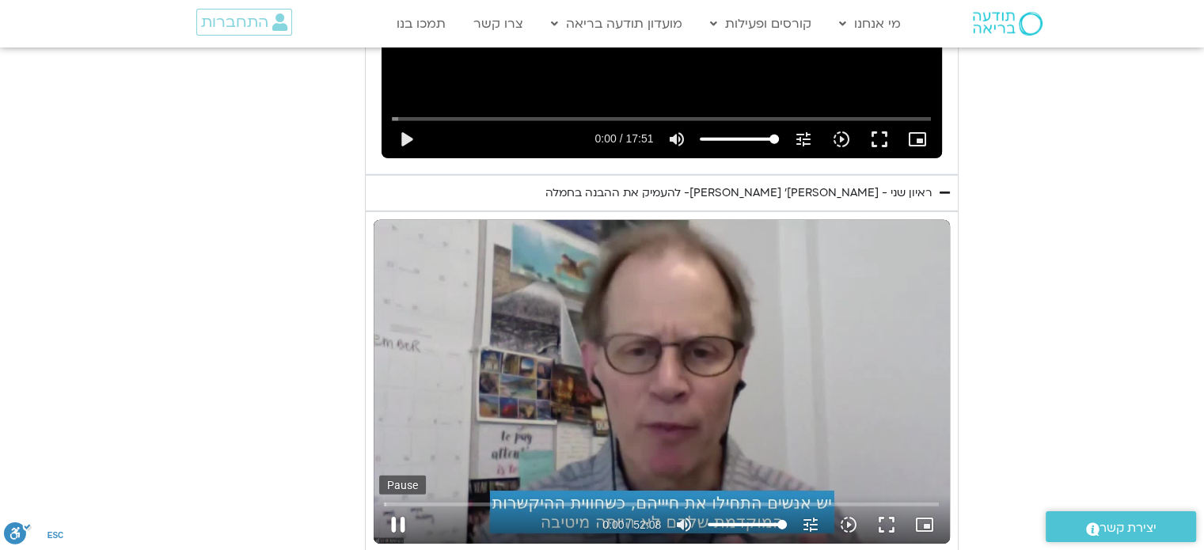
type input "0.613192"
type input "1640.5"
type input "0.746045"
type input "1640.5"
type input "0.88305"
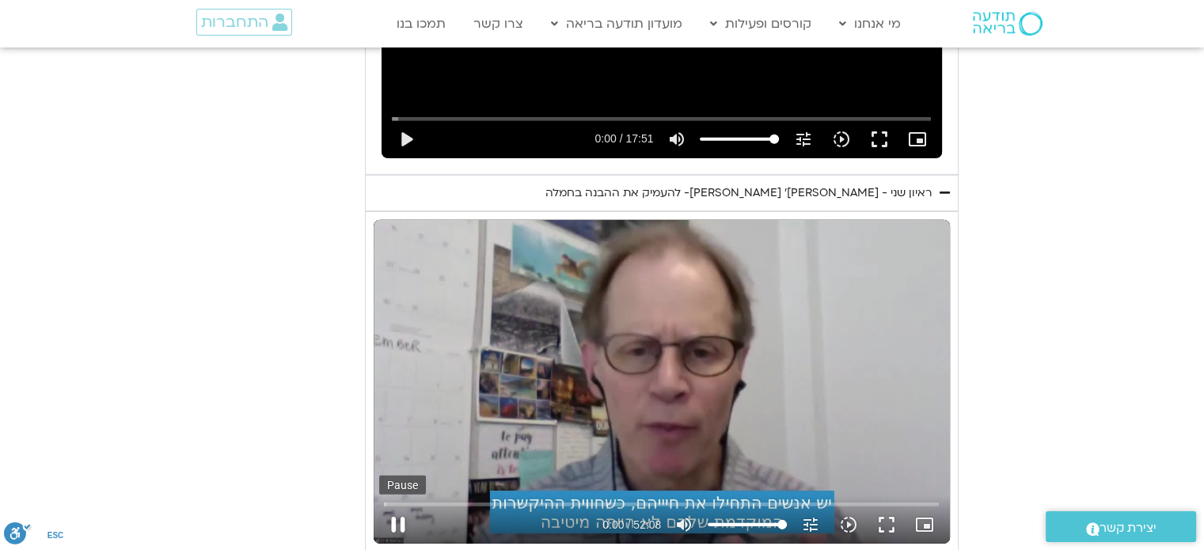
type input "1640.5"
type input "1.02953"
type input "1640.5"
type input "1.164832"
type input "1640.5"
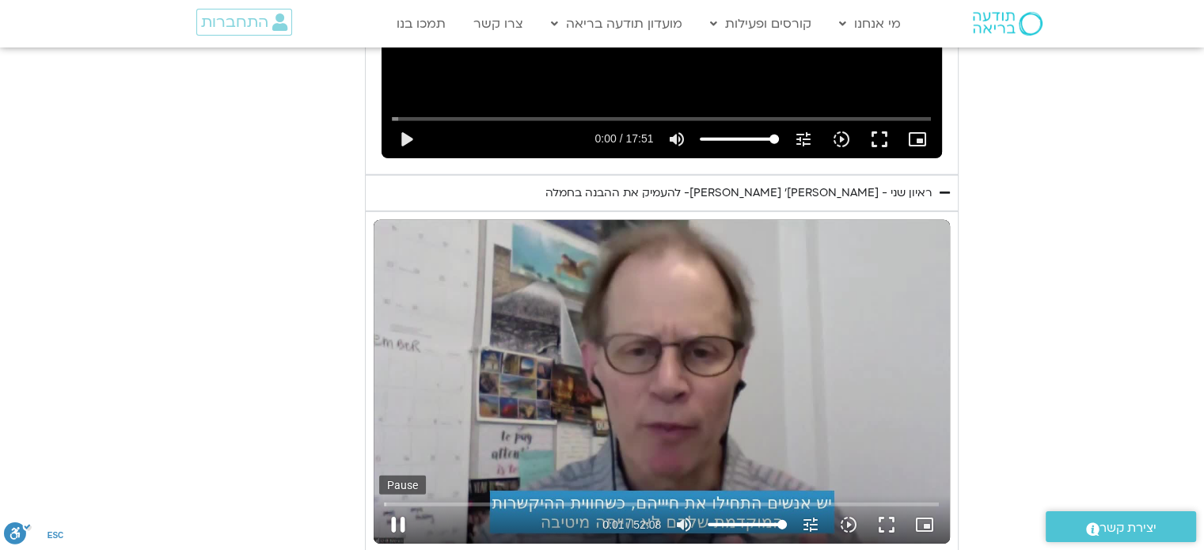
type input "1.306859"
type input "1640.5"
type input "1.445991"
type input "1640.5"
type input "1.592796"
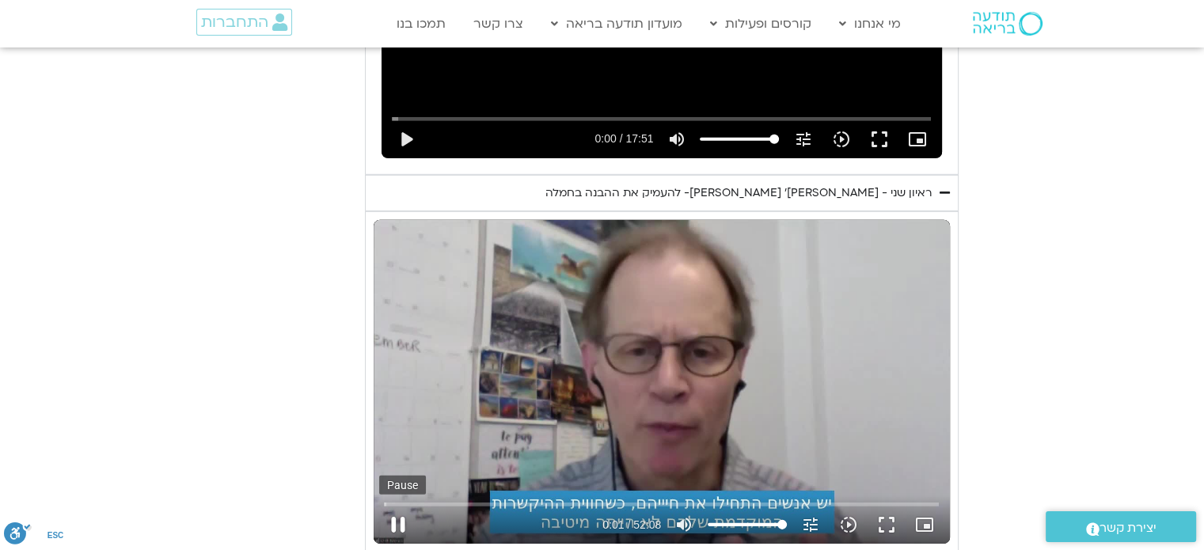
type input "1640.5"
type input "1.726741"
type input "1640.5"
type input "1.861344"
type input "1640.5"
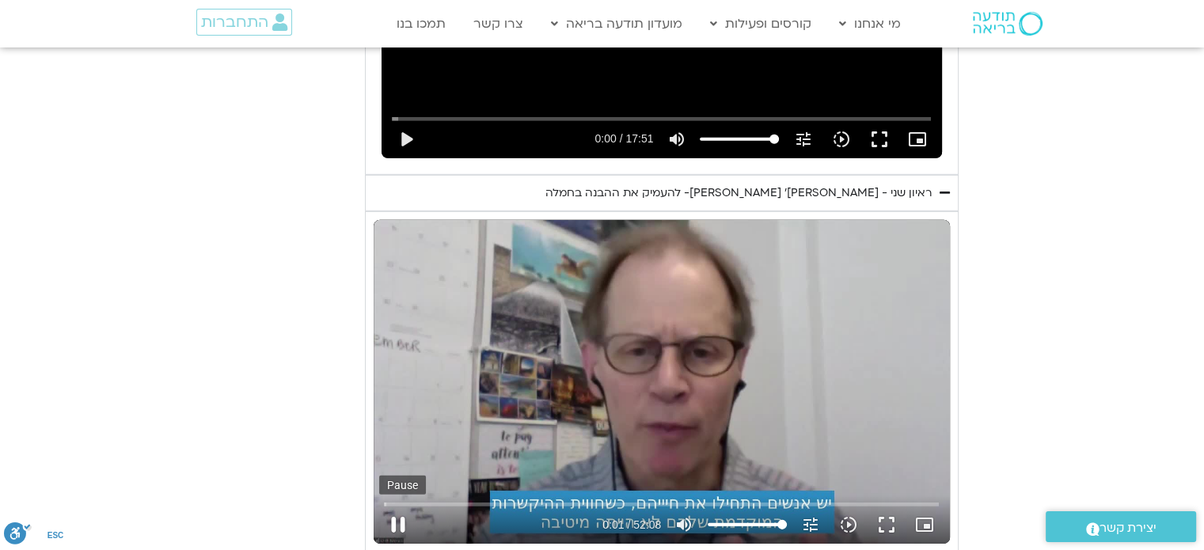
type input "1.997462"
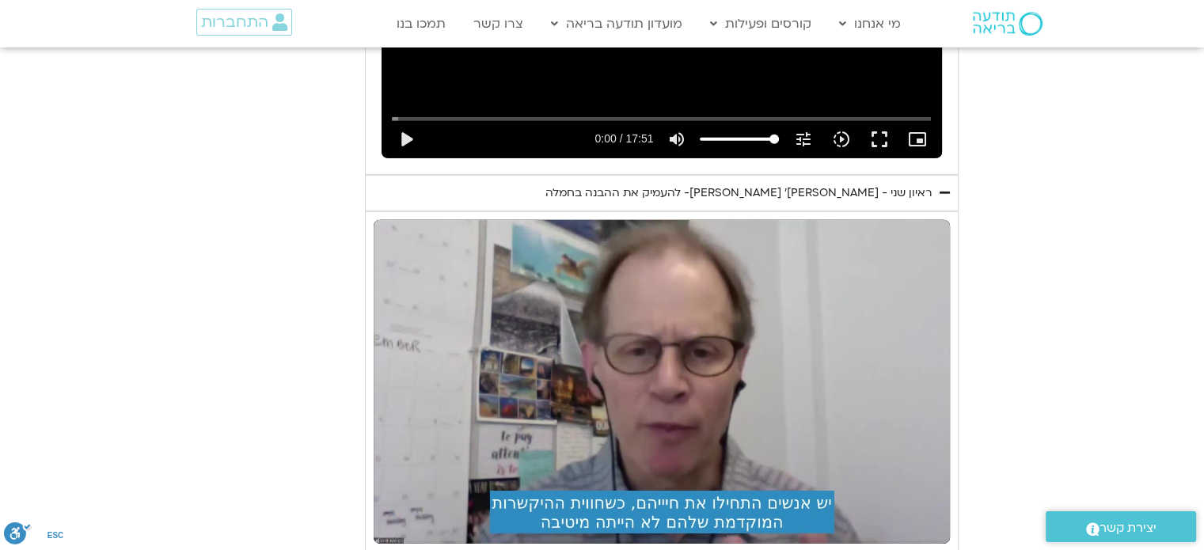
type input "1640.5"
type input "43.471088"
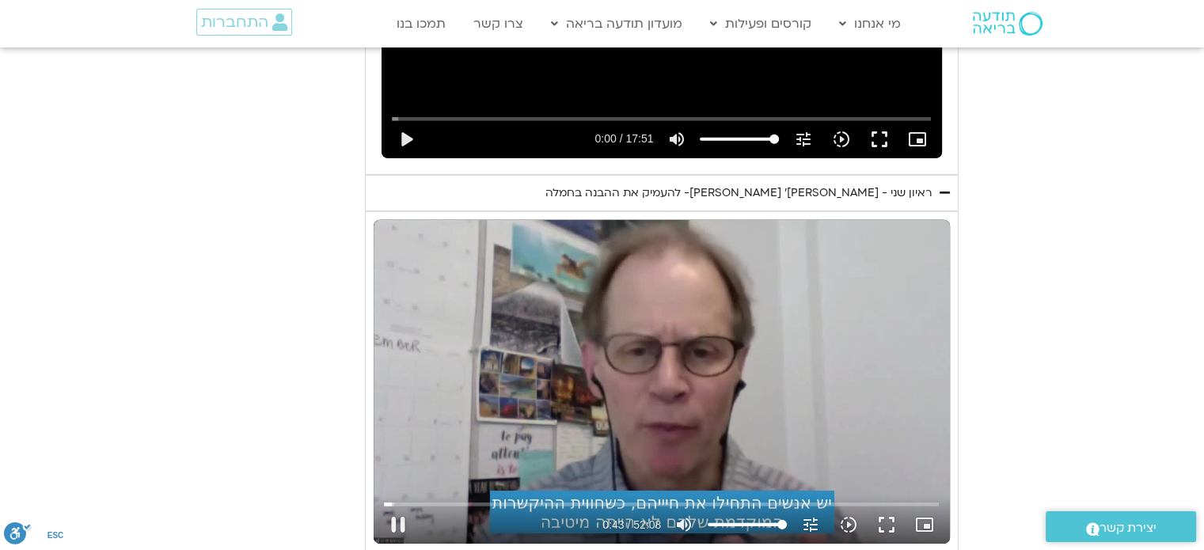
type input "1640.5"
type input "43.630082"
type input "1640.5"
type input "43.822464"
type input "1640.5"
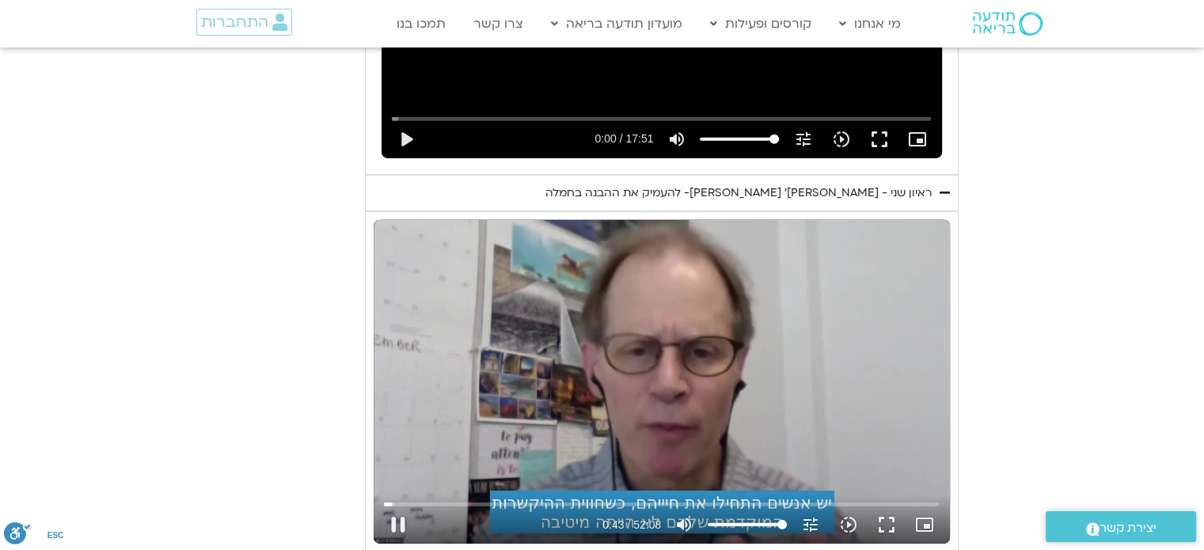
type input "43.949381"
type input "1640.5"
type input "44.111316"
type input "1640.5"
type input "44.191499"
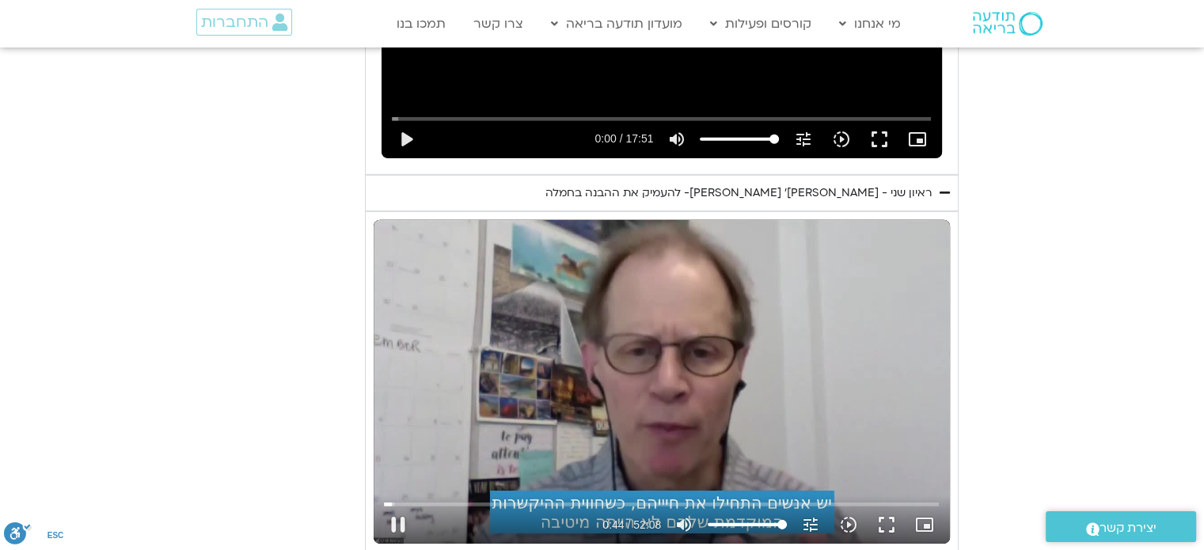
type input "1640.5"
type input "44.287554"
type input "1640.5"
type input "44.421677"
type input "1640.5"
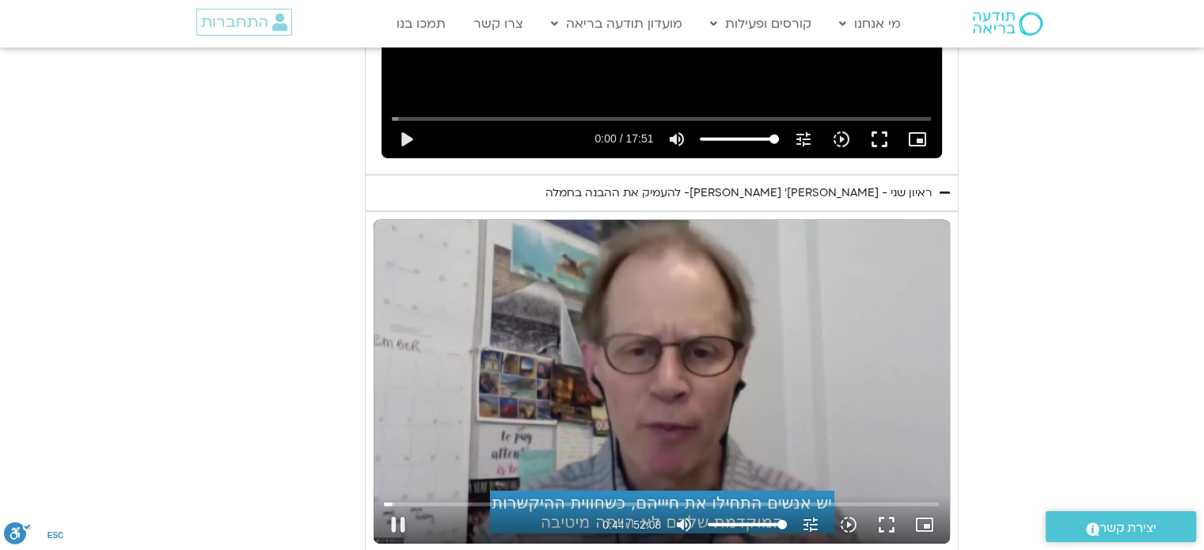
type input "44.644319"
type input "1640.5"
type input "44.808838"
type input "1640.5"
type input "44.938724"
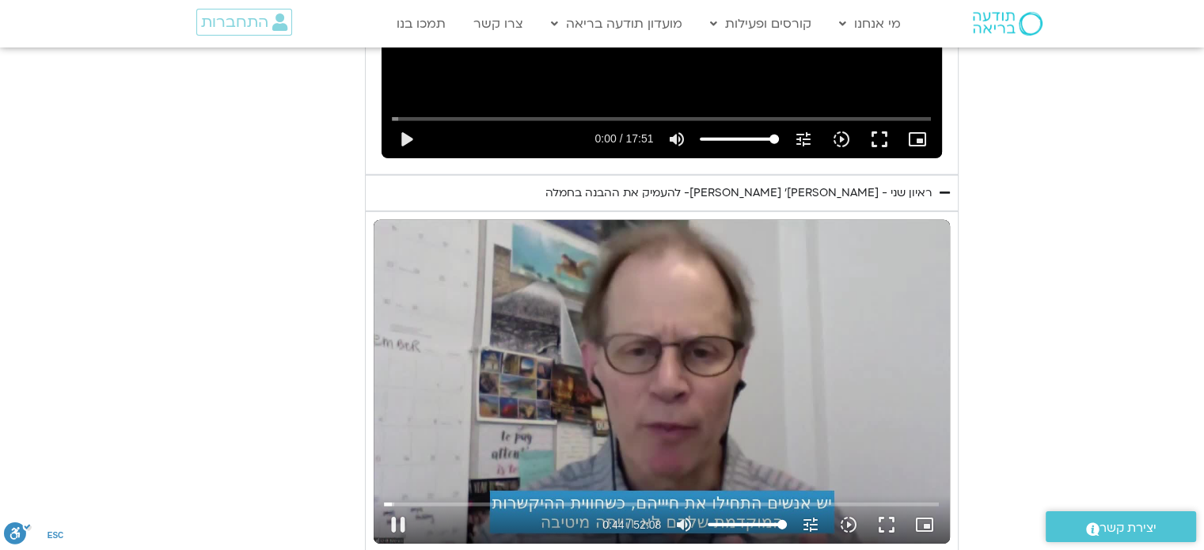
type input "1640.5"
type input "44.991397"
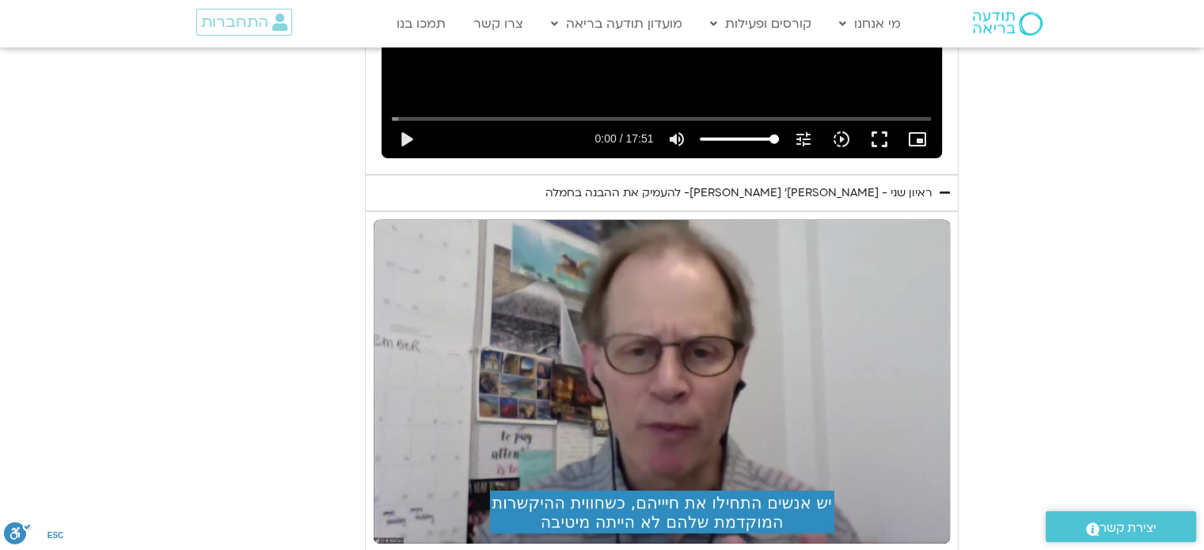
type input "1640.5"
type input "45.323944"
type input "1640.5"
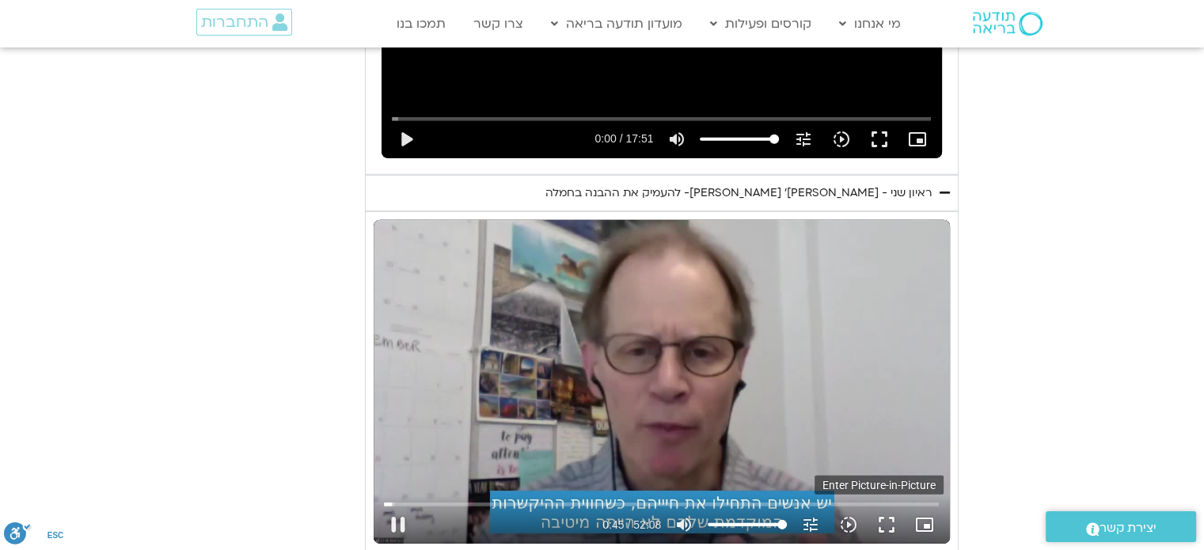
type input "45.472795"
type input "1640.5"
type input "45.569031"
type input "1640.5"
type input "45.703741"
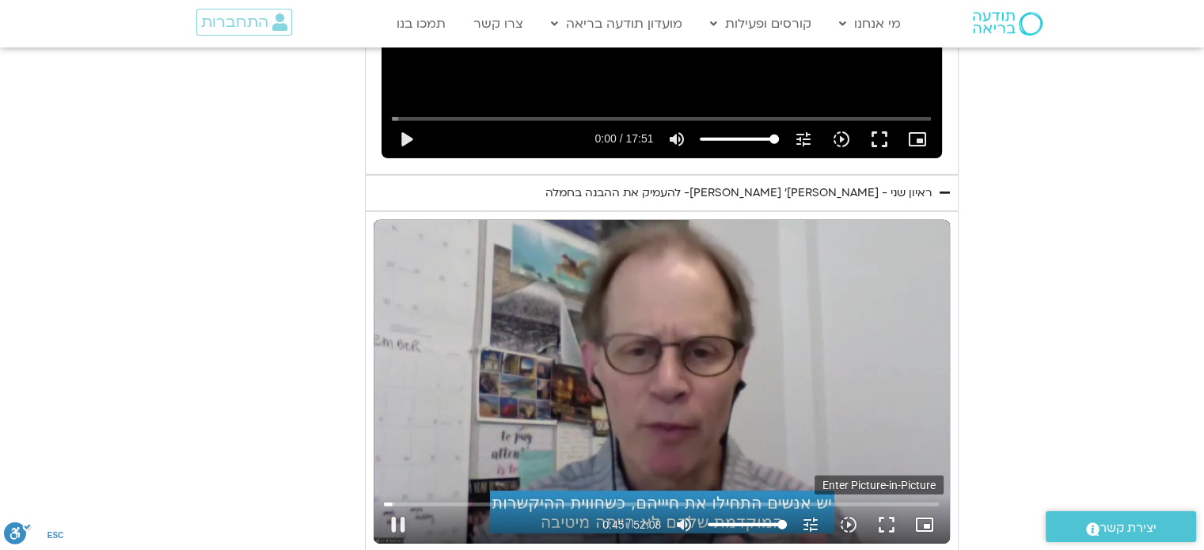
type input "1640.5"
type input "45.805677"
type input "1640.5"
type input "45.914703"
type input "1640.5"
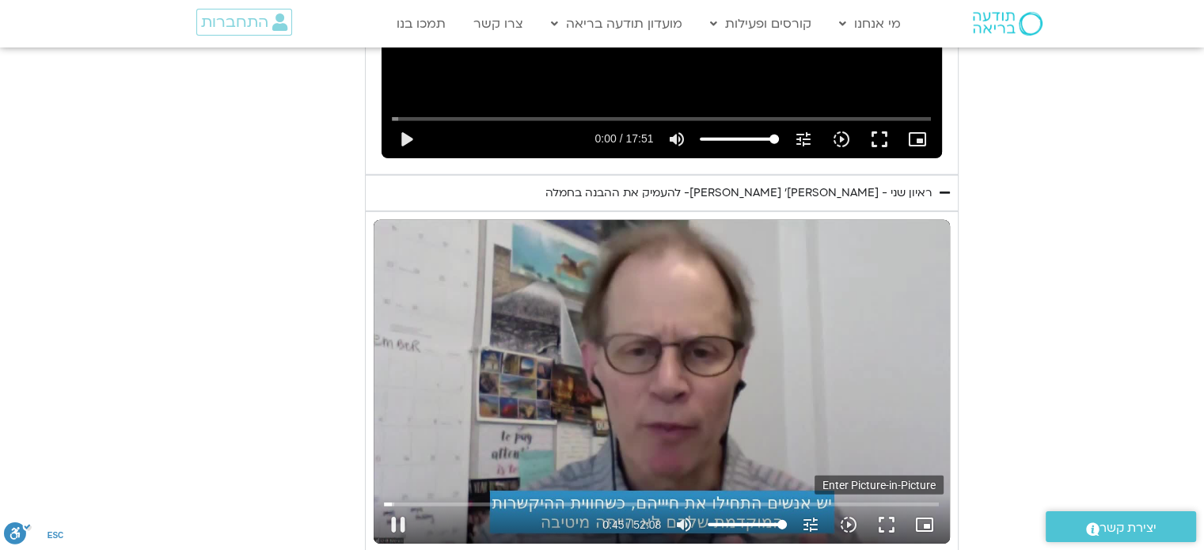
type input "46.05373"
type input "1640.5"
type input "46.194025"
type input "1640.5"
type input "46.326096"
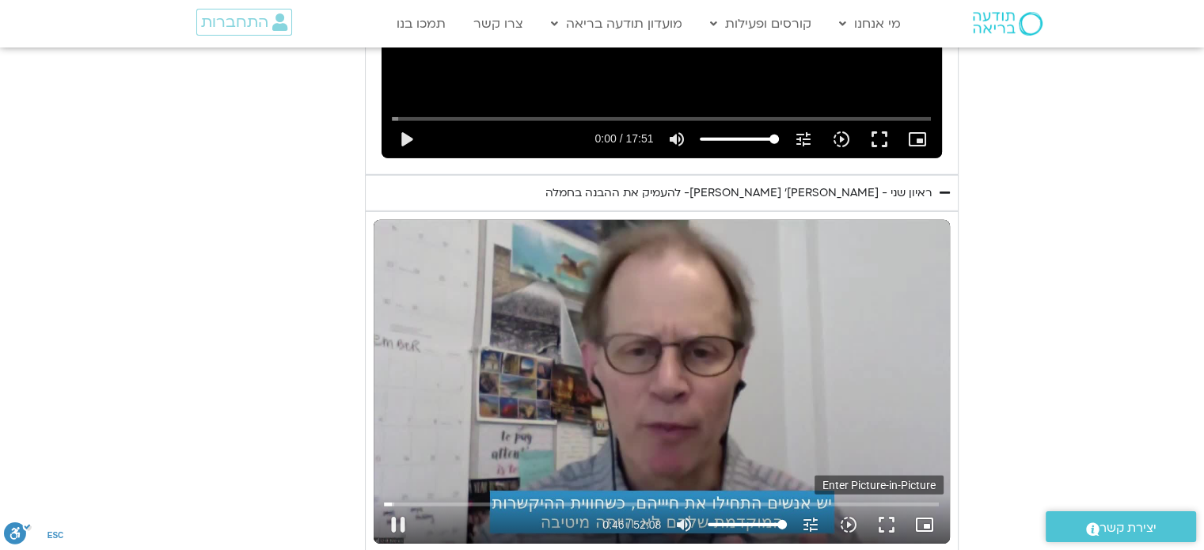
type input "1640.5"
type input "46.463814"
type input "1640.5"
type input "46.60341"
type input "1640.5"
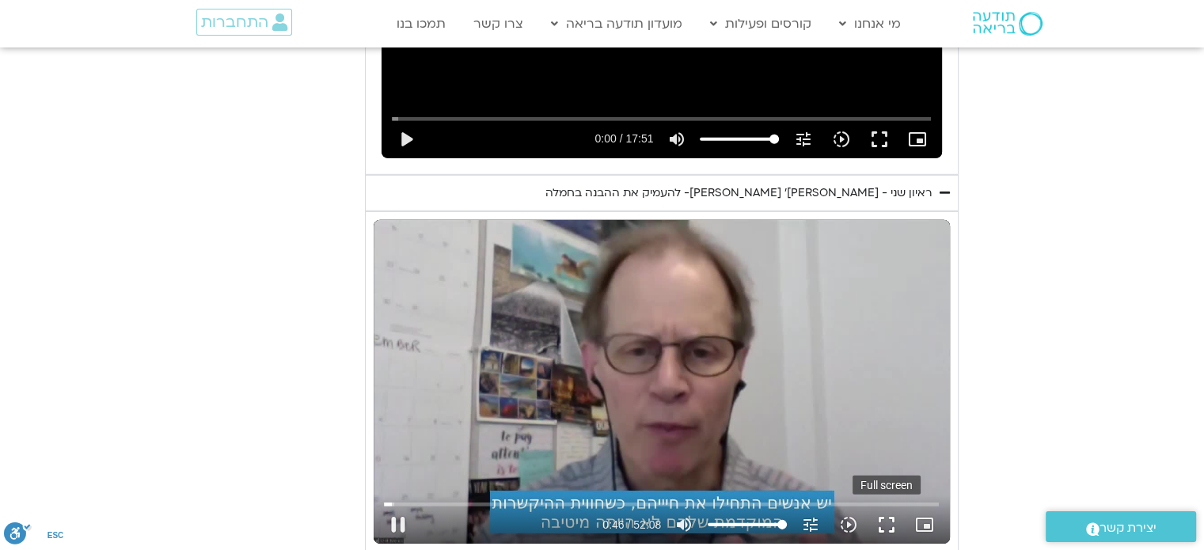
type input "46.830867"
type input "1640.5"
type input "46.935428"
type input "1640.5"
type input "47.086542"
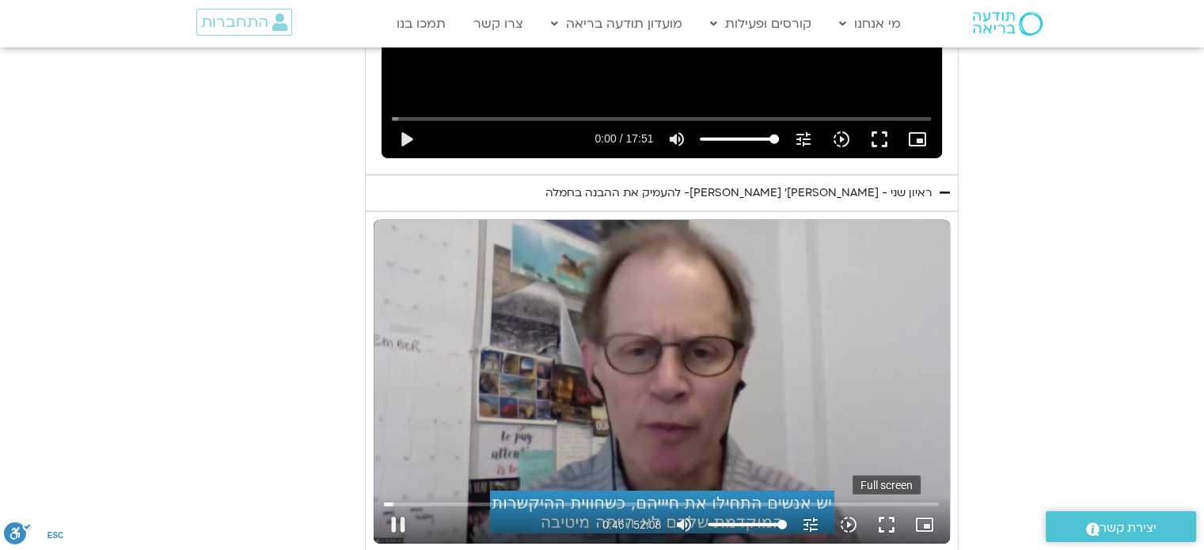
type input "1640.5"
type input "47.169725"
type input "1640.5"
type input "47.294819"
type input "1640.5"
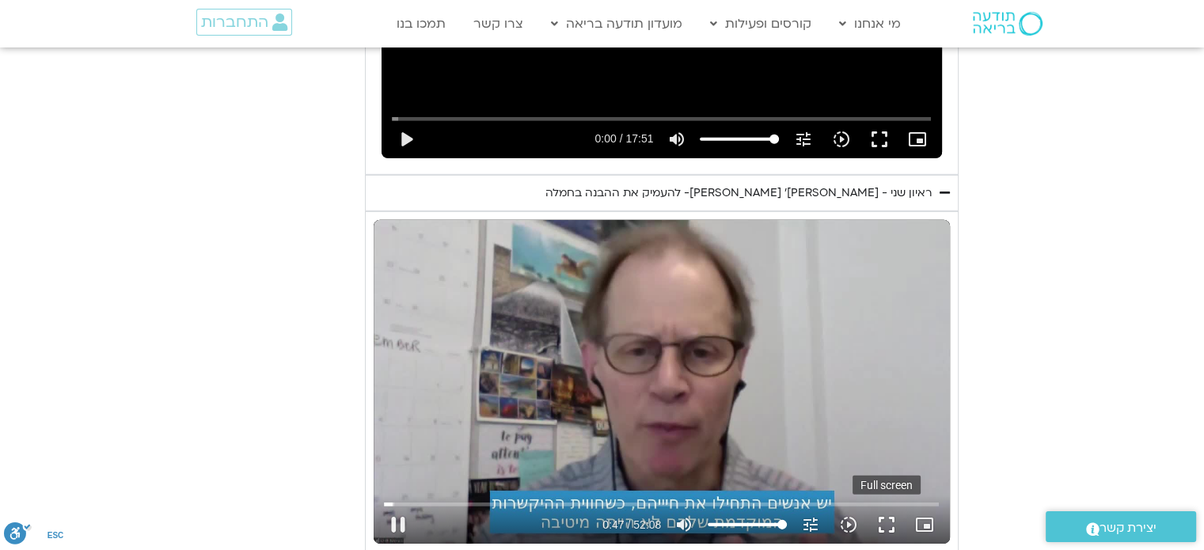
type input "47.431115"
type input "1640.5"
type input "47.569346"
click at [889, 506] on button "fullscreen" at bounding box center [887, 525] width 38 height 38
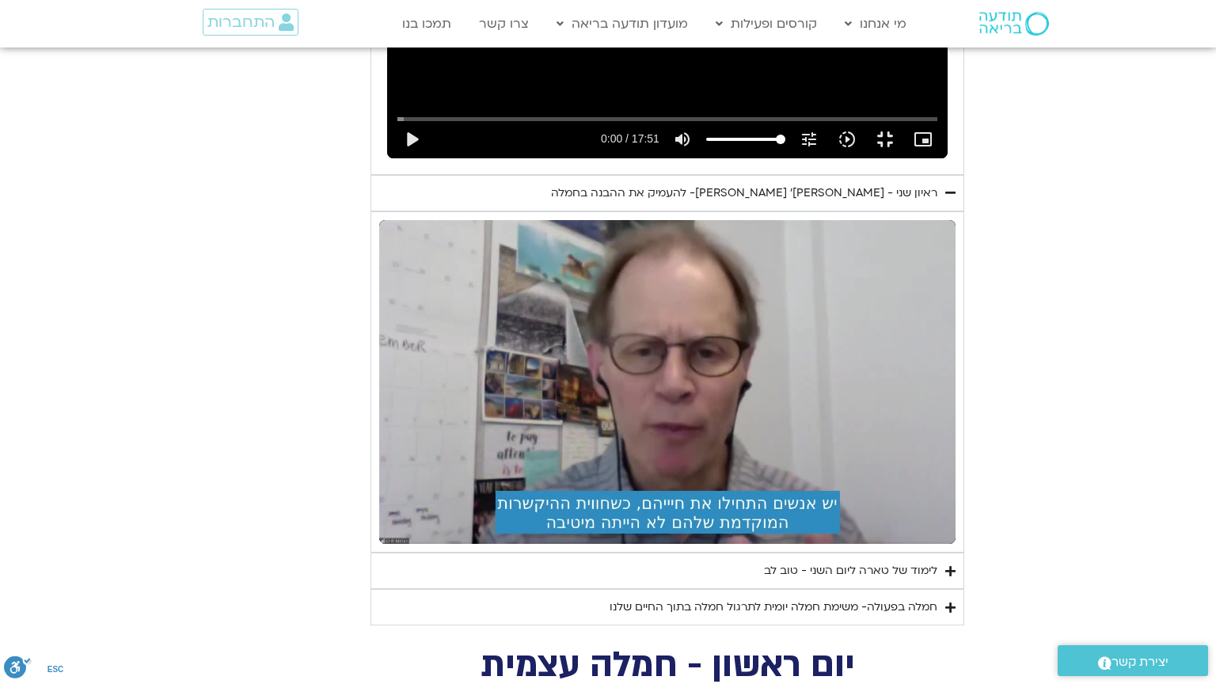
type input "1640.5"
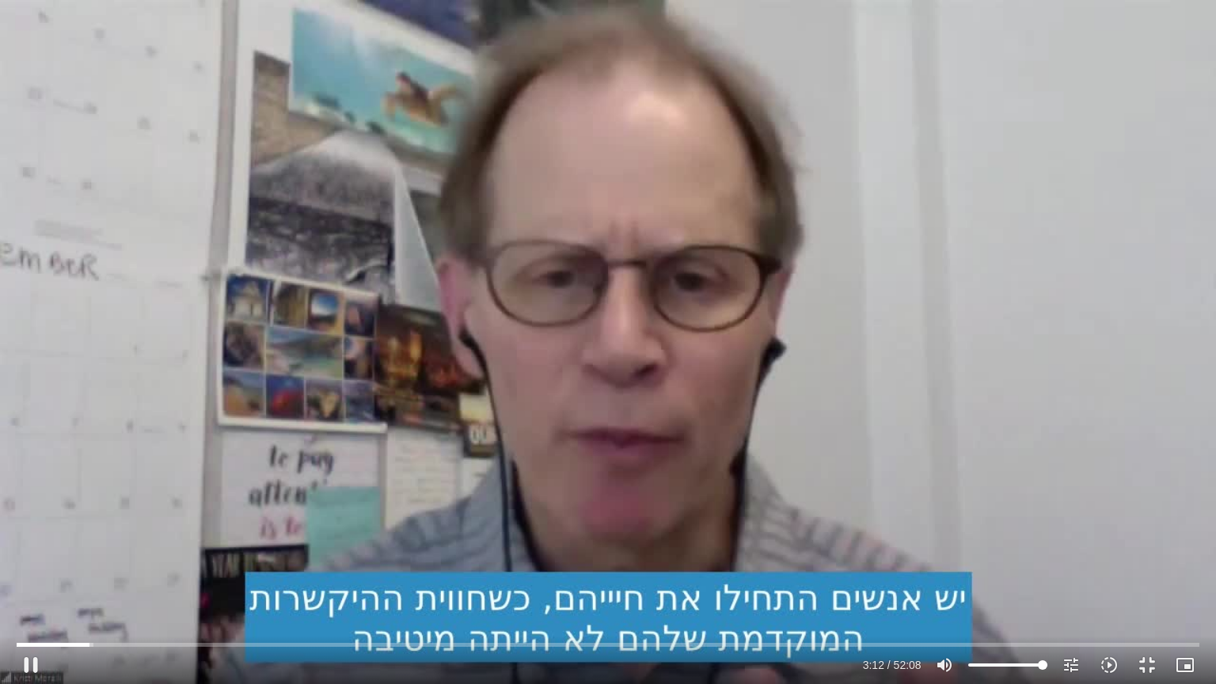
type input "192.670469"
type input "1640.5"
type input "192.837559"
type input "1640.5"
type input "192.973558"
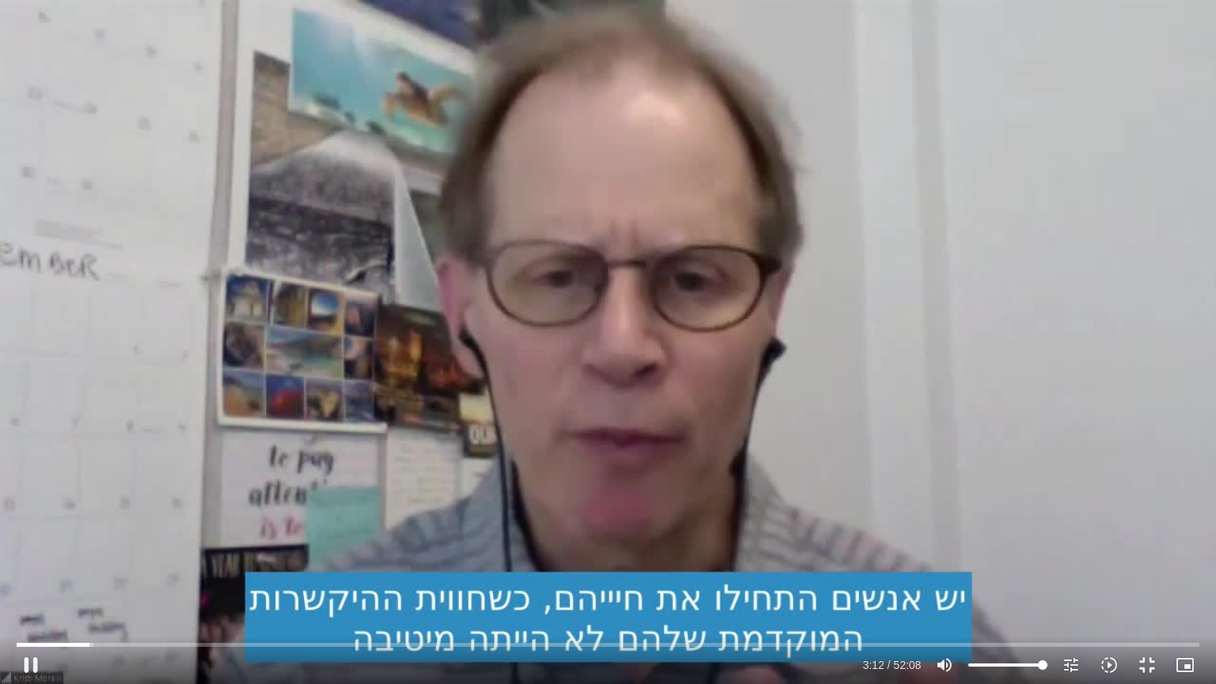
type input "1640.5"
type input "193.170429"
type input "1640.5"
type input "193.297602"
type input "1640.5"
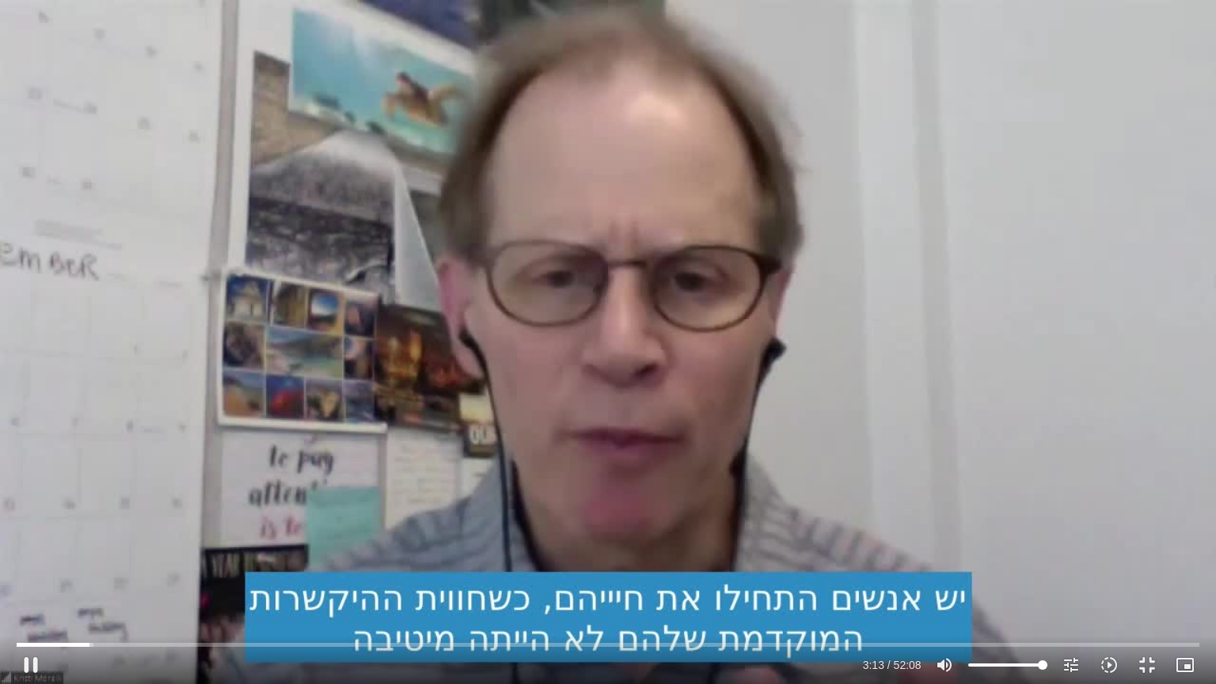
type input "193.435641"
type input "1640.5"
type input "193.573807"
type input "1640.5"
type input "193.701426"
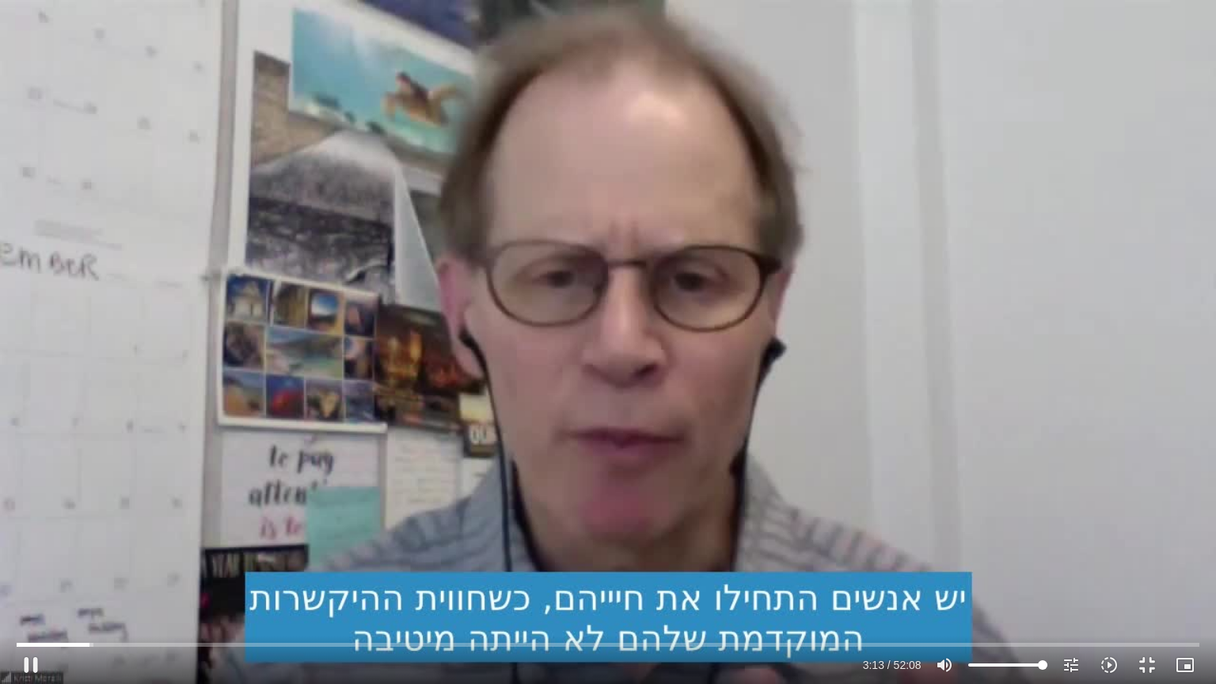
type input "1640.5"
type input "193.831129"
type input "1640.5"
type input "193.936172"
type input "1640.5"
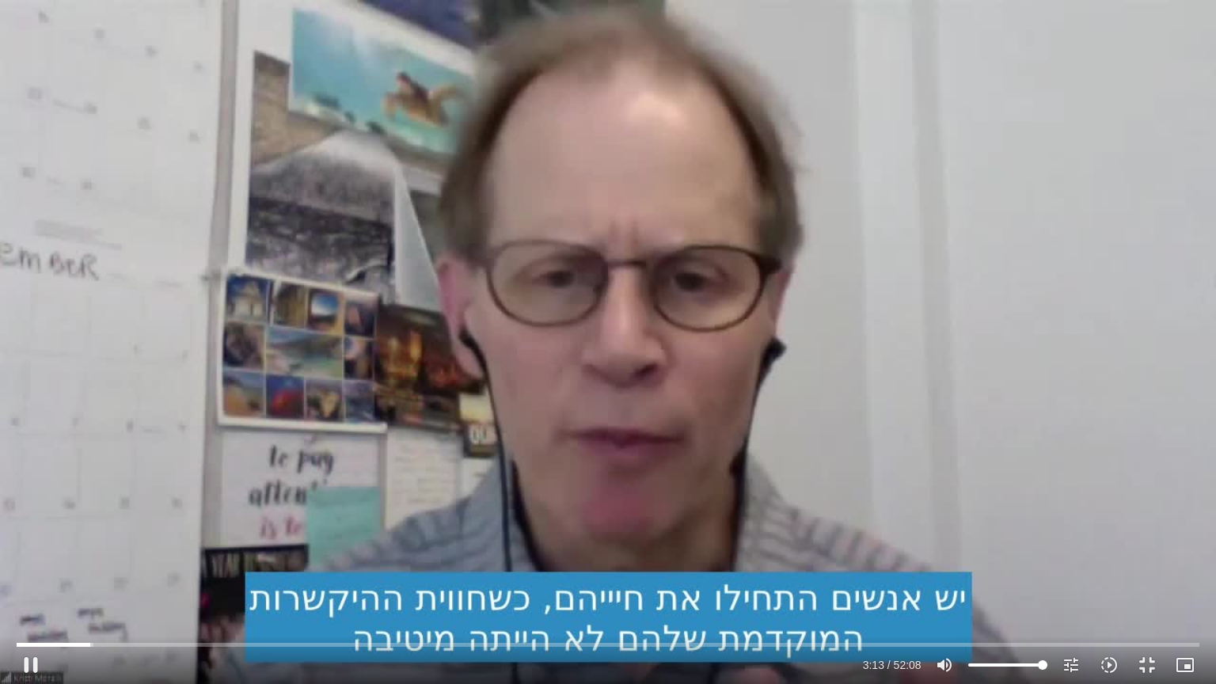
type input "194.07108"
type input "1640.5"
type input "194.241363"
type input "1640.5"
type input "194.372482"
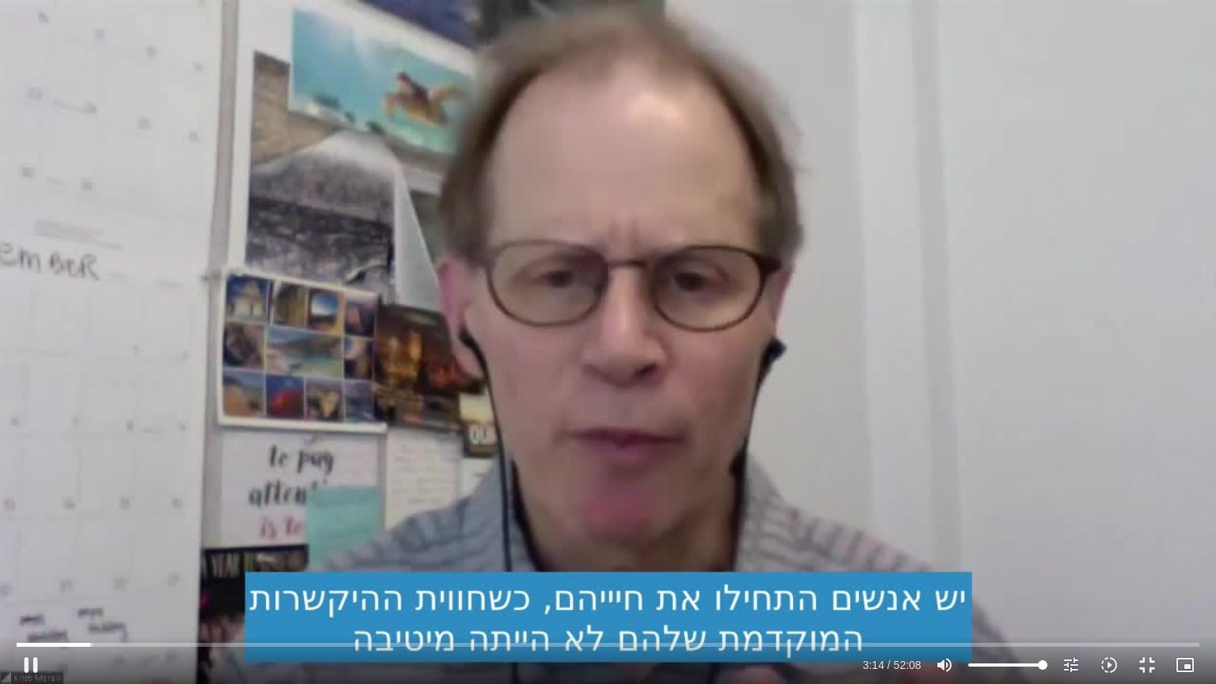
type input "1640.5"
type input "194.535664"
type input "1640.5"
type input "194.600243"
type input "1640.5"
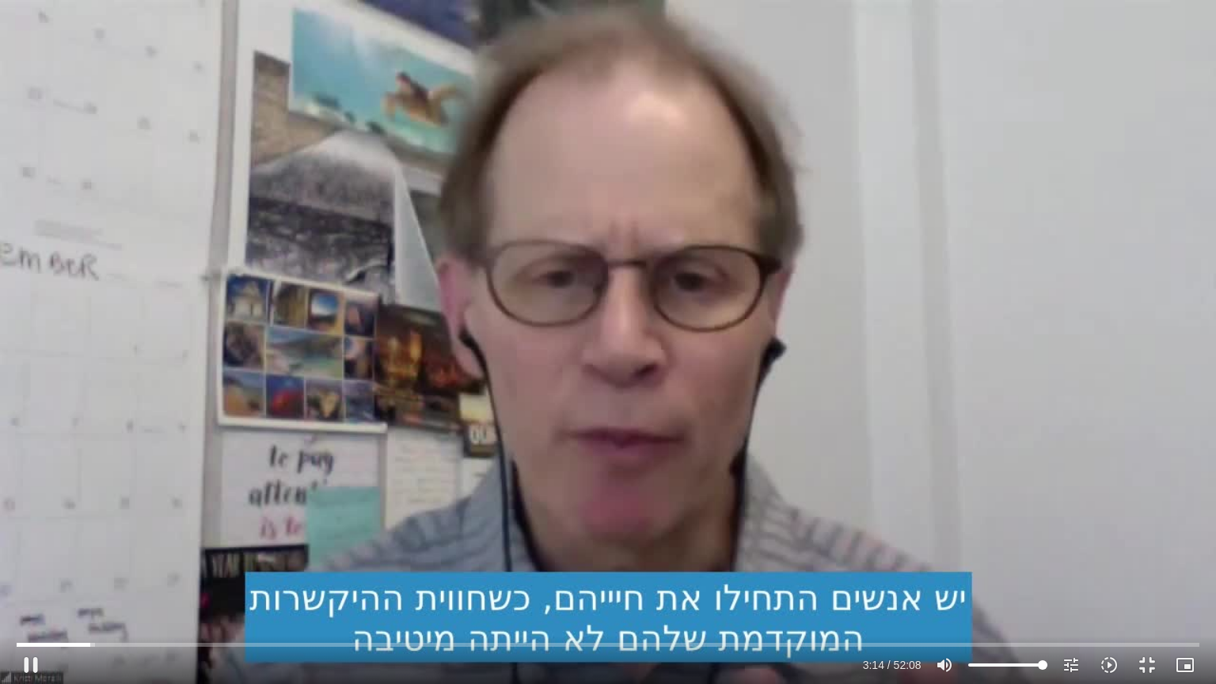
type input "194.708512"
type input "1640.5"
type input "194.837351"
type input "1640.5"
type input "195.026508"
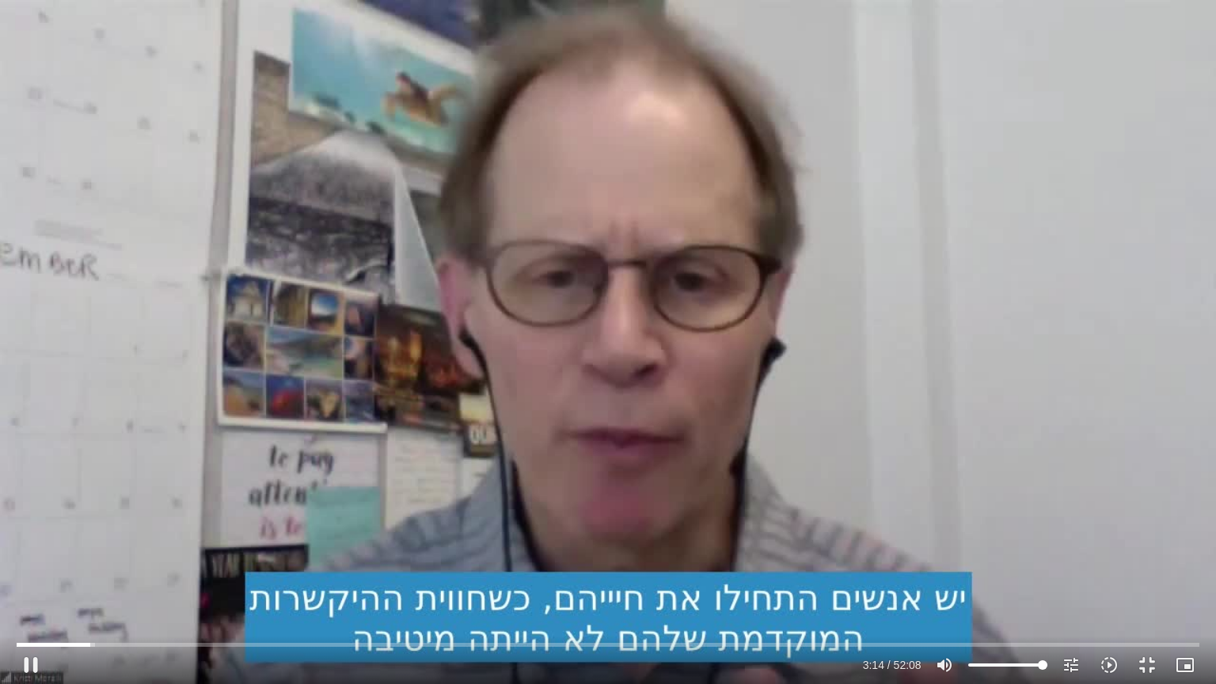
type input "1640.5"
click at [882, 409] on div "Skip Ad pause 3:15 / 52:08 volume_up Mute tune Resolution Auto 720p slow_motion…" at bounding box center [608, 342] width 1216 height 684
type input "195.197454"
type input "1640.5"
click at [882, 409] on div "Skip Ad play_arrow 3:15 / 52:08 volume_up Mute tune Resolution Auto 720p slow_m…" at bounding box center [608, 342] width 1216 height 684
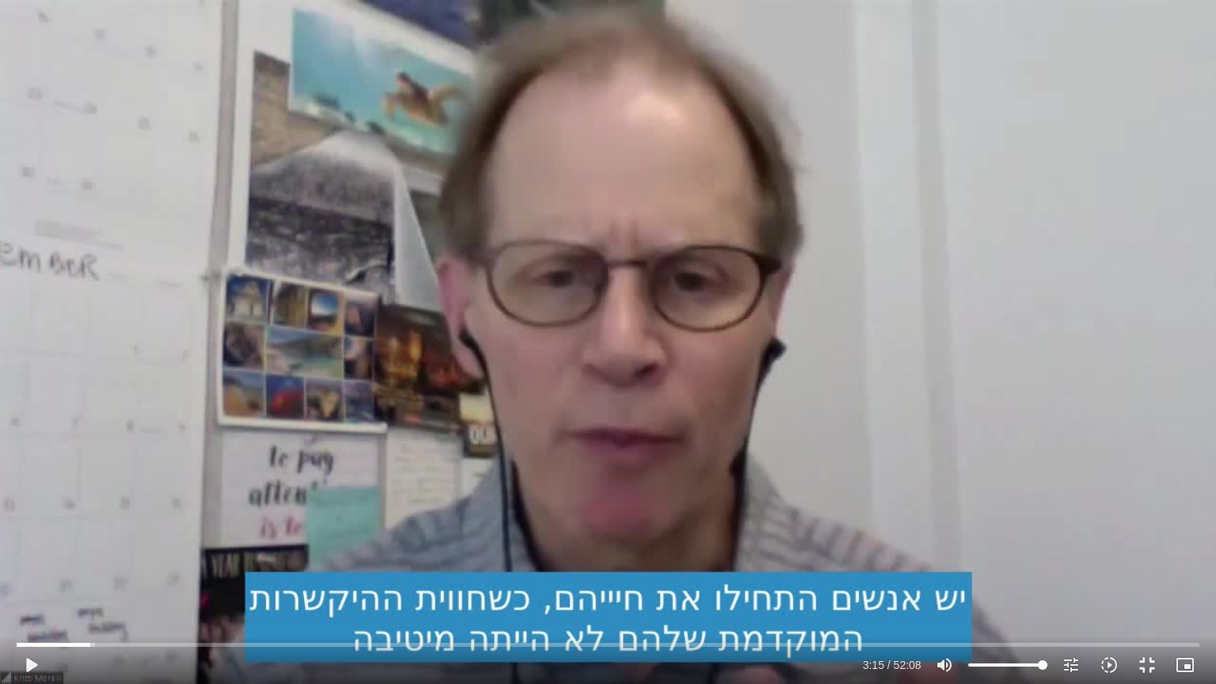
type input "195.2764"
type input "1640.5"
type input "195.35762"
type input "1640.5"
type input "195.486788"
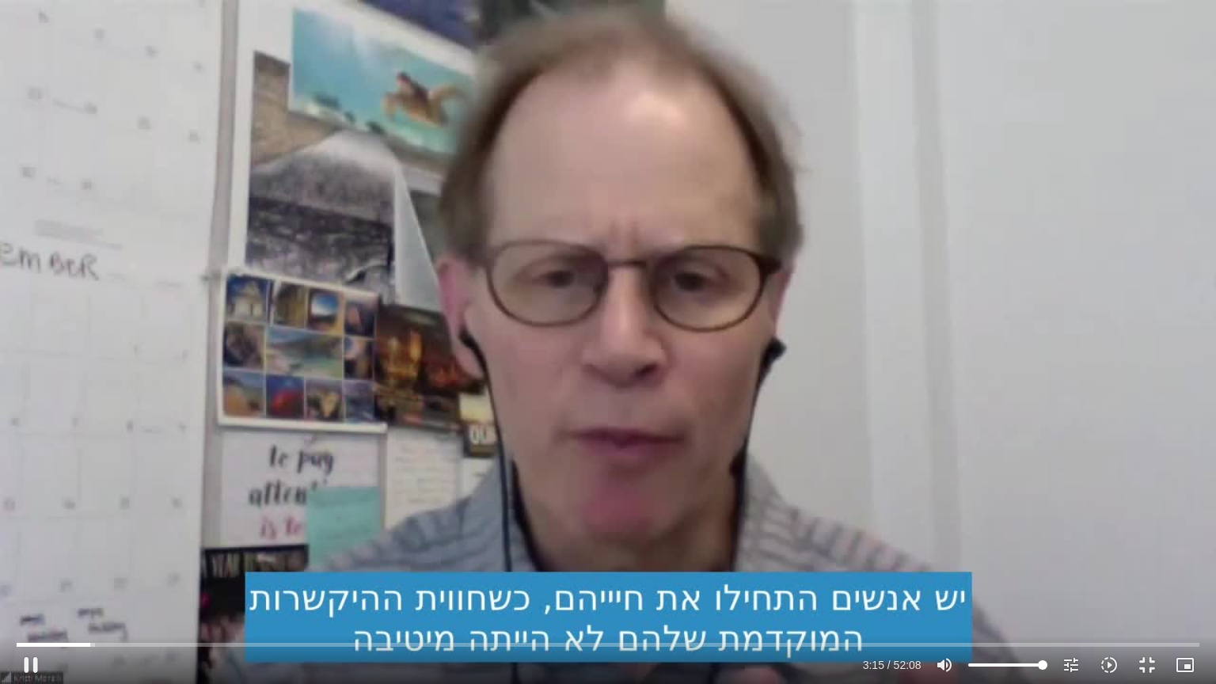
type input "1640.5"
type input "195.624982"
type input "1640.5"
type input "195.763269"
type input "1640.5"
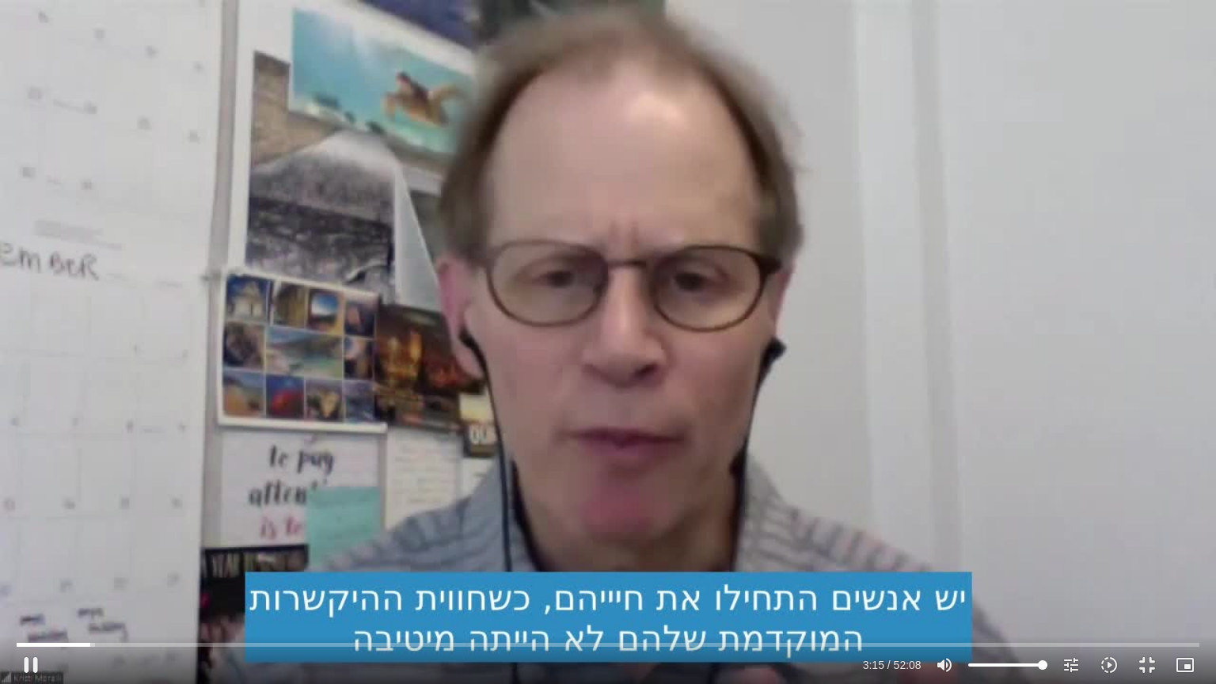
type input "195.90207"
type input "1640.5"
type input "196.140634"
type input "1640.5"
type input "196.27389"
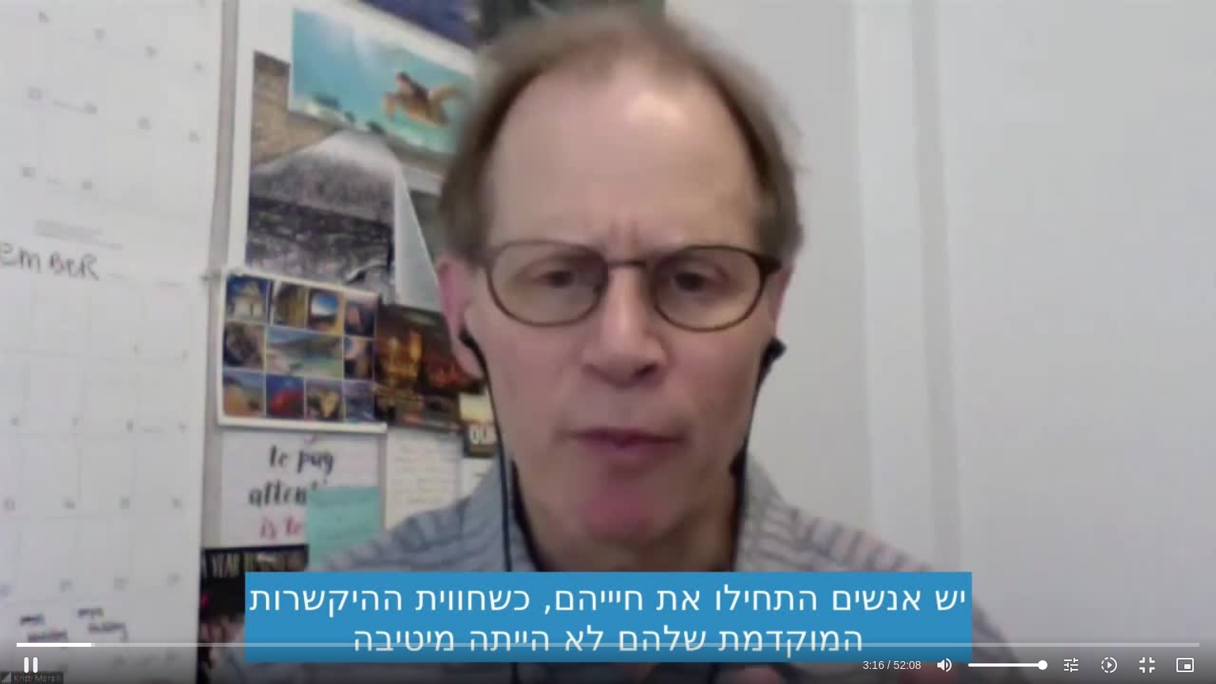
type input "1640.5"
type input "196.413313"
type input "1640.5"
type input "196.504884"
type input "1640.5"
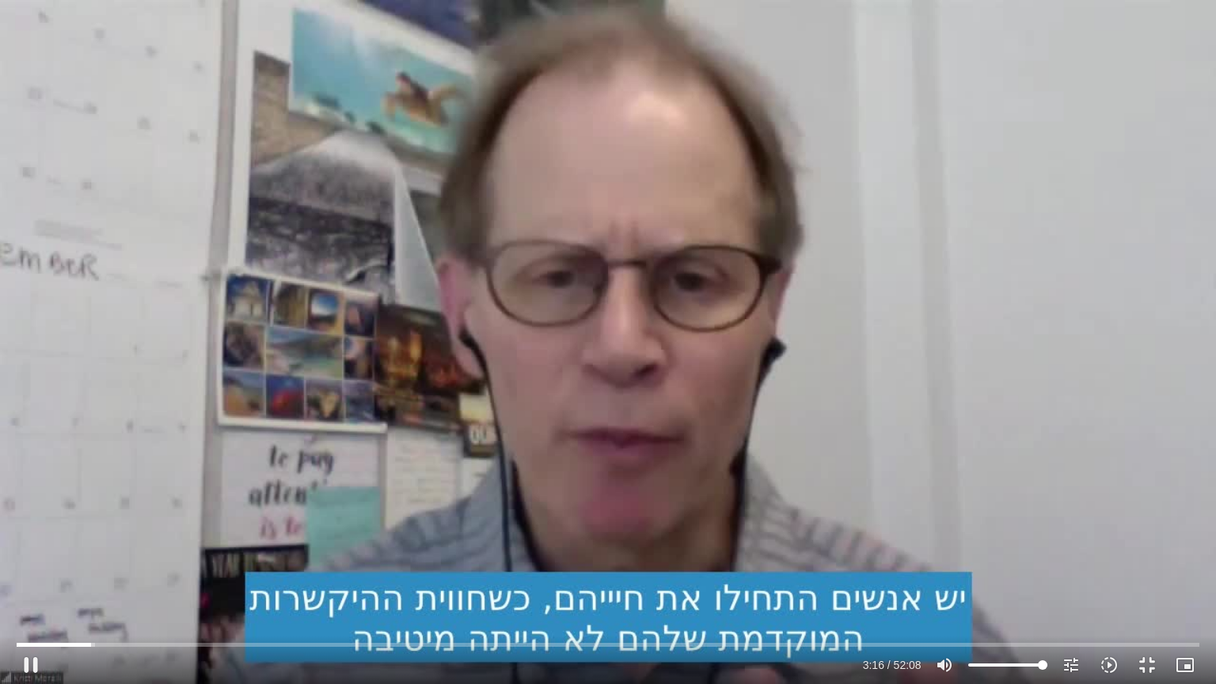
type input "196.630718"
type input "1640.5"
type input "196.763618"
type input "1640.5"
type input "196.910247"
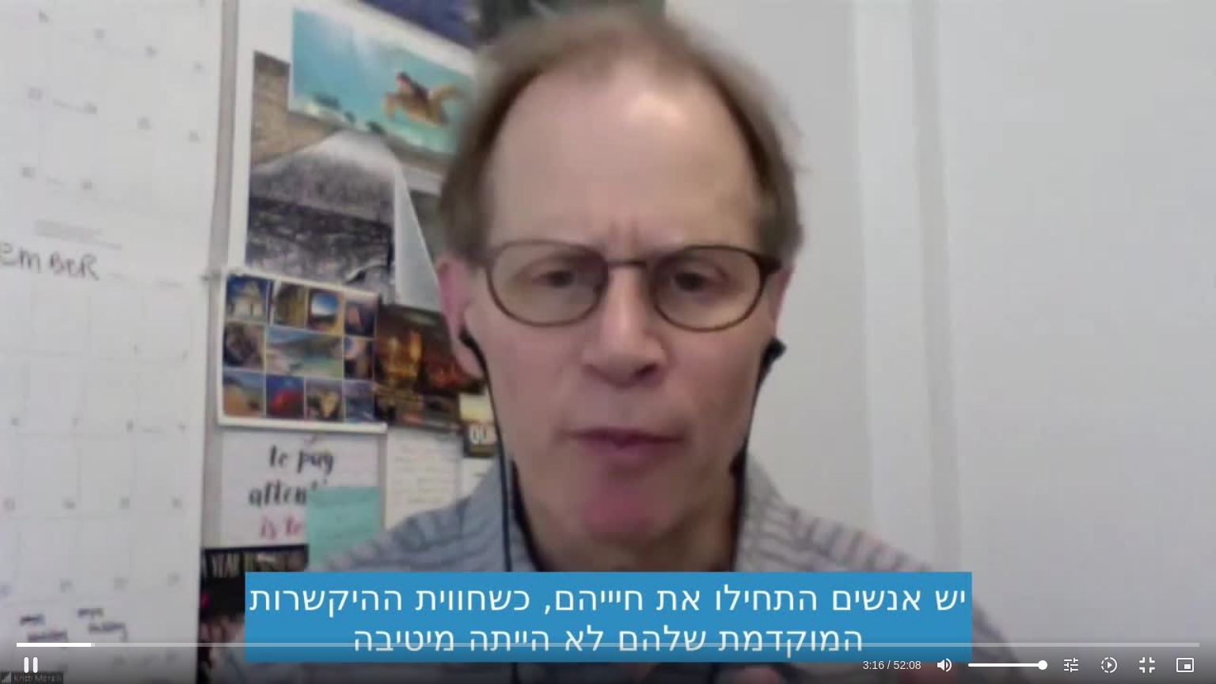
type input "1640.5"
type input "197.058626"
type input "1640.5"
type input "197.194608"
type input "1640.5"
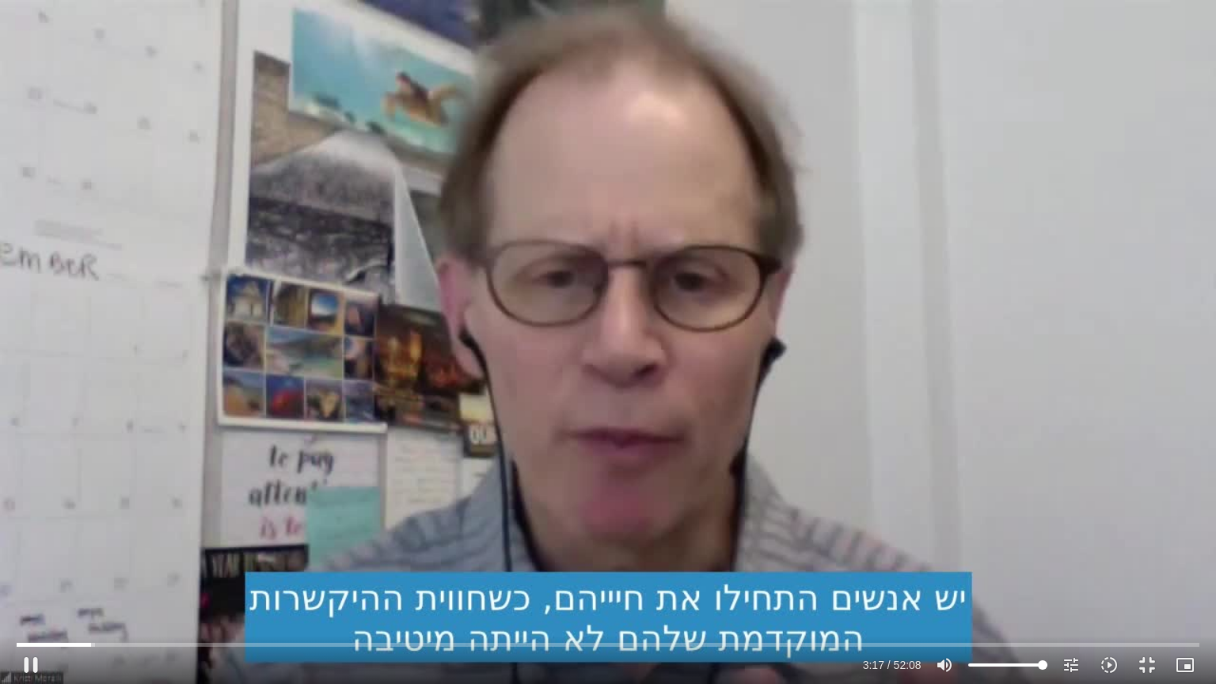
type input "197.341165"
type input "1640.5"
type input "197.474016"
type input "1640.5"
type input "197.60954"
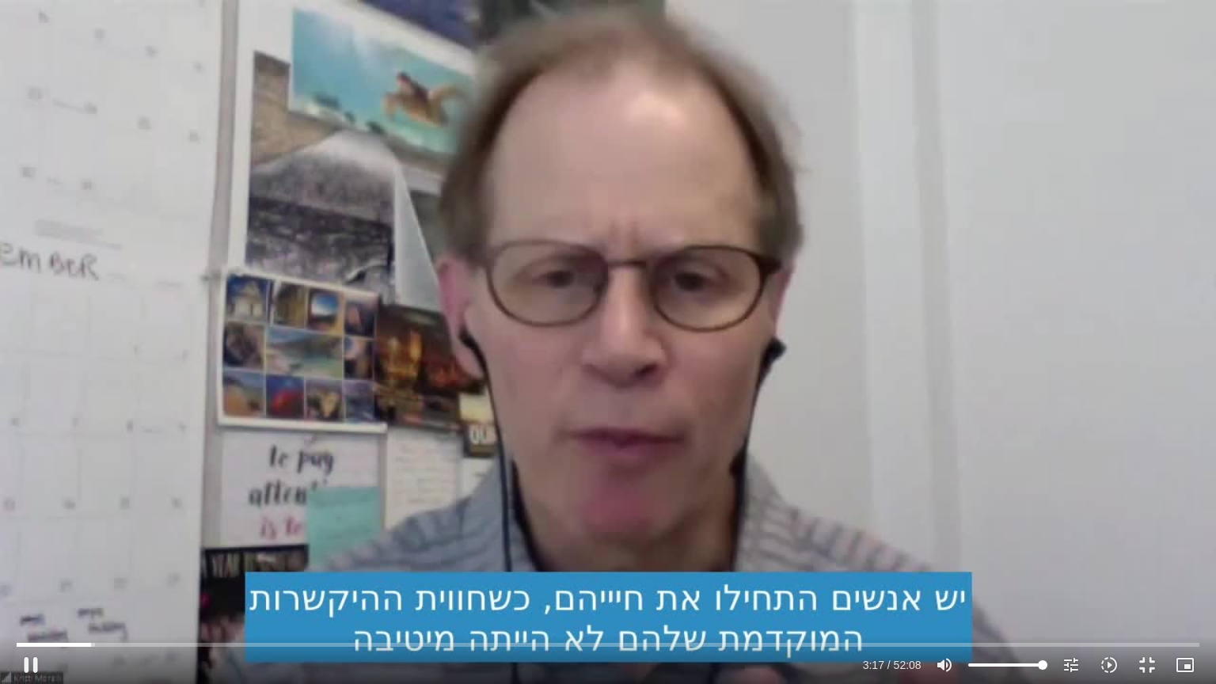
type input "1640.5"
type input "197.74613"
type input "1640.5"
type input "197.888152"
type input "1640.5"
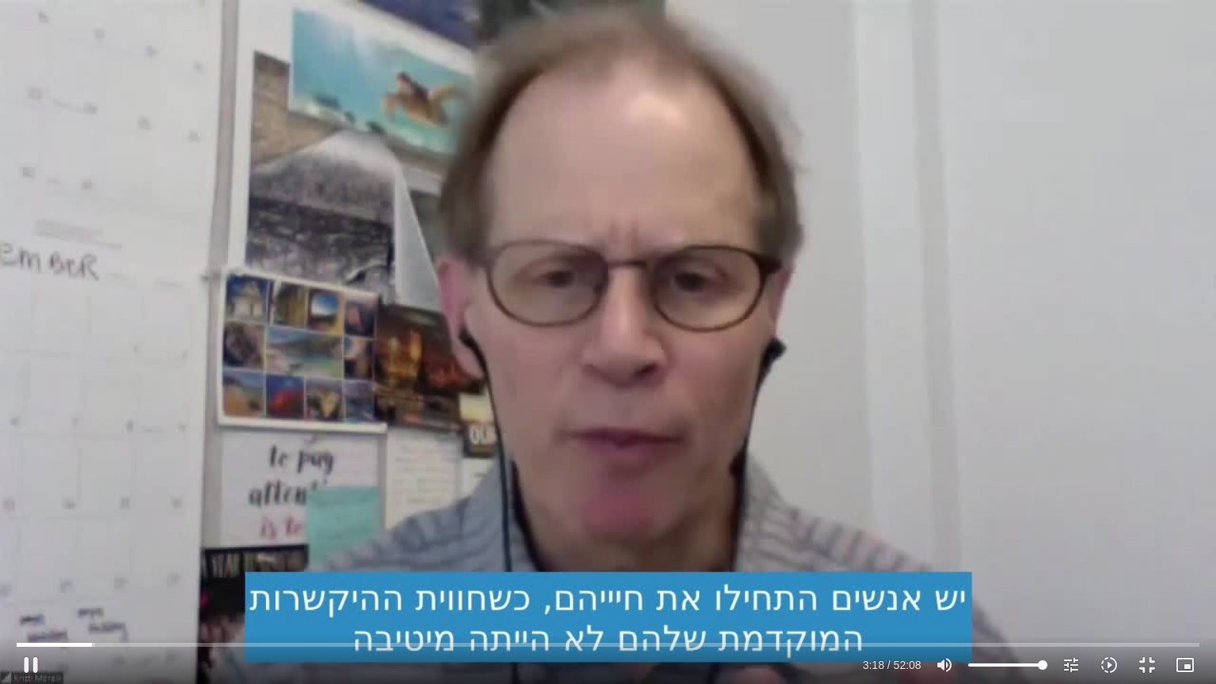
type input "198.023195"
type input "1640.5"
type input "198.154818"
type input "1640.5"
type input "198.303109"
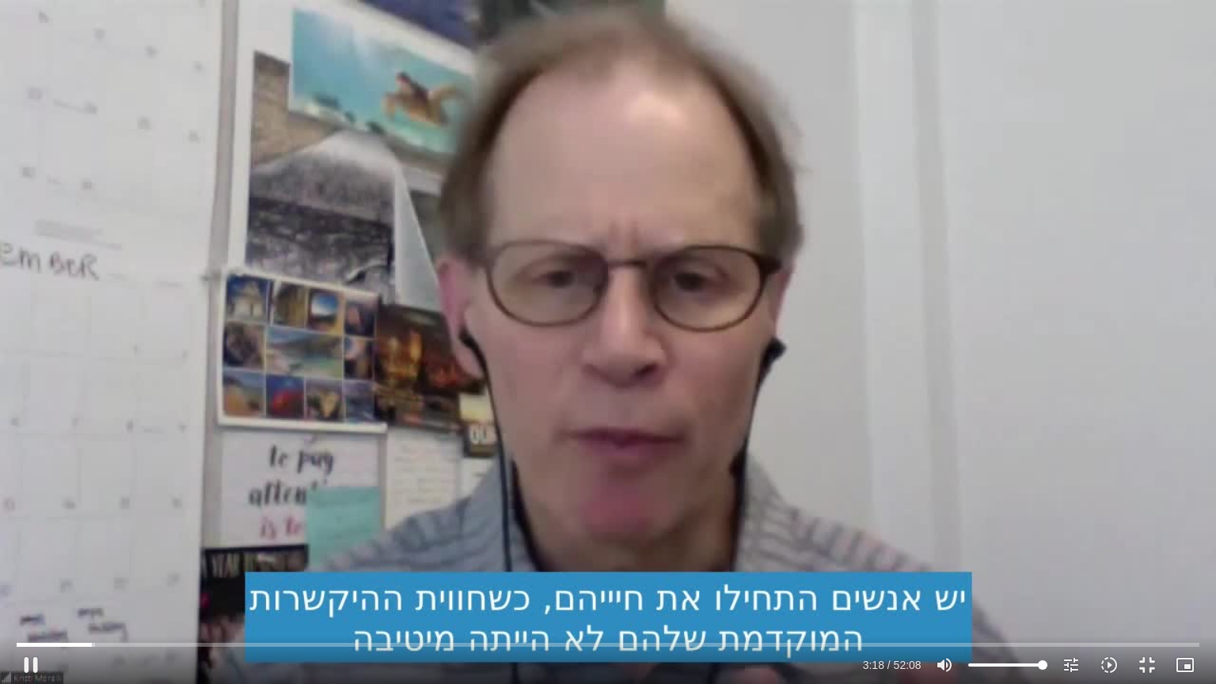
type input "1640.5"
type input "198.442234"
type input "1640.5"
type input "198.568096"
type input "1640.5"
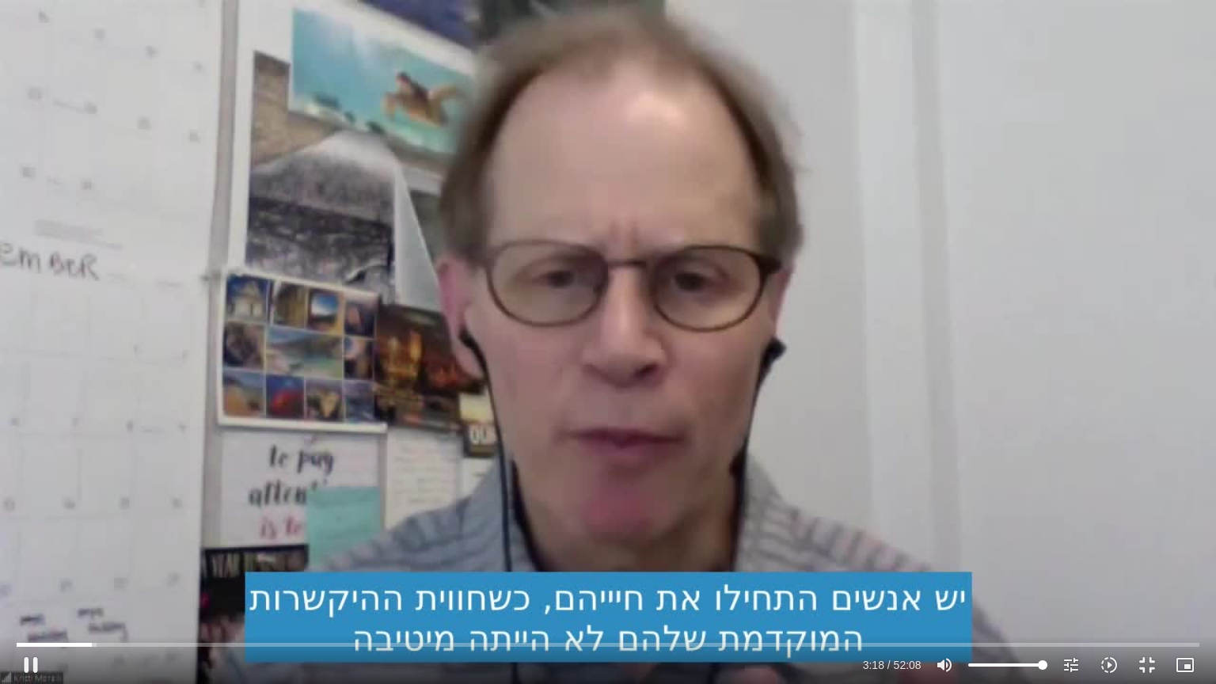
type input "198.708036"
type input "1640.5"
type input "198.83555"
type input "1640.5"
type input "198.967894"
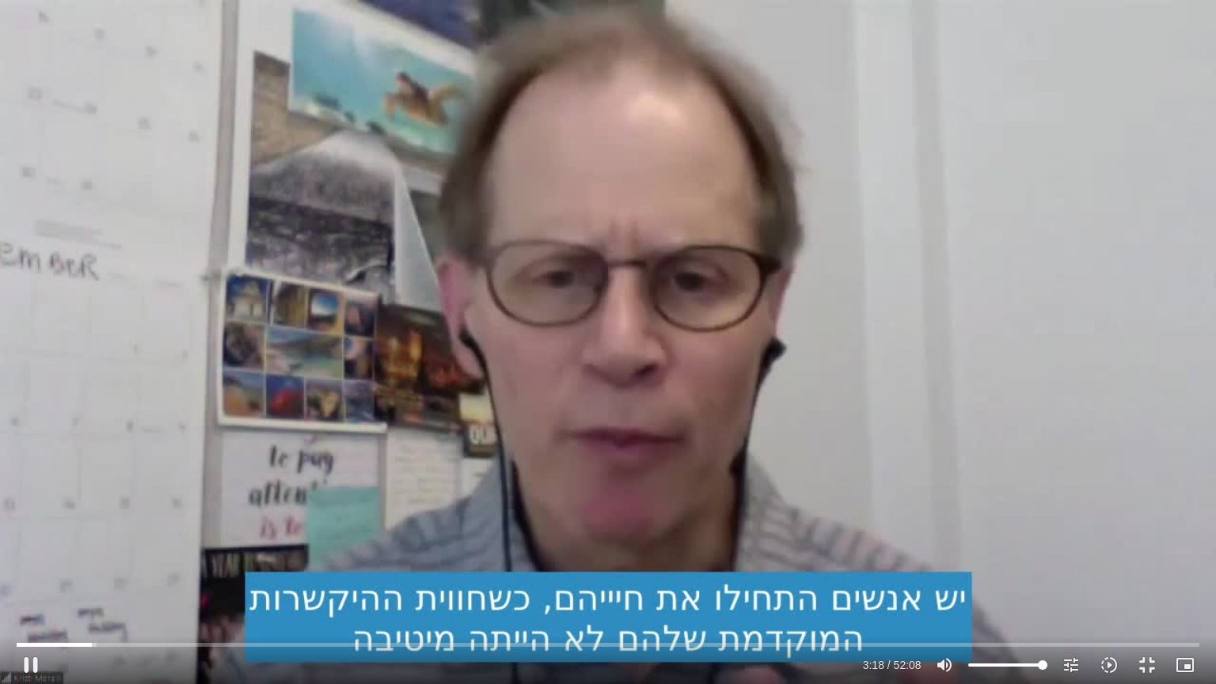
type input "1640.5"
type input "199.112564"
type input "1640.5"
type input "199.256556"
type input "1640.5"
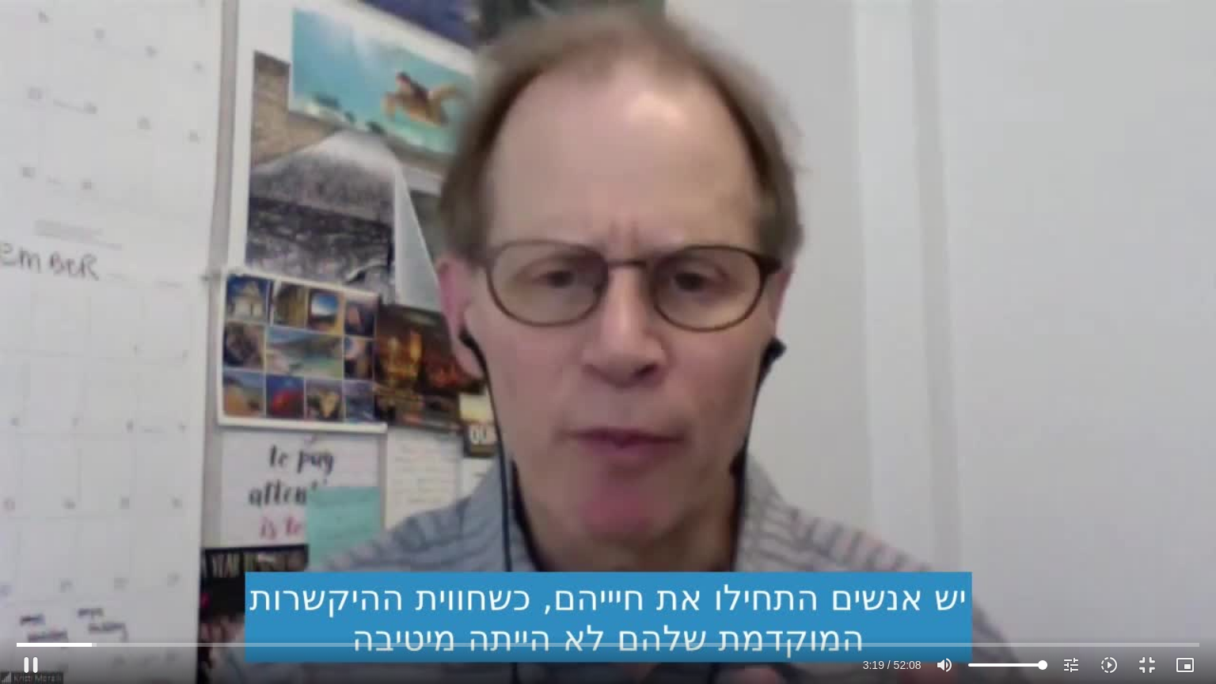
type input "199.395687"
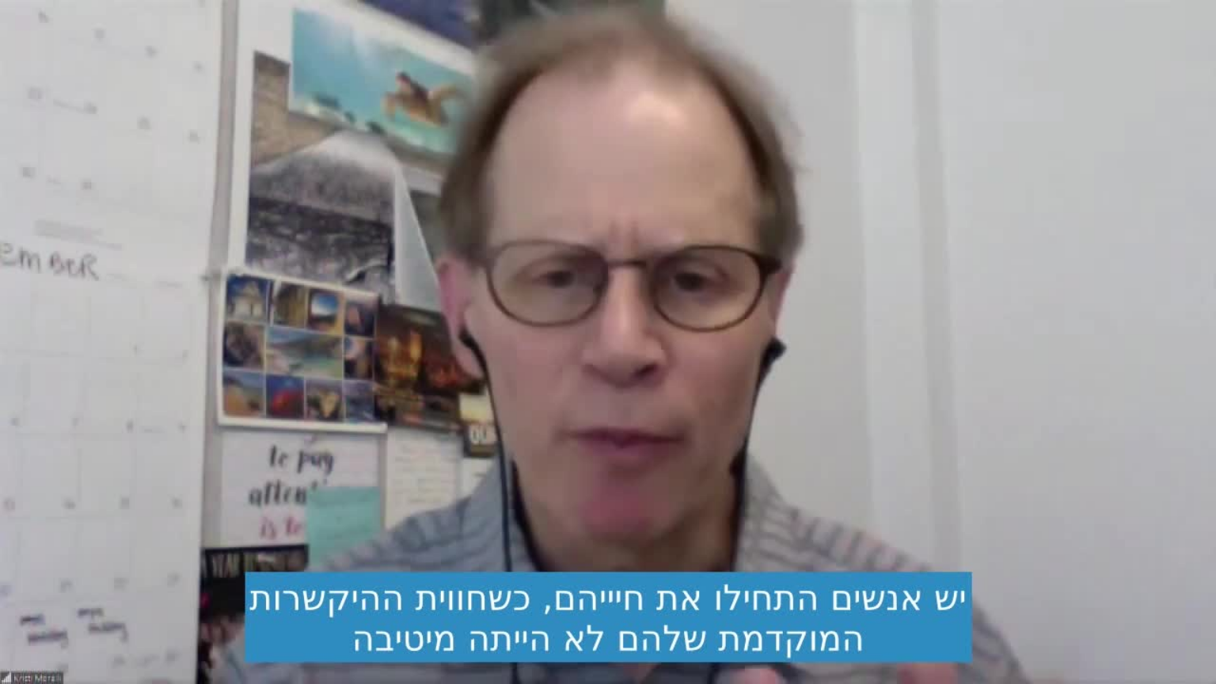
type input "1640.5"
type input "435.181052"
type input "1640.5"
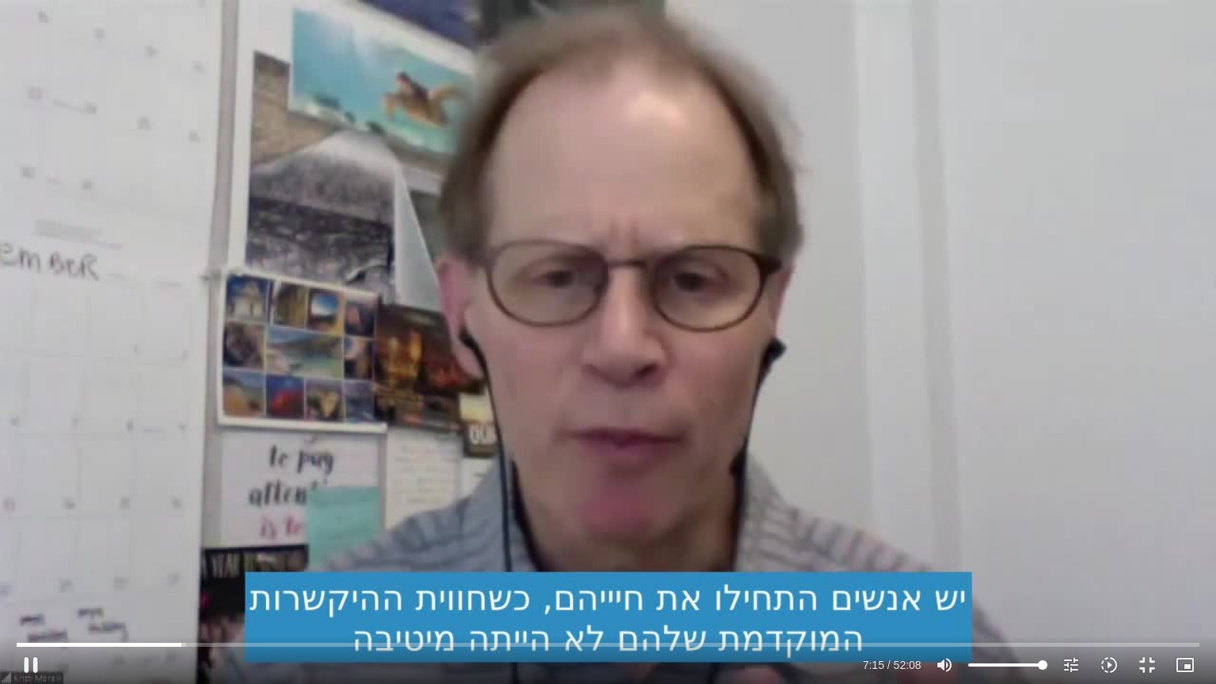
type input "435.278188"
type input "1640.5"
type input "435.419624"
type input "1640.5"
type input "435.560775"
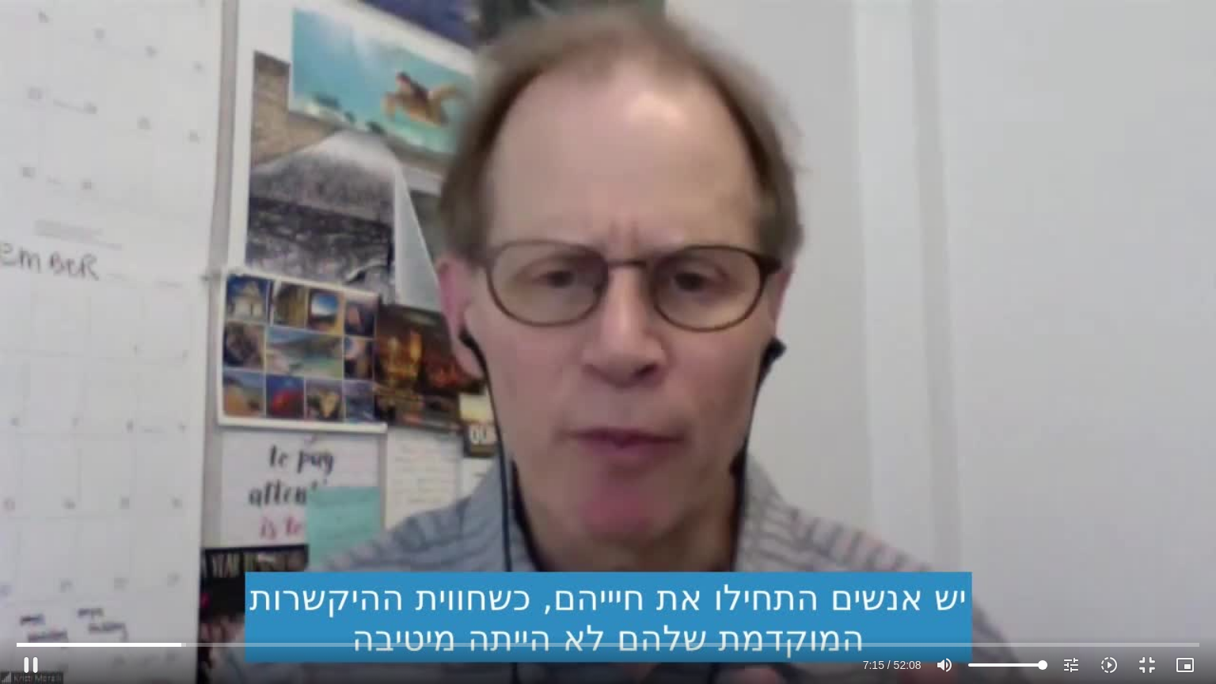
type input "1640.5"
type input "435.693941"
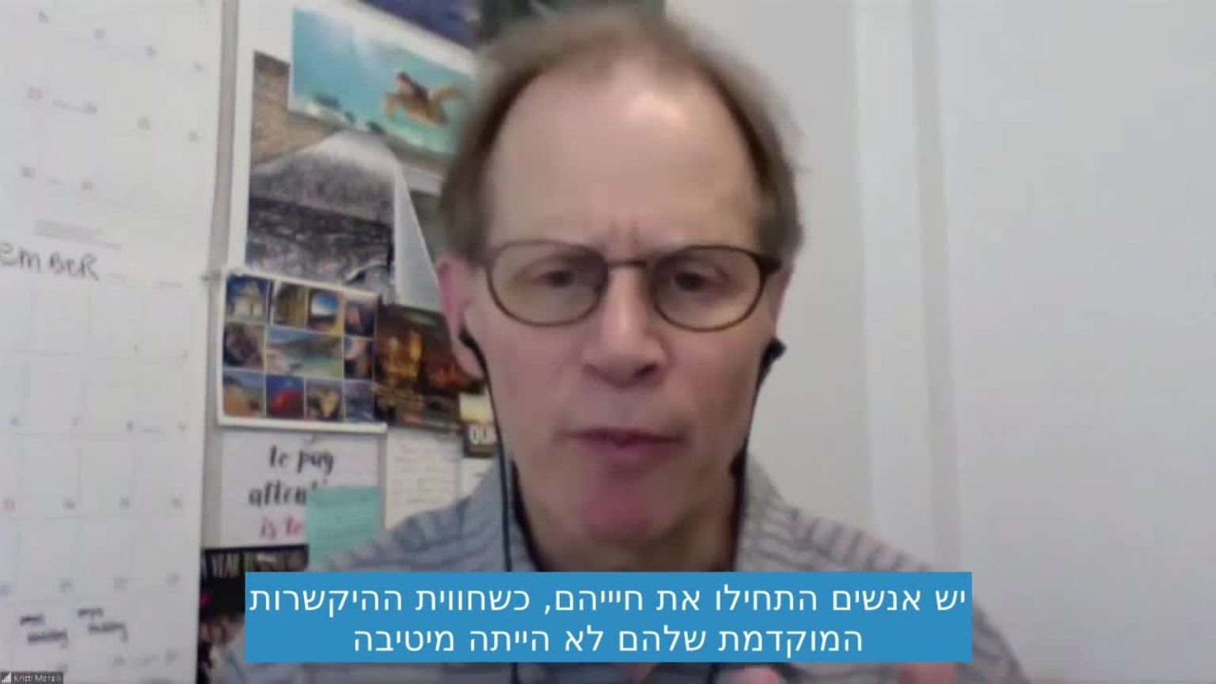
drag, startPoint x: 567, startPoint y: 359, endPoint x: 624, endPoint y: 337, distance: 61.1
click at [624, 337] on div "Skip Ad pause 7:18 / 52:08 volume_up Mute tune Resolution Auto 720p slow_motion…" at bounding box center [608, 342] width 1216 height 684
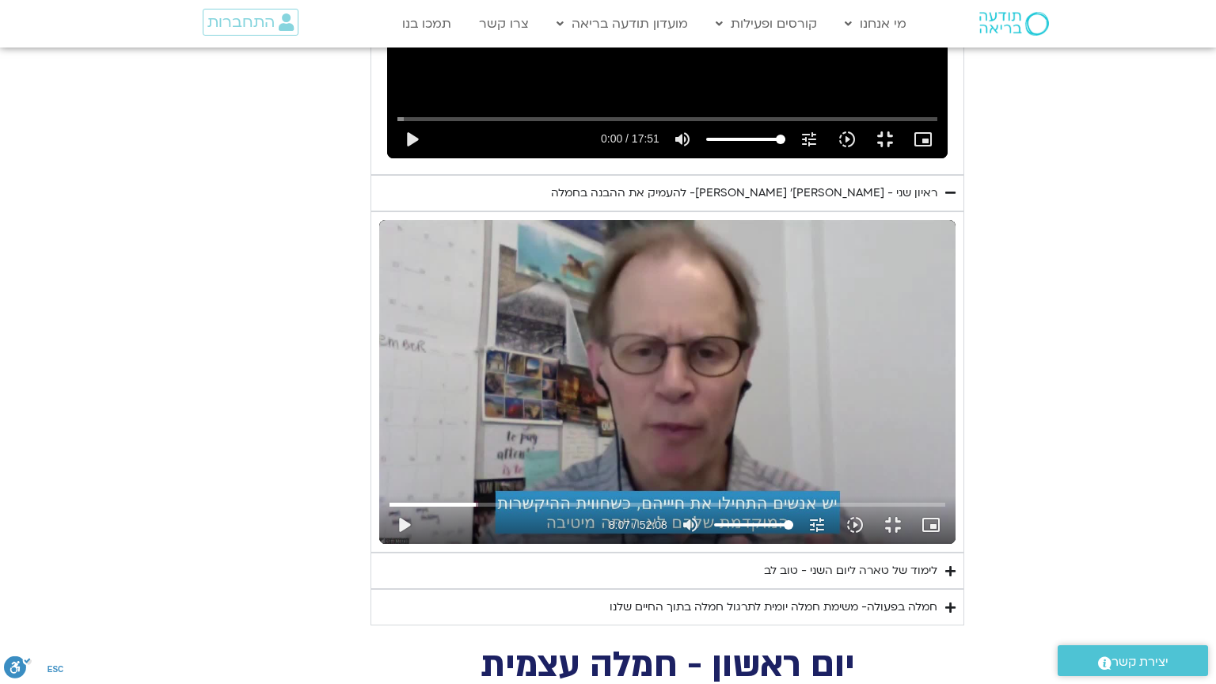
type input "1640.5"
